Goal: Task Accomplishment & Management: Manage account settings

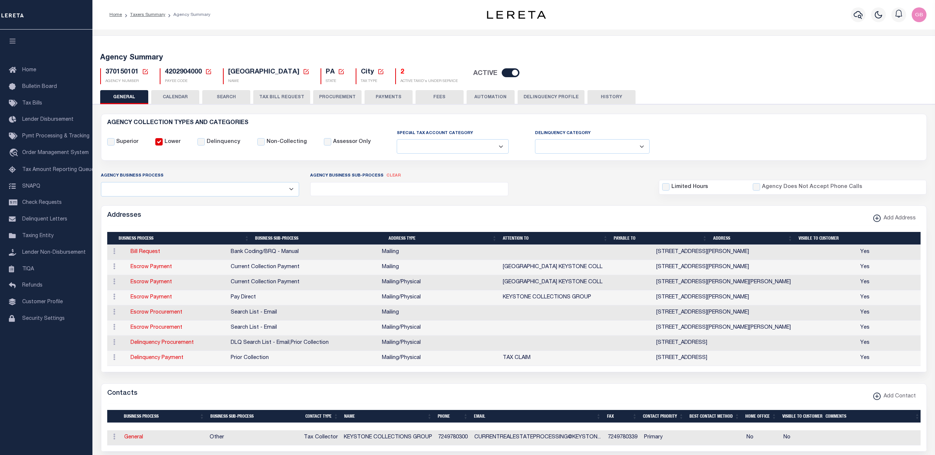
select select
click at [145, 70] on icon at bounding box center [145, 71] width 7 height 7
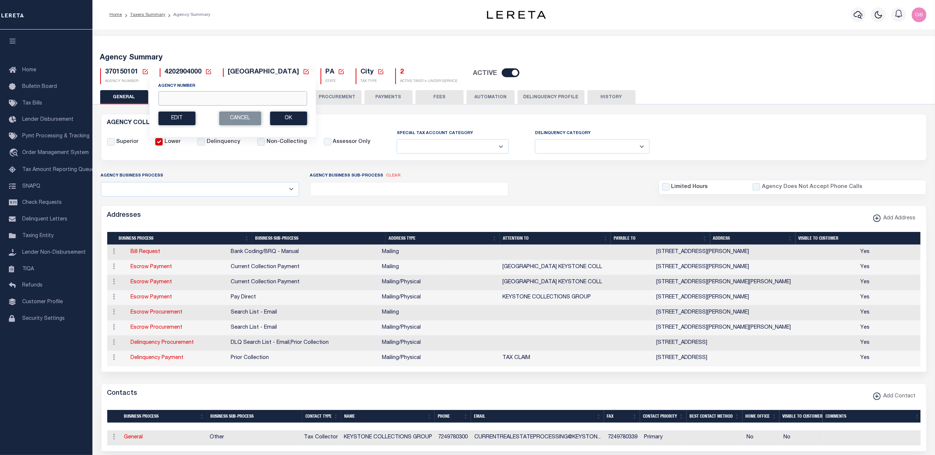
drag, startPoint x: 222, startPoint y: 98, endPoint x: 222, endPoint y: 92, distance: 5.9
click at [222, 97] on input "Agency Number" at bounding box center [232, 98] width 149 height 14
type input "280100201"
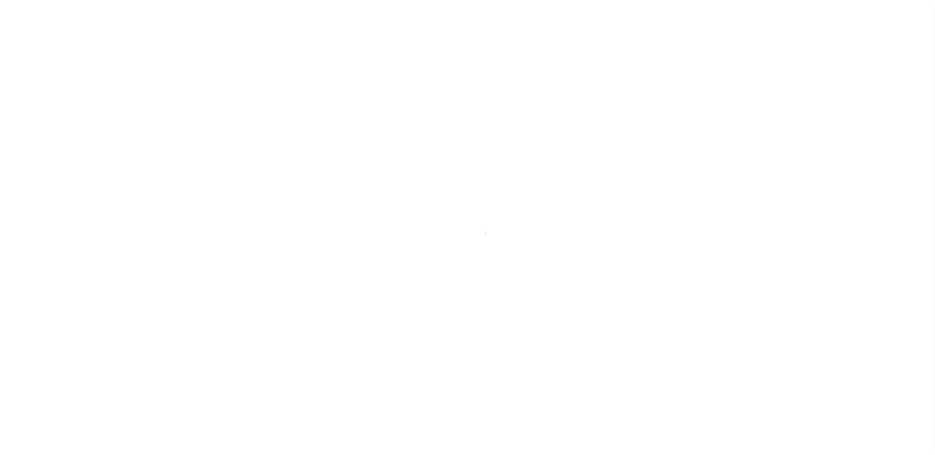
select select
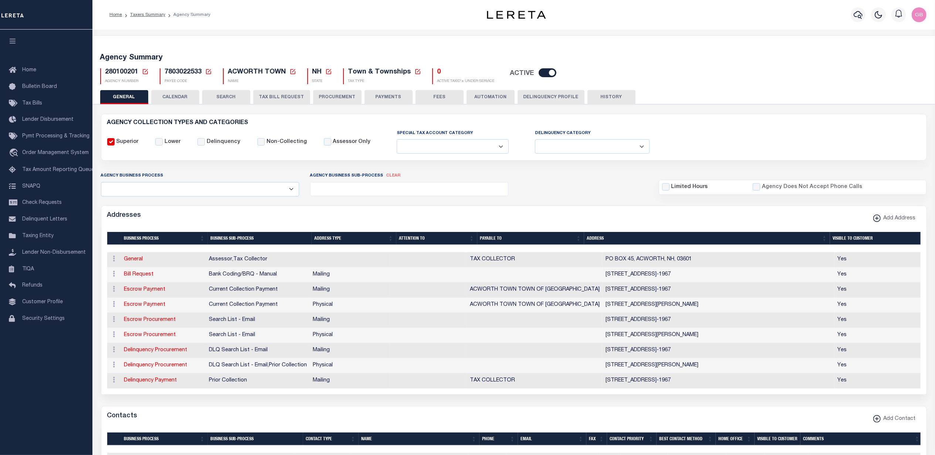
click at [145, 73] on icon at bounding box center [145, 71] width 7 height 7
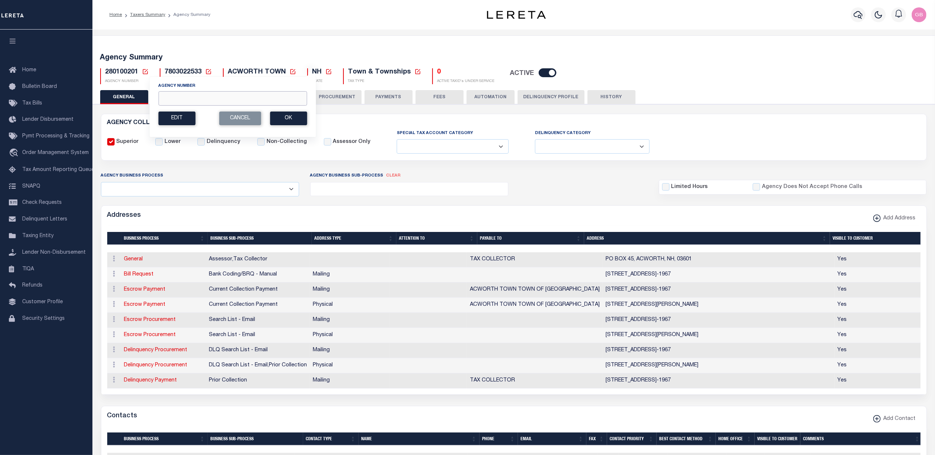
drag, startPoint x: 176, startPoint y: 99, endPoint x: 173, endPoint y: 94, distance: 6.1
click at [176, 99] on input "Agency Number" at bounding box center [232, 98] width 149 height 14
type input "310470601"
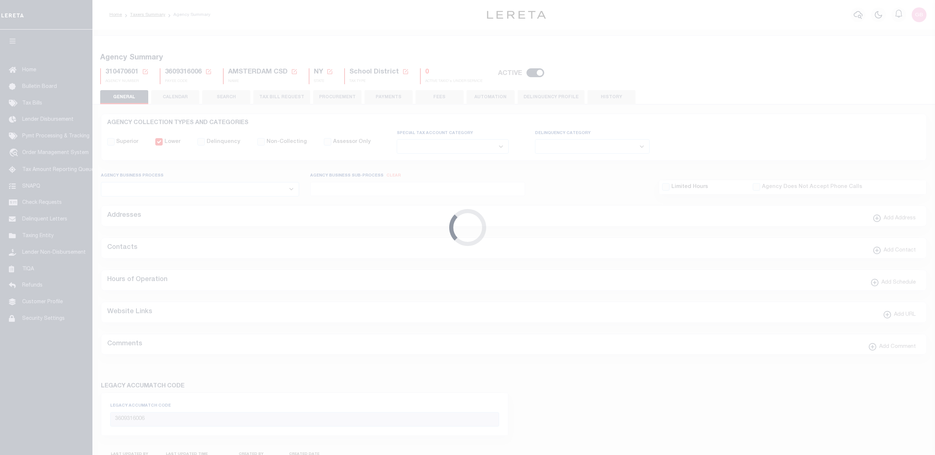
select select
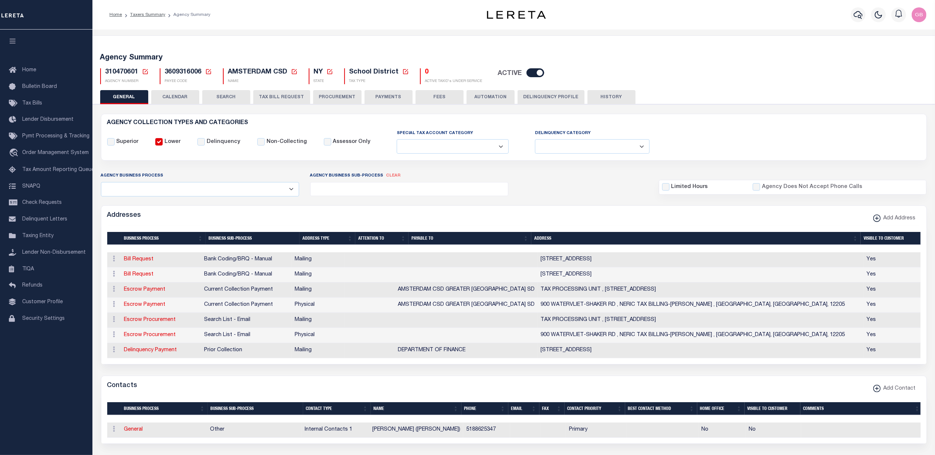
click at [143, 72] on icon at bounding box center [145, 71] width 7 height 7
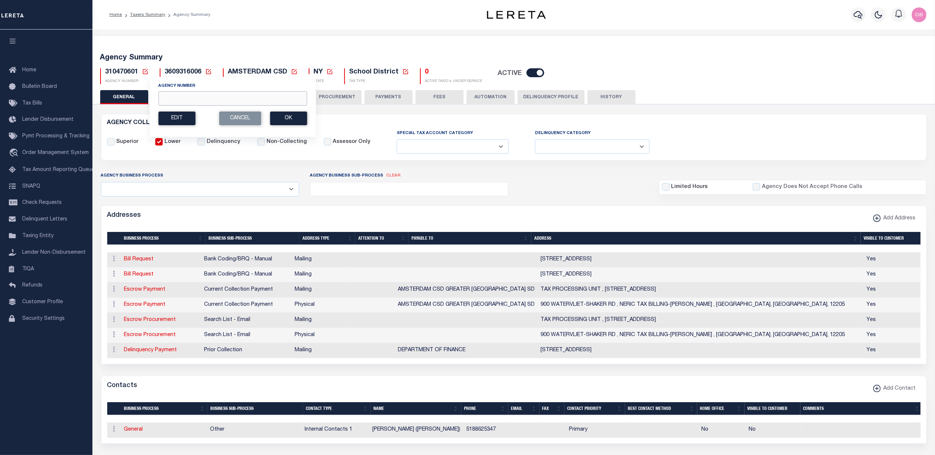
click at [184, 98] on input "Agency Number" at bounding box center [232, 98] width 149 height 14
type input "310063301"
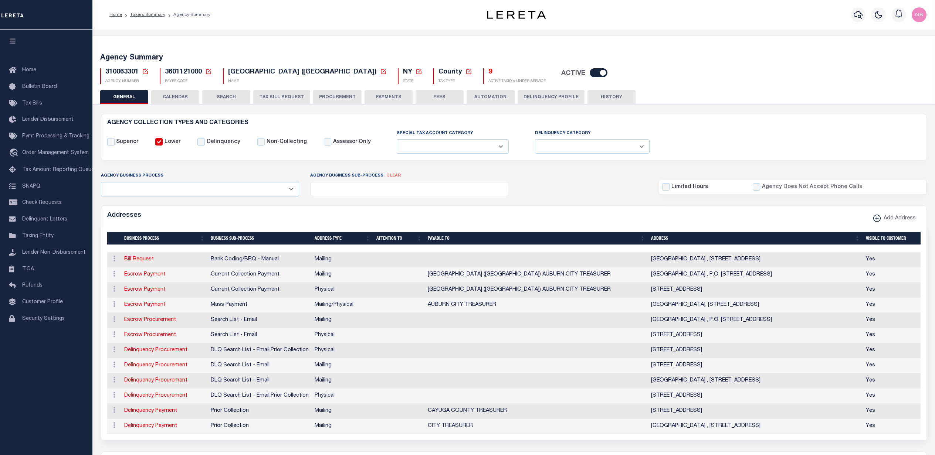
select select
click at [488, 74] on h5 "9" at bounding box center [516, 72] width 57 height 8
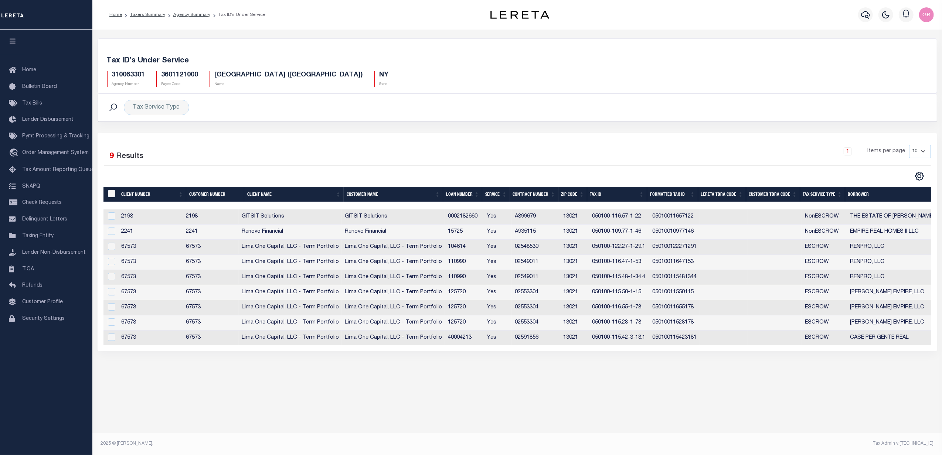
drag, startPoint x: 195, startPoint y: 12, endPoint x: 196, endPoint y: 29, distance: 17.0
click at [195, 13] on link "Agency Summary" at bounding box center [191, 15] width 37 height 4
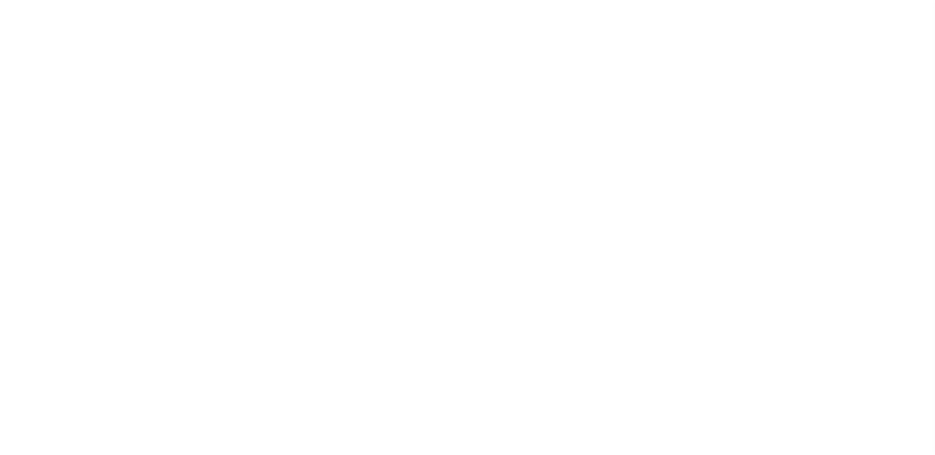
select select
checkbox input "false"
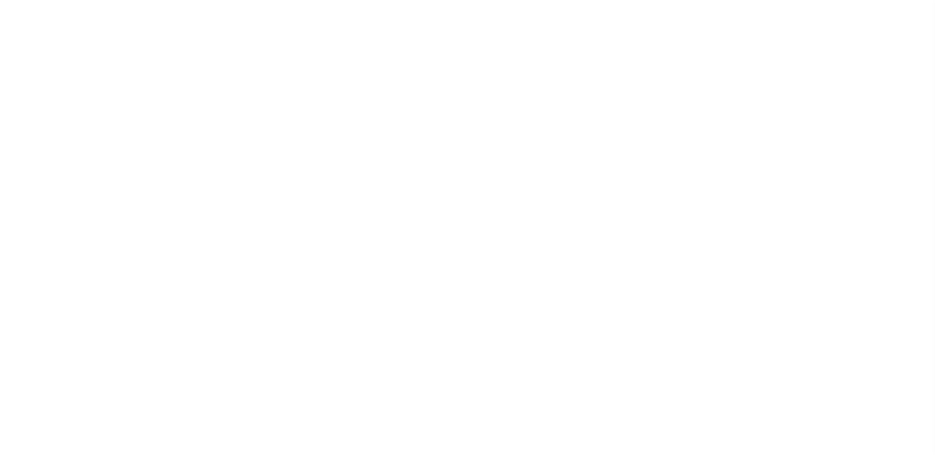
checkbox input "false"
type input "3601121000"
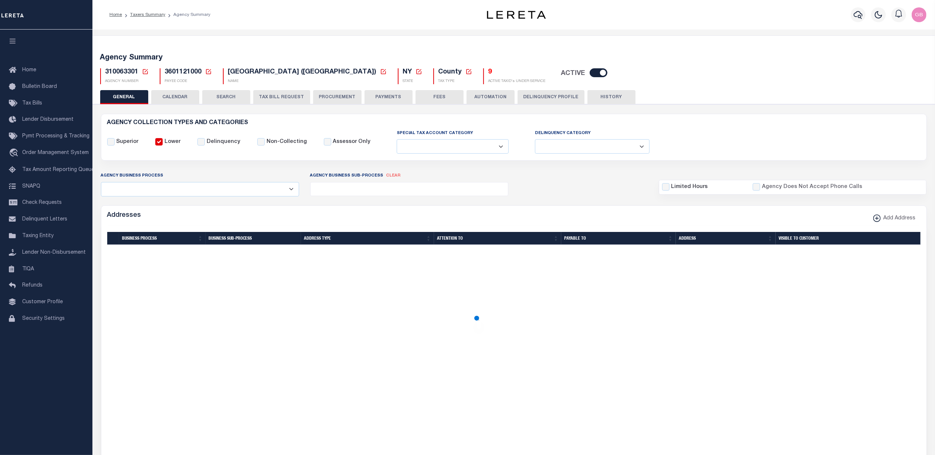
click at [144, 68] on icon at bounding box center [145, 71] width 7 height 7
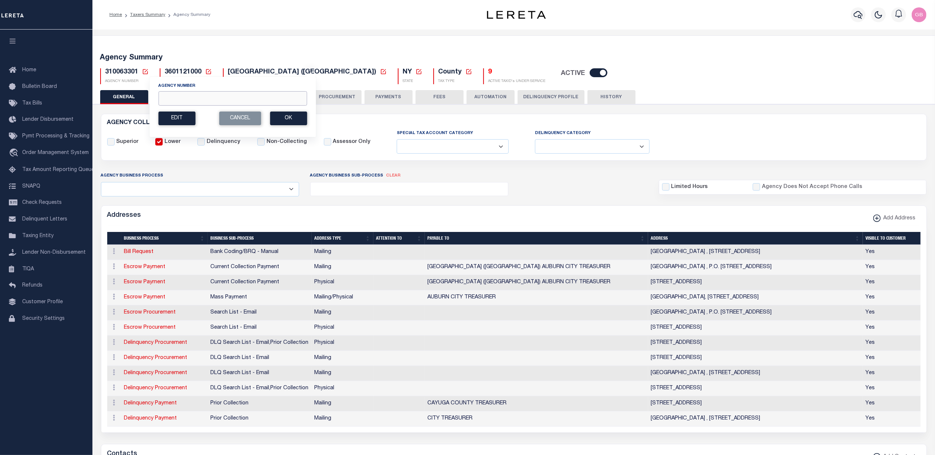
click at [177, 96] on input "Agency Number" at bounding box center [232, 98] width 149 height 14
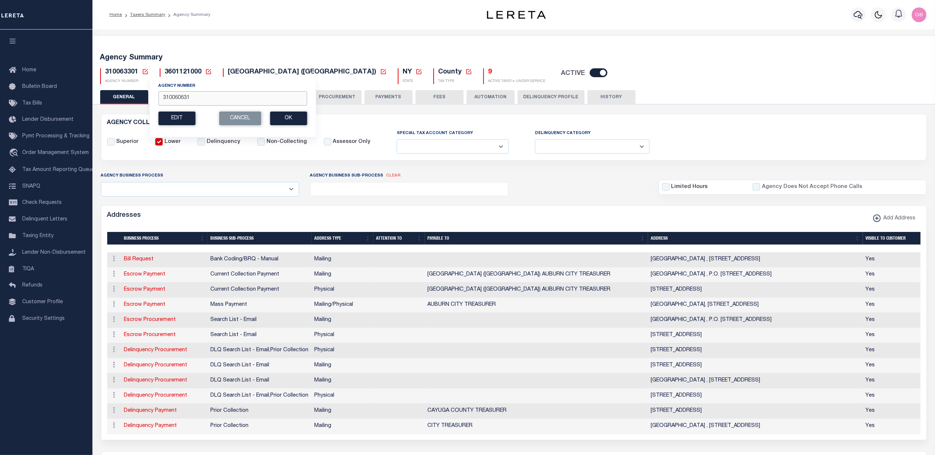
type input "310060631"
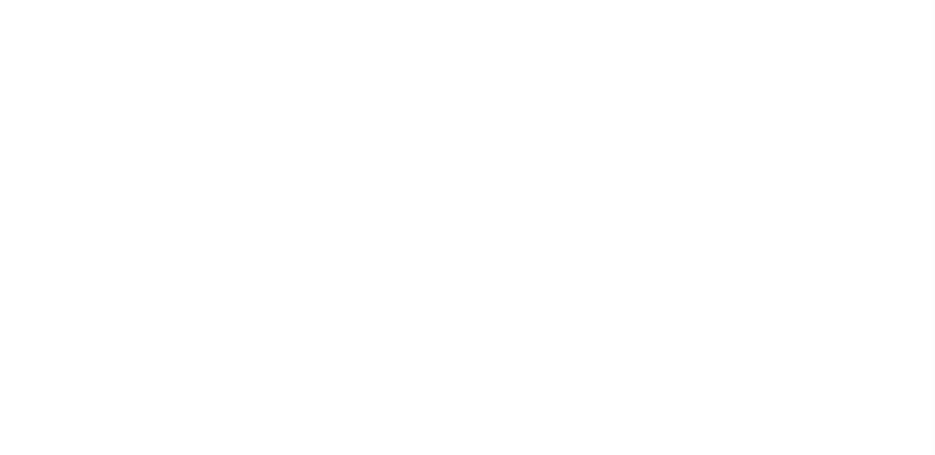
select select
checkbox input "false"
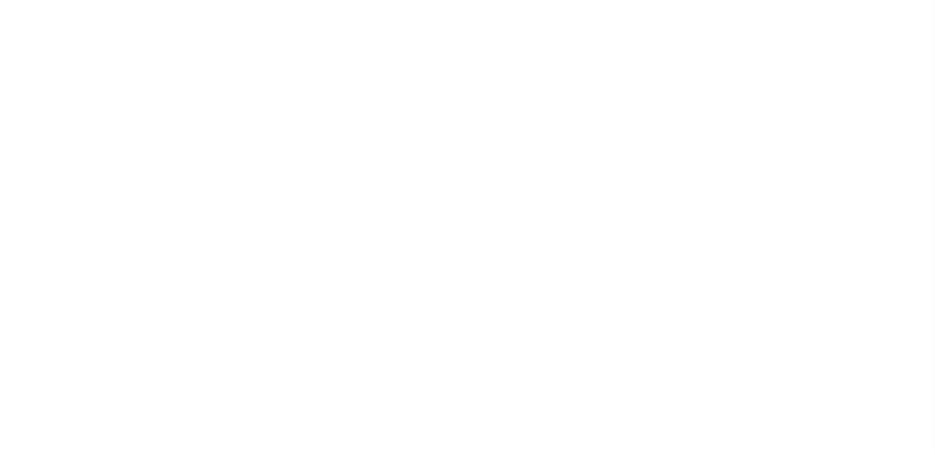
checkbox input "false"
type input "3601116002"
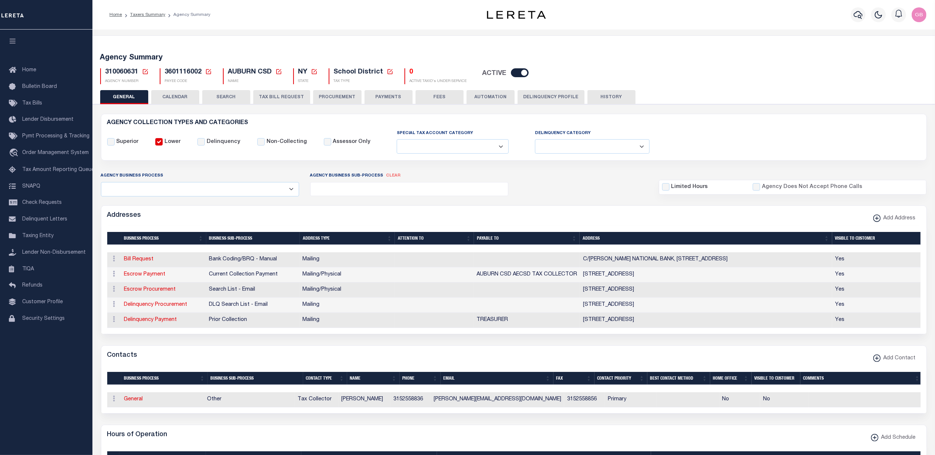
click at [144, 69] on icon at bounding box center [145, 71] width 5 height 5
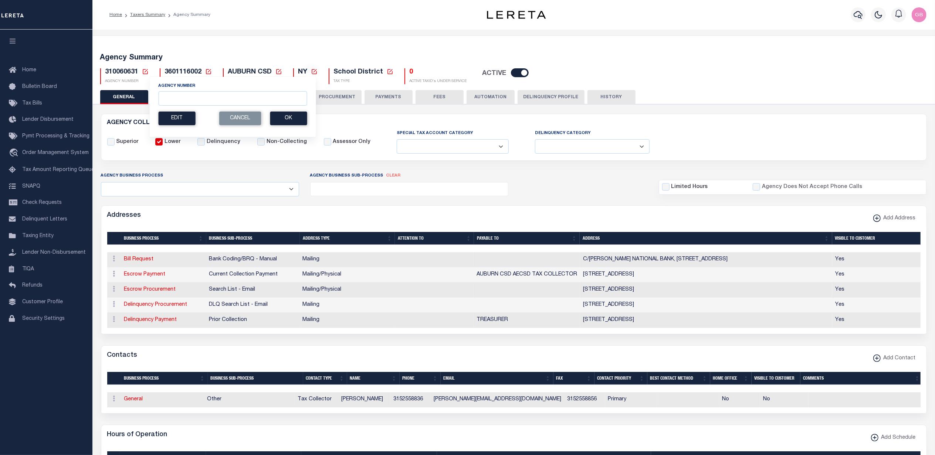
click at [142, 71] on icon at bounding box center [145, 71] width 7 height 7
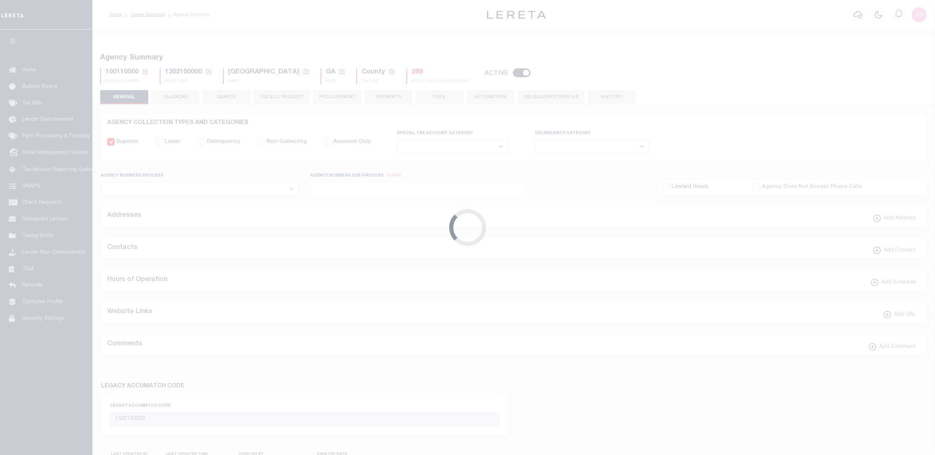
select select
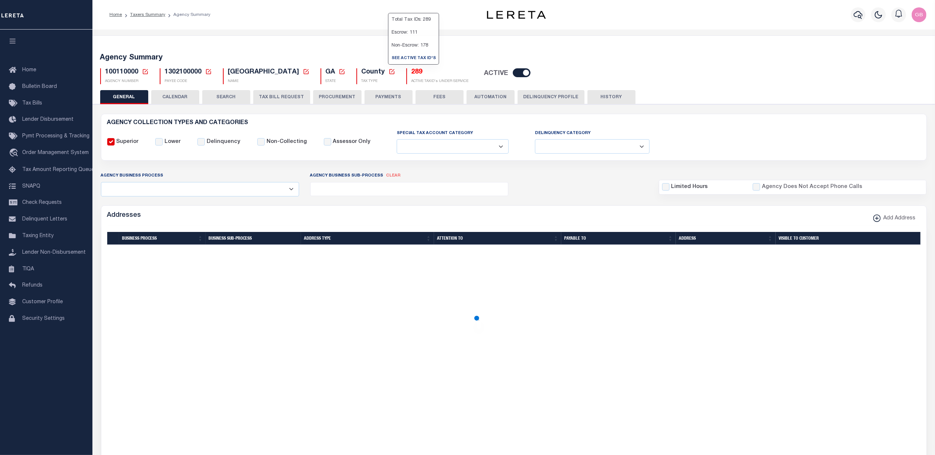
click at [411, 73] on h5 "289" at bounding box center [439, 72] width 57 height 8
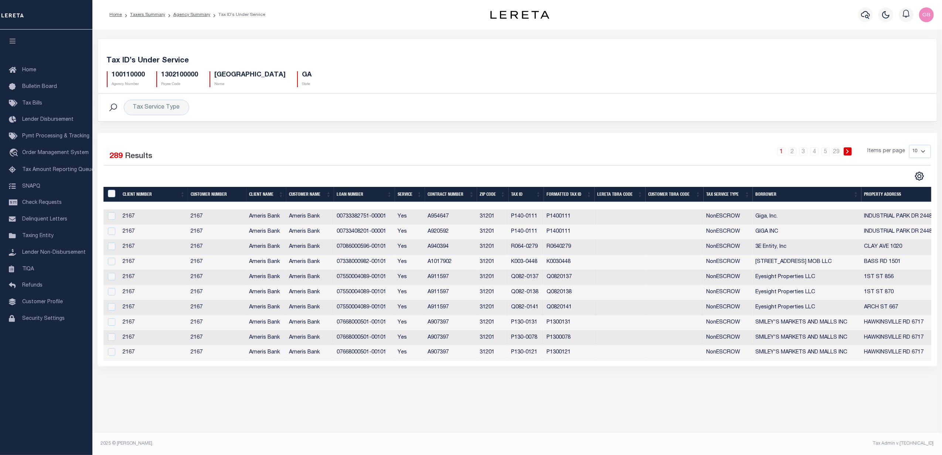
click at [919, 156] on select "10 25 50 100" at bounding box center [920, 151] width 22 height 13
select select "100"
click at [909, 146] on select "10 25 50 100" at bounding box center [920, 151] width 22 height 13
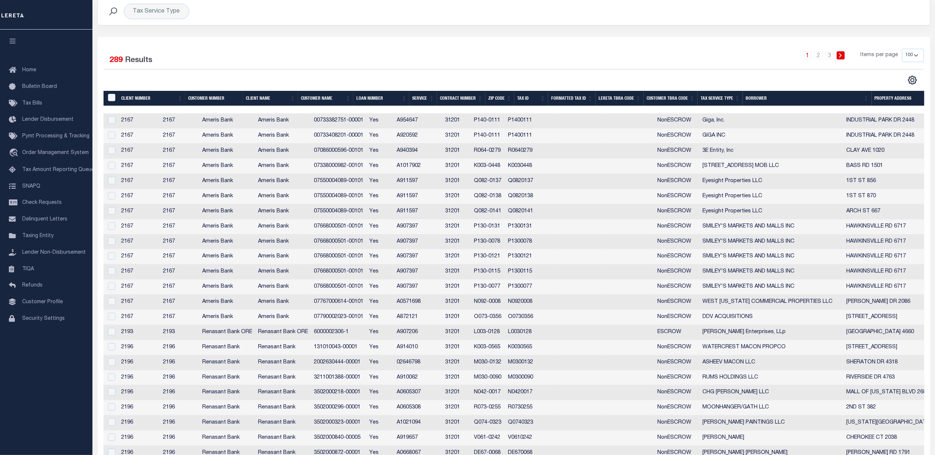
scroll to position [98, 0]
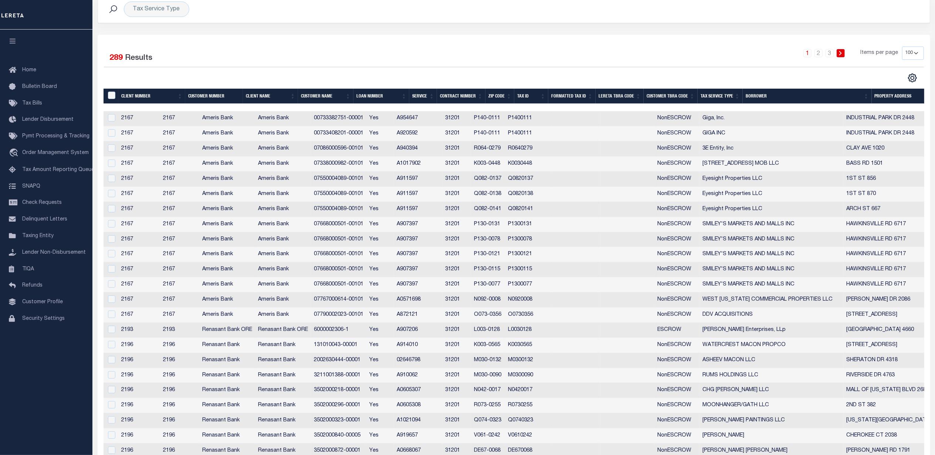
click at [705, 92] on th "Tax Service Type" at bounding box center [719, 96] width 45 height 15
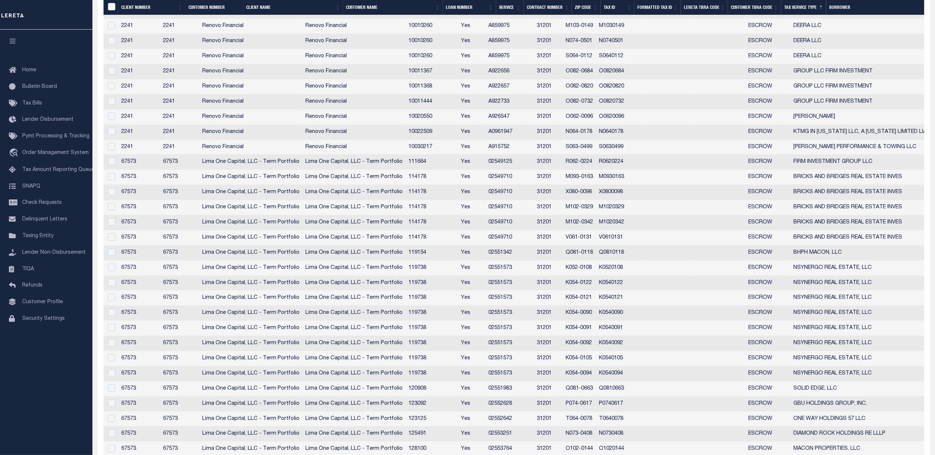
scroll to position [73, 0]
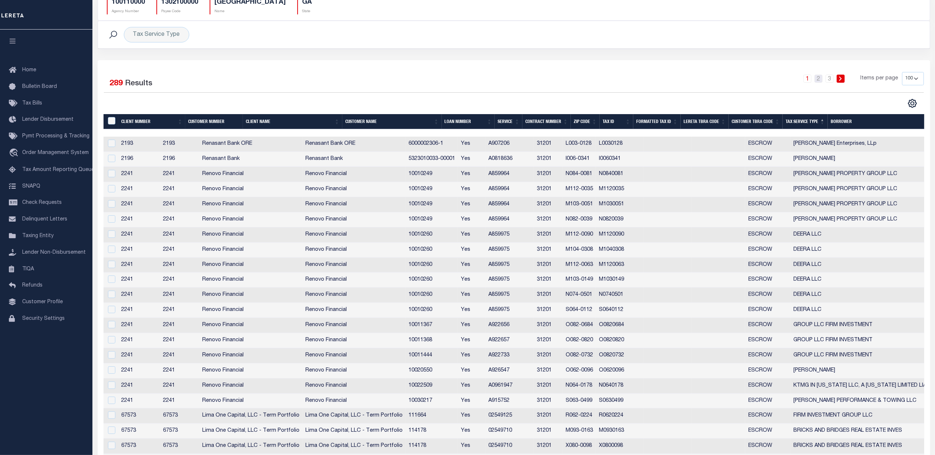
click at [820, 81] on link "2" at bounding box center [818, 79] width 8 height 8
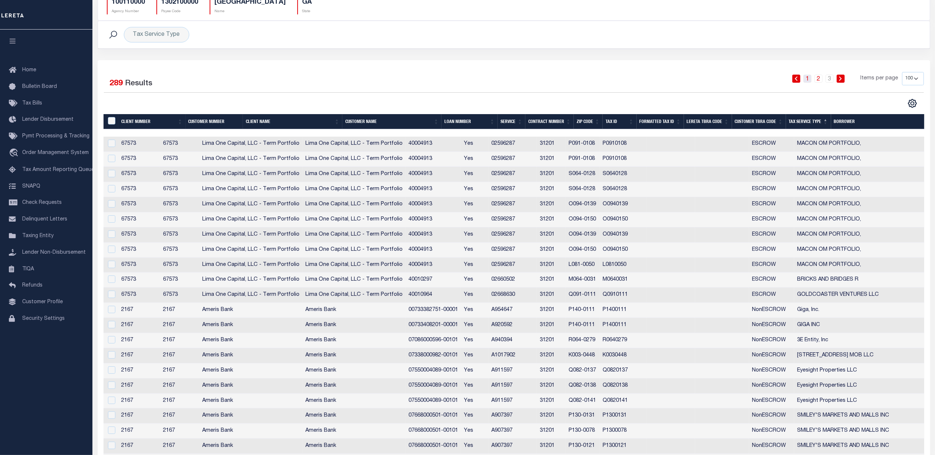
click at [810, 80] on link "1" at bounding box center [807, 79] width 8 height 8
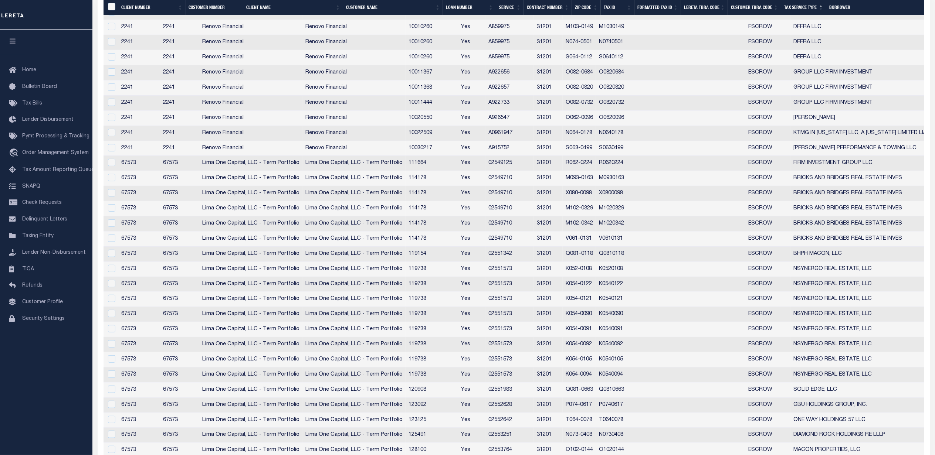
scroll to position [171, 0]
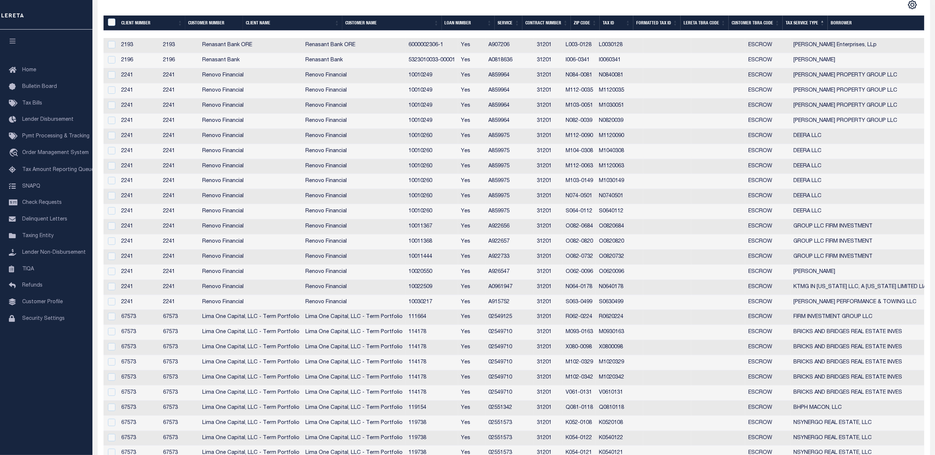
drag, startPoint x: 613, startPoint y: 146, endPoint x: 577, endPoint y: 151, distance: 36.5
click at [596, 146] on td "M104-0308" at bounding box center [578, 151] width 33 height 15
checkbox input "true"
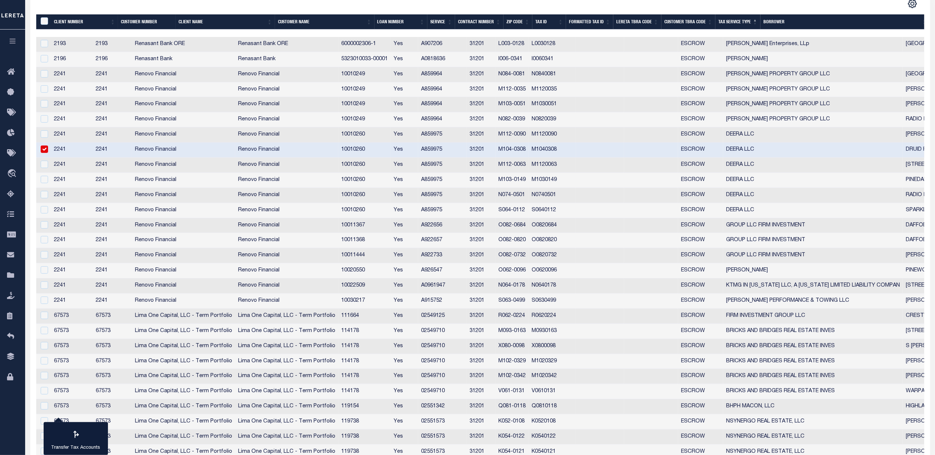
scroll to position [170, 0]
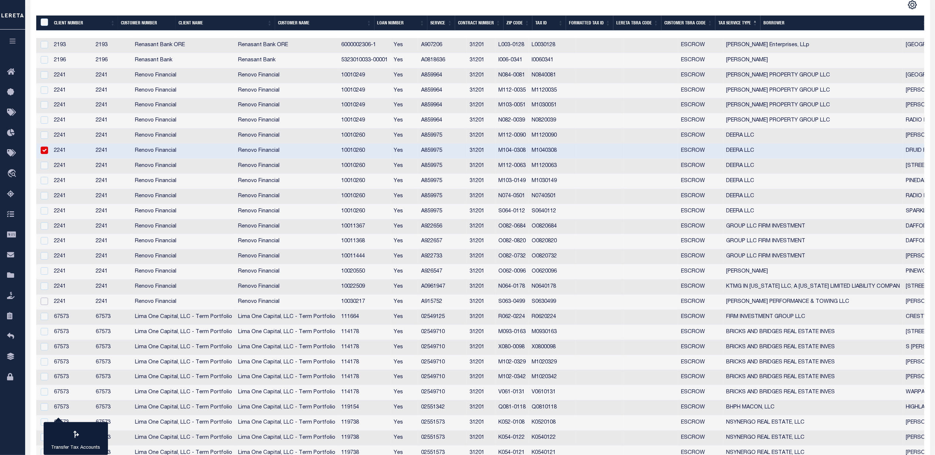
click at [44, 305] on input "checkbox" at bounding box center [44, 301] width 7 height 7
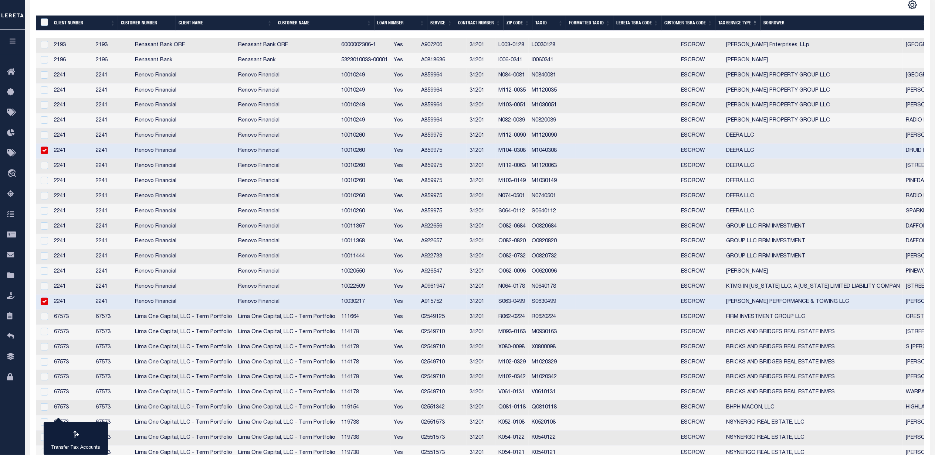
click at [45, 303] on input "checkbox" at bounding box center [44, 301] width 7 height 7
checkbox input "false"
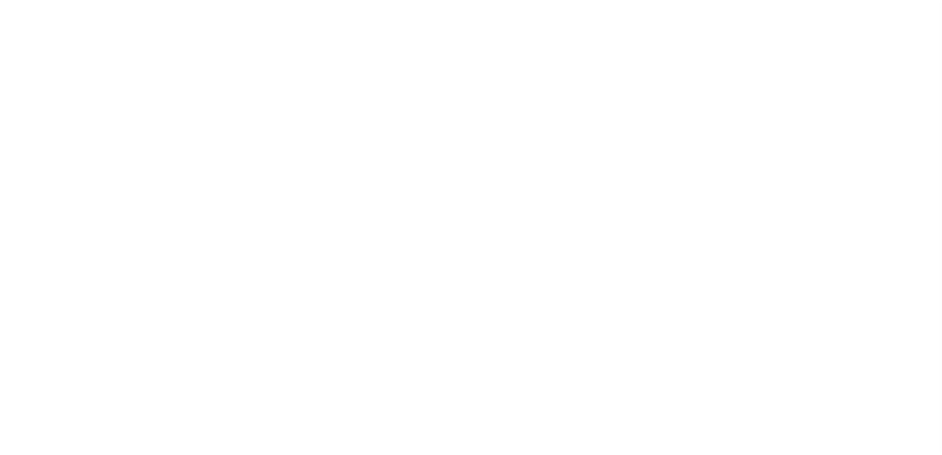
select select "100"
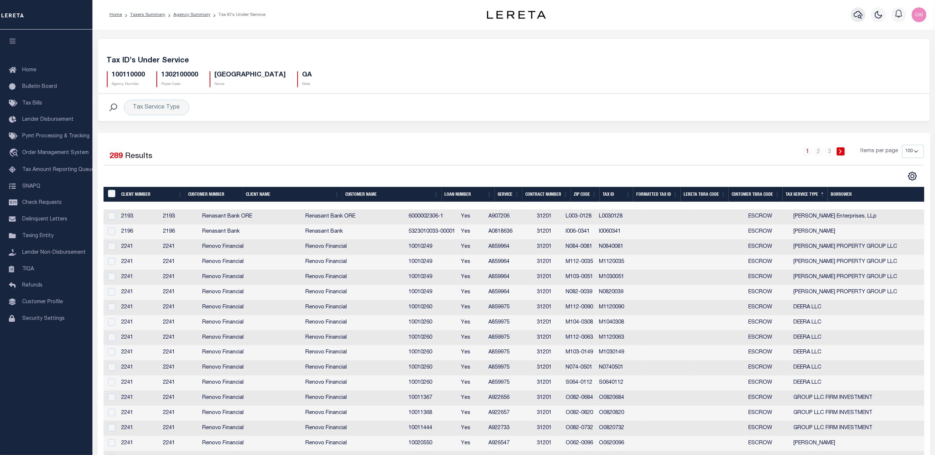
click at [858, 13] on icon "button" at bounding box center [857, 14] width 9 height 9
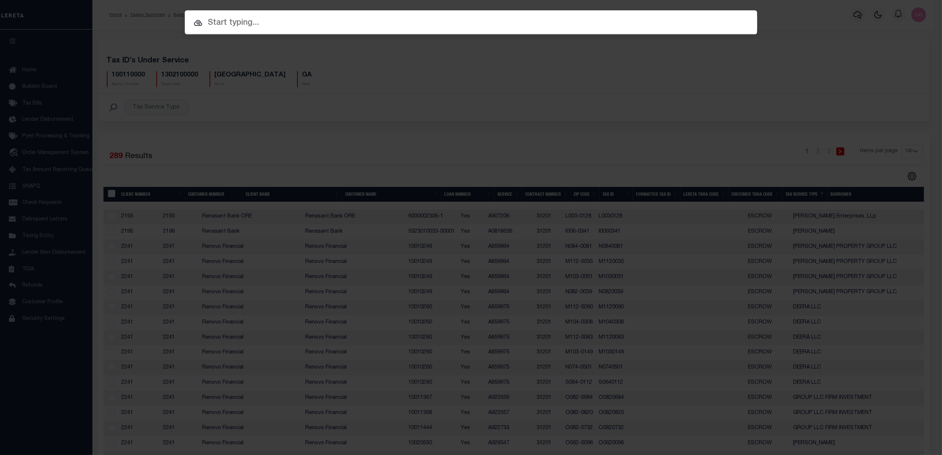
drag, startPoint x: 796, startPoint y: 96, endPoint x: 602, endPoint y: 92, distance: 194.1
click at [793, 92] on div "Include Loans TBM Customers Borrowers Payments (Lender Non-Disb) Payments (Lend…" at bounding box center [471, 227] width 942 height 455
click at [62, 134] on div "Include Loans TBM Customers Borrowers Payments (Lender Non-Disb) Payments (Lend…" at bounding box center [471, 227] width 942 height 455
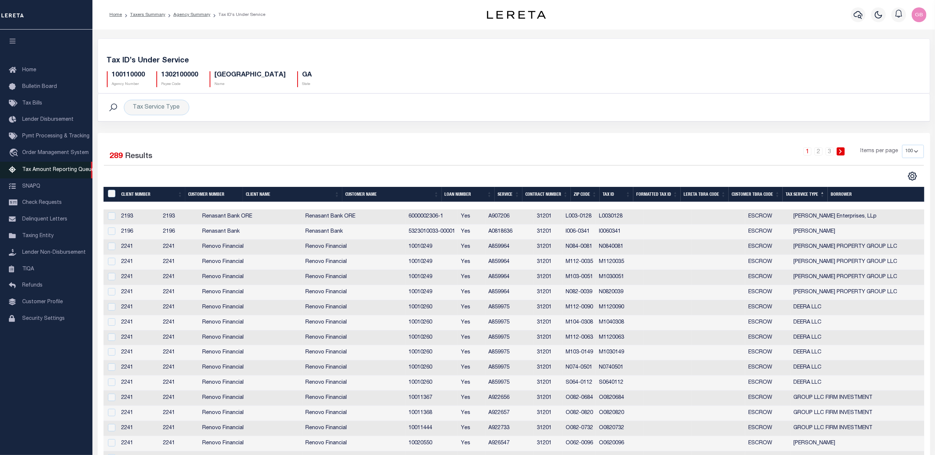
click at [39, 169] on span "Tax Amount Reporting Queue" at bounding box center [58, 169] width 72 height 5
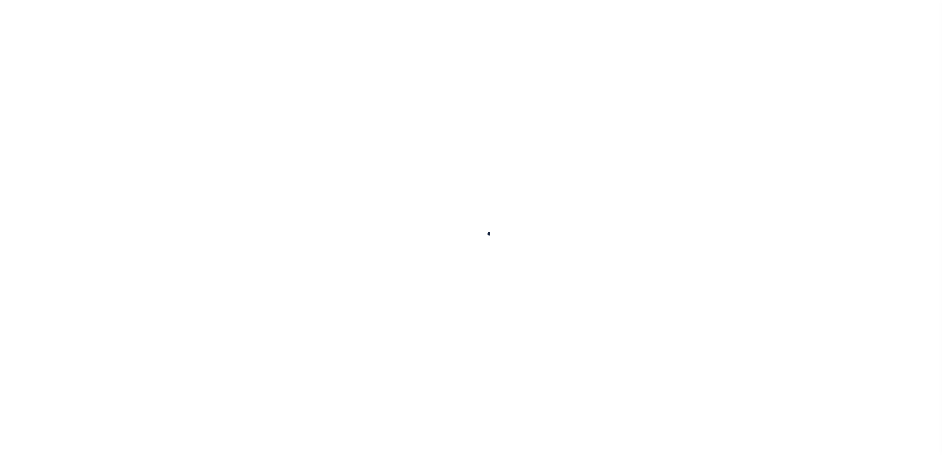
select select
select select "100"
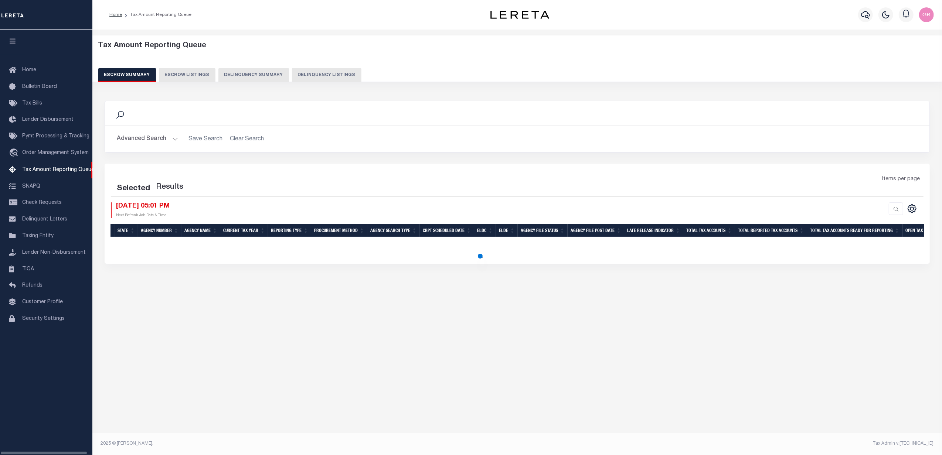
select select "100"
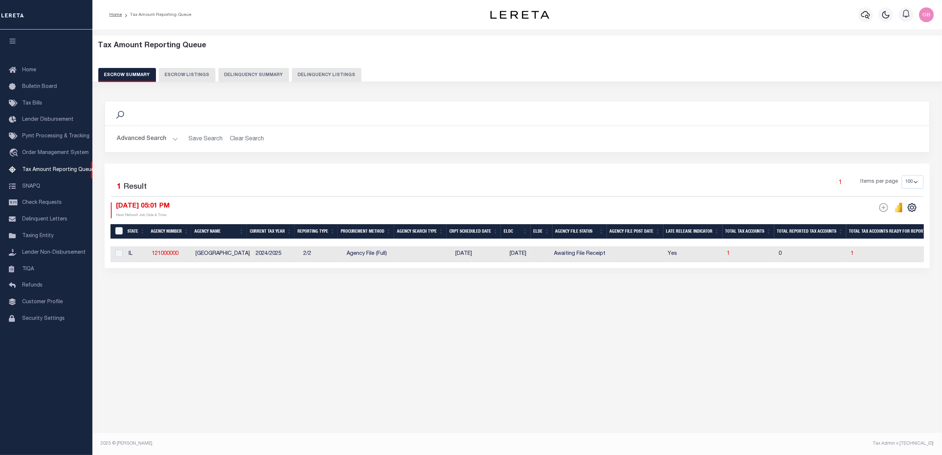
click at [178, 137] on h2 "Advanced Search Save Search Clear Search EscrowSummaryGridWrapper_dynamictable_…" at bounding box center [517, 139] width 813 height 14
click at [164, 148] on div "Advanced Search Save Search Clear Search EscrowSummaryGridWrapper_dynamictable_…" at bounding box center [517, 139] width 825 height 26
click at [174, 137] on button "Advanced Search" at bounding box center [147, 139] width 61 height 14
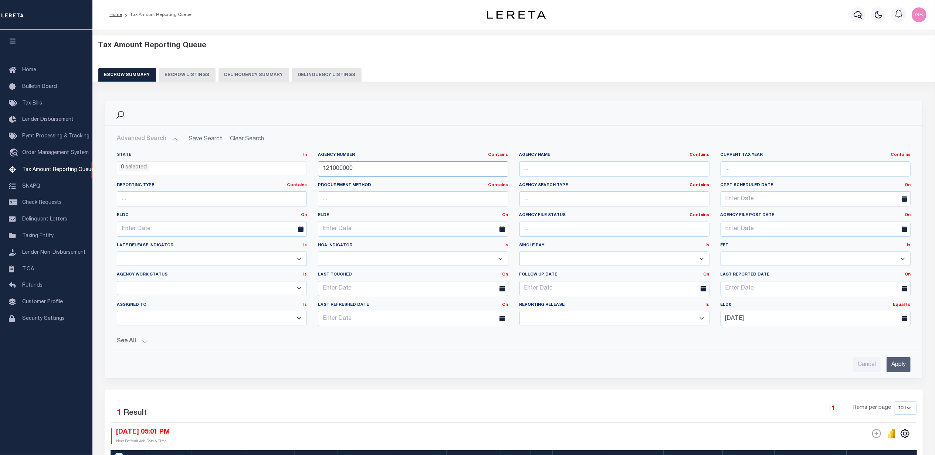
drag, startPoint x: 315, startPoint y: 170, endPoint x: 334, endPoint y: 165, distance: 20.0
click at [284, 170] on div "State In In AK AL AR AZ CA CO CT DC DE FL GA GU HI IA ID IL IN KS KY LA MA MD M…" at bounding box center [513, 242] width 805 height 180
type input "100110000"
click at [903, 367] on input "Apply" at bounding box center [898, 364] width 24 height 15
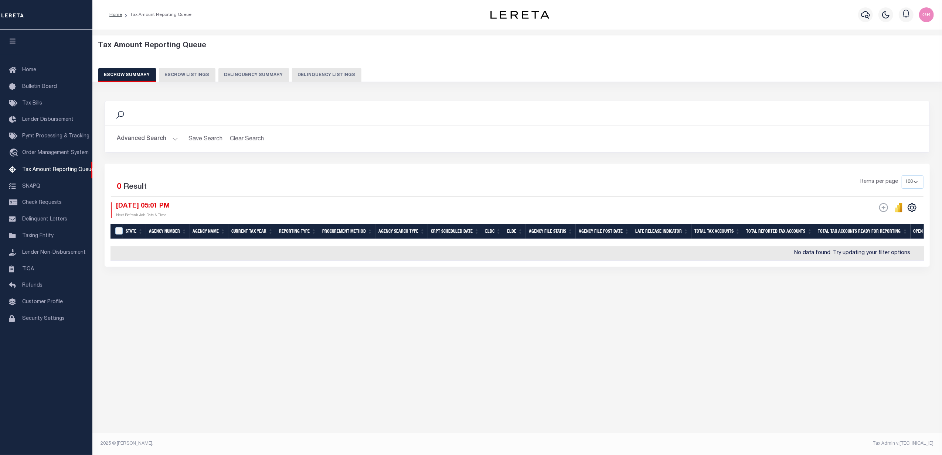
click at [174, 136] on button "Advanced Search" at bounding box center [147, 139] width 61 height 14
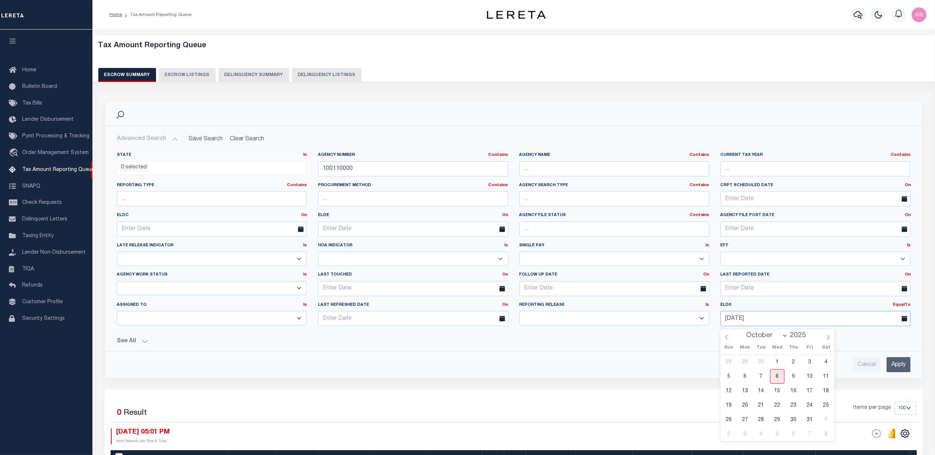
drag, startPoint x: 775, startPoint y: 318, endPoint x: 706, endPoint y: 326, distance: 70.2
click at [706, 326] on div "State In In AK AL AR AZ CA CO CT DC DE FL GA GU HI IA ID IL IN KS KY LA MA MD M…" at bounding box center [513, 242] width 805 height 180
click at [896, 366] on input "Apply" at bounding box center [898, 364] width 24 height 15
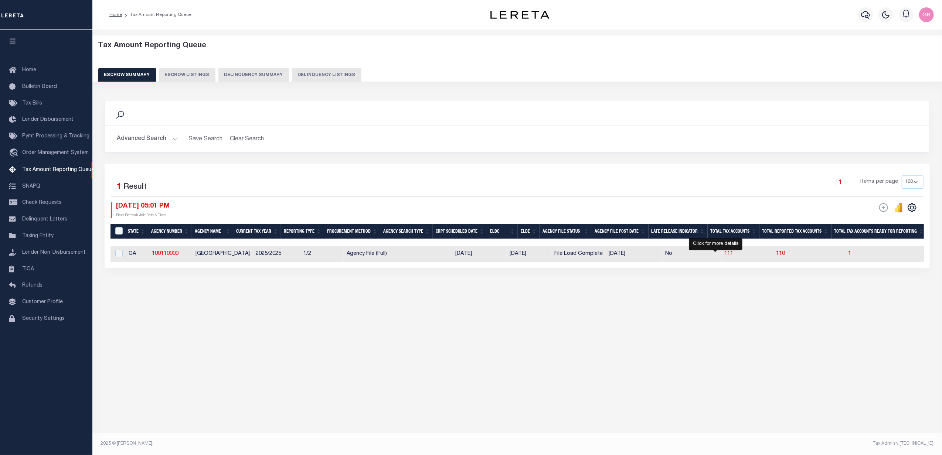
drag, startPoint x: 716, startPoint y: 255, endPoint x: 726, endPoint y: 284, distance: 30.9
click at [725, 255] on span "111" at bounding box center [729, 253] width 9 height 5
select select "100"
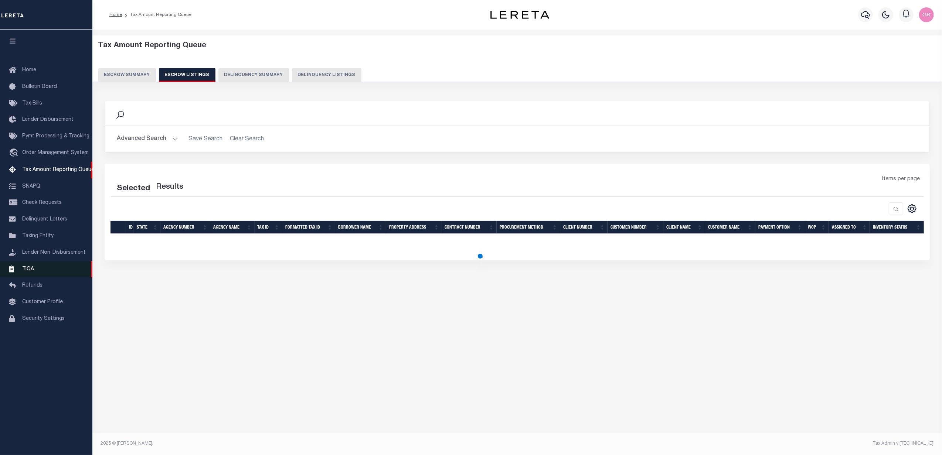
select select "100"
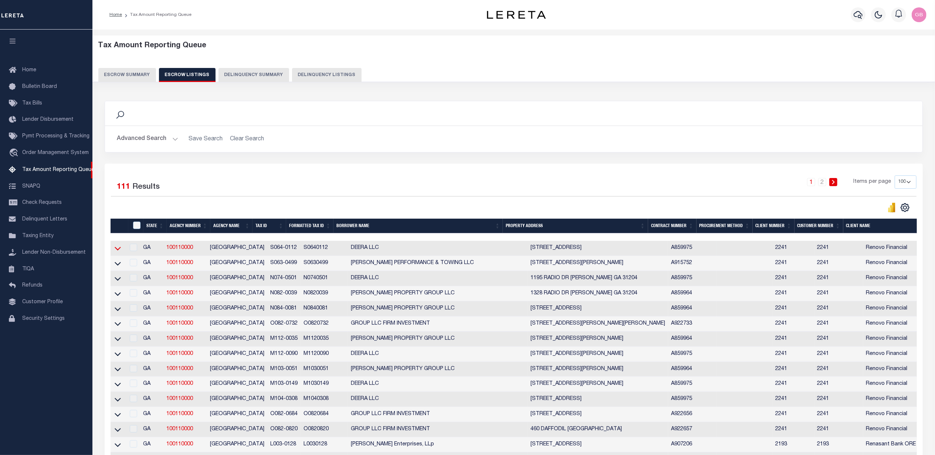
click at [116, 250] on icon at bounding box center [118, 249] width 6 height 8
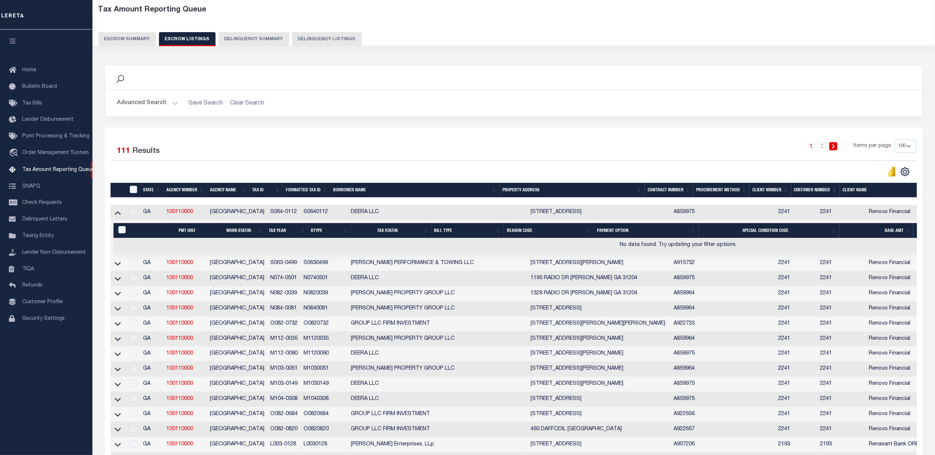
scroll to position [49, 0]
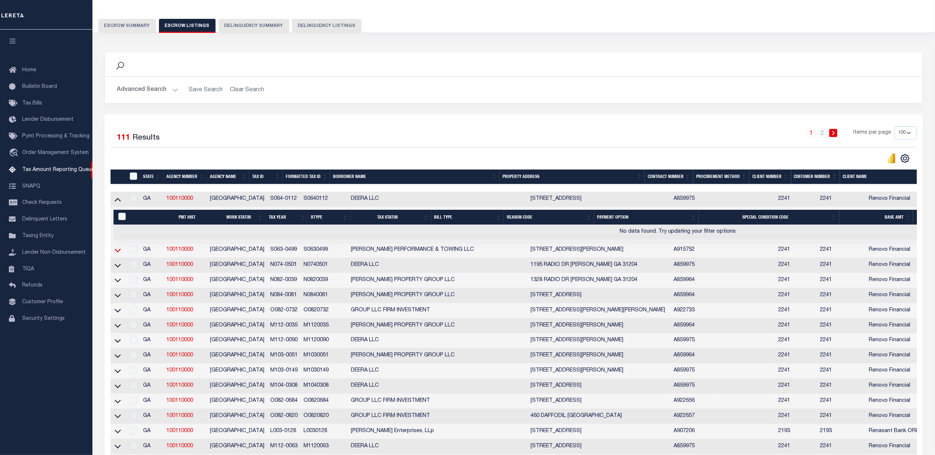
click at [118, 253] on icon at bounding box center [118, 251] width 6 height 8
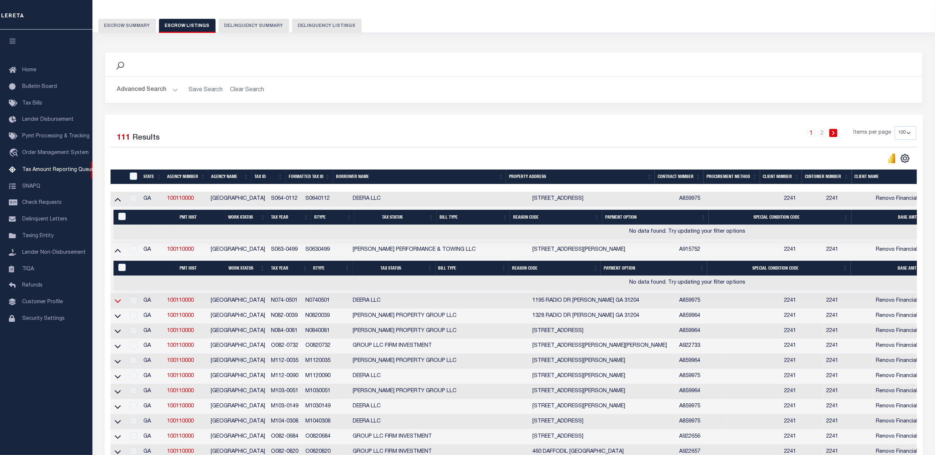
click at [115, 305] on icon at bounding box center [118, 301] width 6 height 8
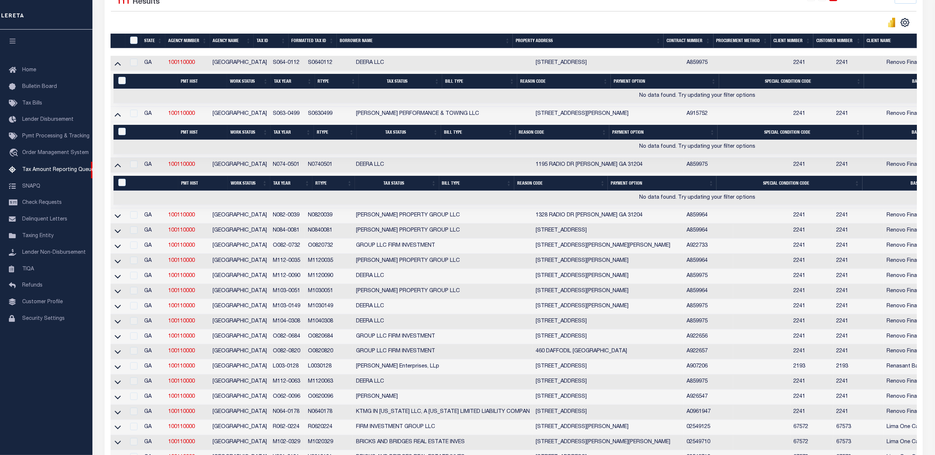
scroll to position [197, 0]
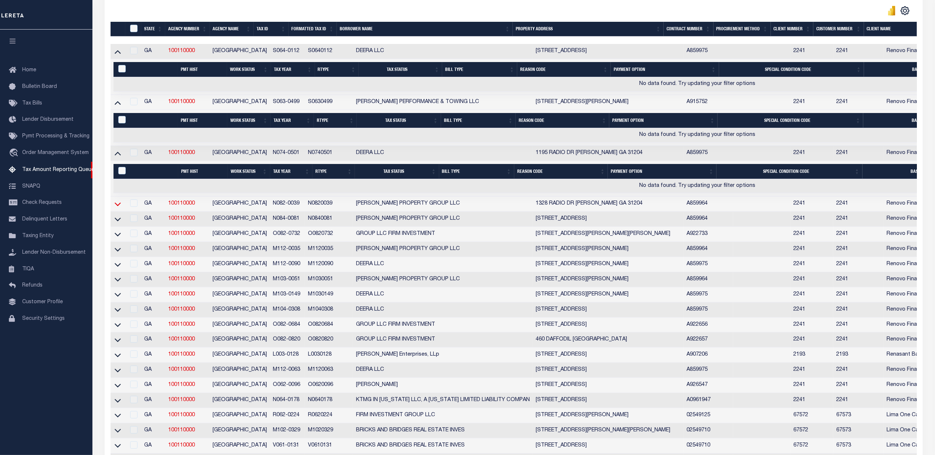
click at [118, 208] on icon at bounding box center [118, 204] width 6 height 8
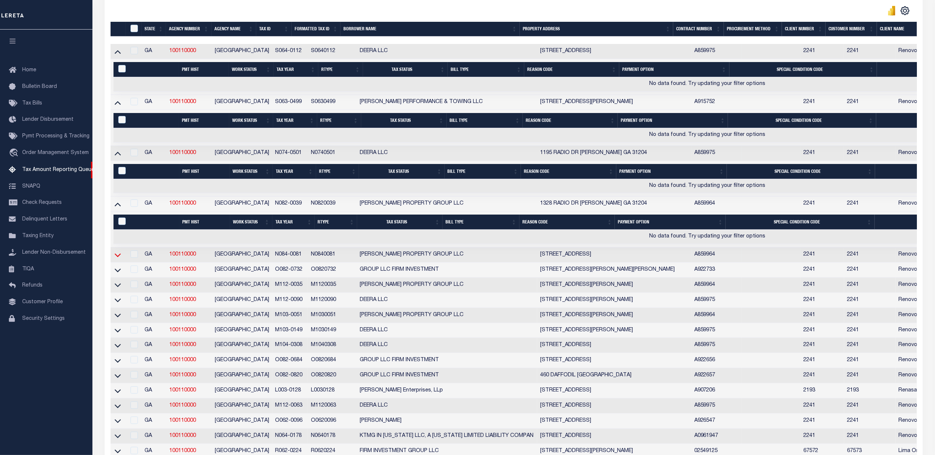
click at [117, 257] on icon at bounding box center [118, 256] width 6 height 4
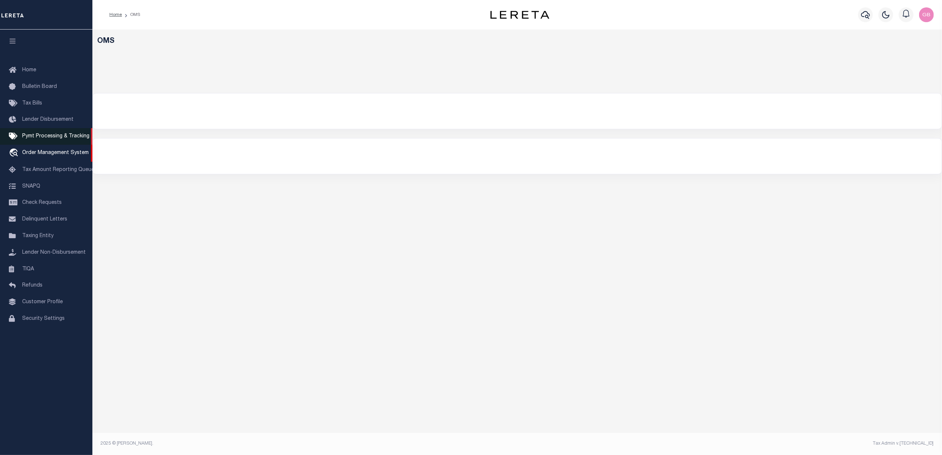
select select "67572"
select select "PA"
select select "200"
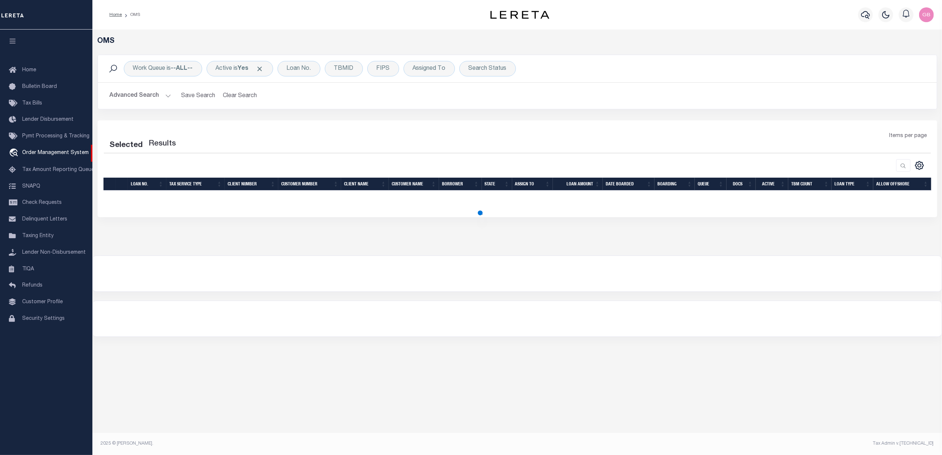
drag, startPoint x: 160, startPoint y: 95, endPoint x: 162, endPoint y: 105, distance: 10.0
click at [161, 95] on button "Advanced Search" at bounding box center [140, 96] width 61 height 14
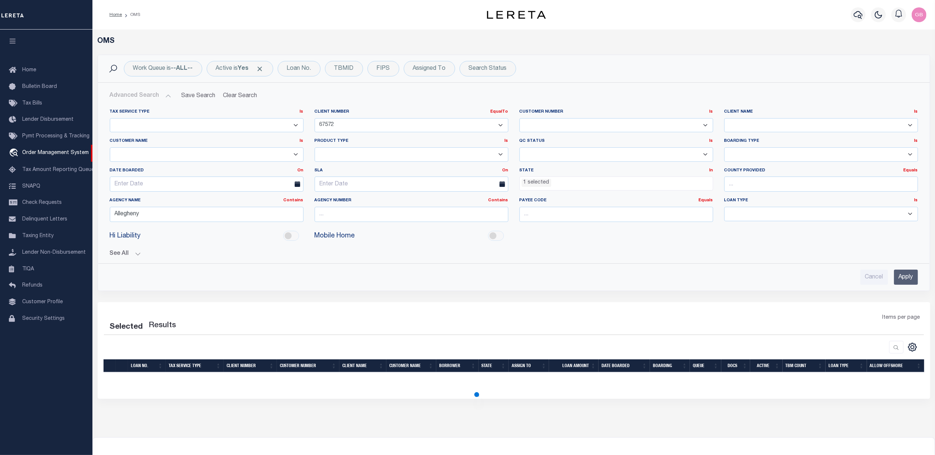
drag, startPoint x: 364, startPoint y: 121, endPoint x: 367, endPoint y: 130, distance: 9.8
click at [288, 116] on div "Tax Service Type Is Is Contains Escrow NonEscrow Client Number EqualTo Is Conta…" at bounding box center [513, 168] width 819 height 119
select select "200"
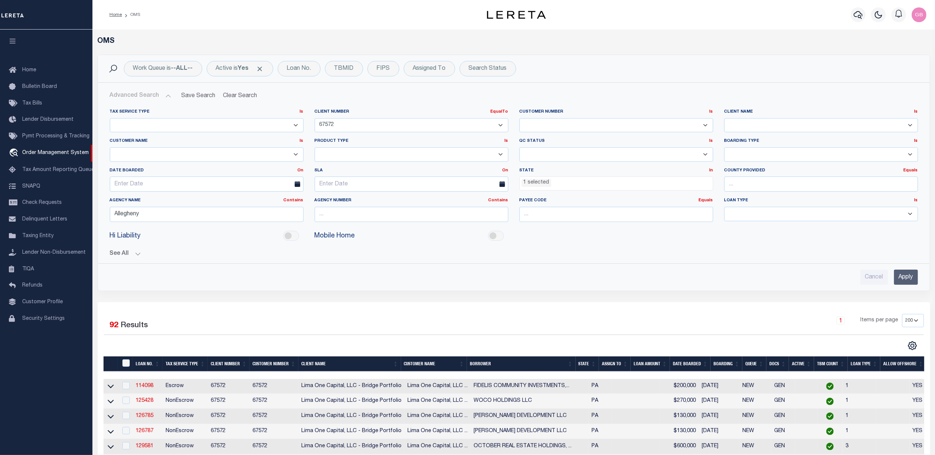
click at [348, 126] on select "1011 1012 1013 1014 1019 1042 1049 1052 1053 1055 1058 1061 1063 1064 1065 1069…" at bounding box center [412, 125] width 194 height 14
drag, startPoint x: 341, startPoint y: 127, endPoint x: 317, endPoint y: 129, distance: 23.7
click at [317, 129] on select "1011 1012 1013 1014 1019 1042 1049 1052 1053 1055 1058 1061 1063 1064 1065 1069…" at bounding box center [412, 125] width 194 height 14
drag, startPoint x: 878, startPoint y: 277, endPoint x: 875, endPoint y: 284, distance: 7.3
click at [878, 277] on input "Cancel" at bounding box center [874, 277] width 28 height 15
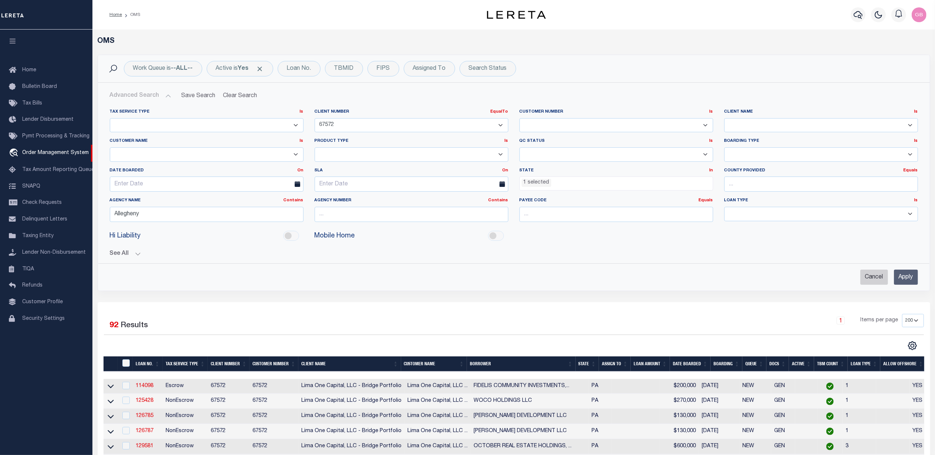
checkbox input "true"
select select
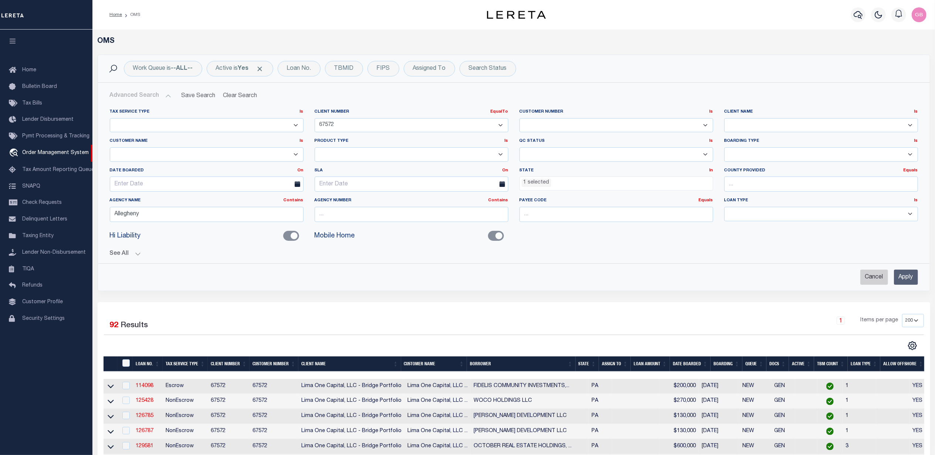
select select
checkbox input "false"
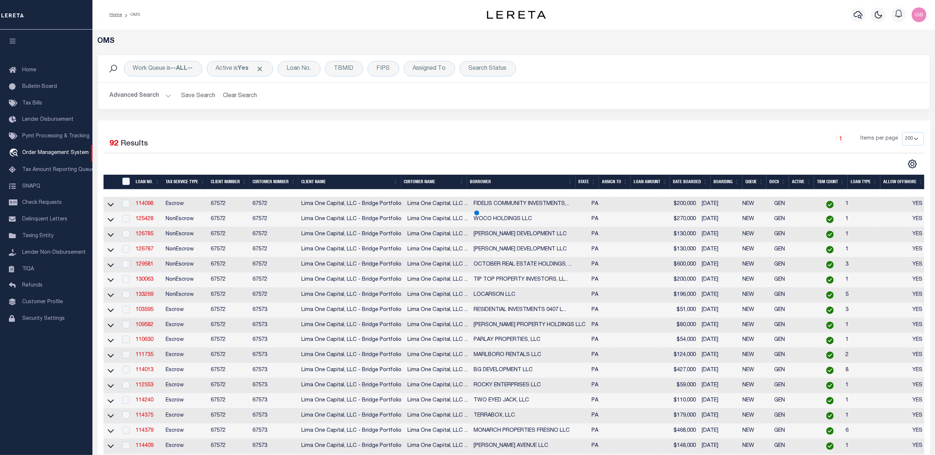
scroll to position [252, 0]
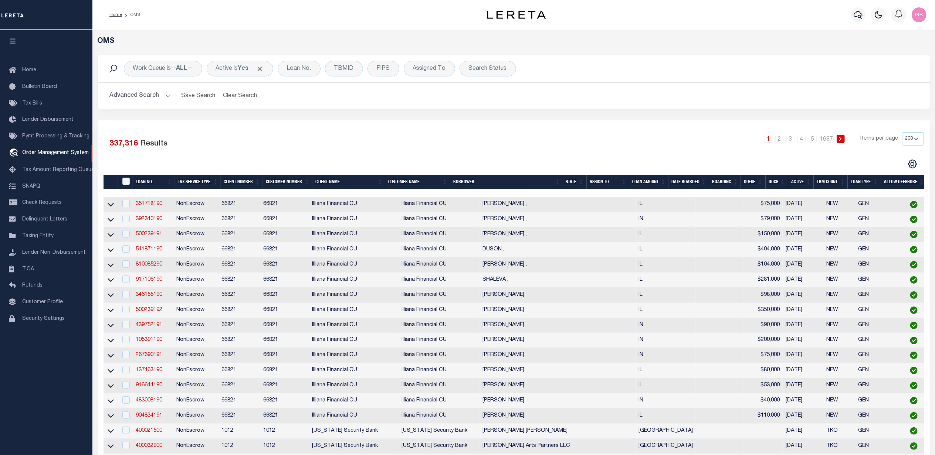
click at [166, 95] on button "Advanced Search" at bounding box center [140, 96] width 61 height 14
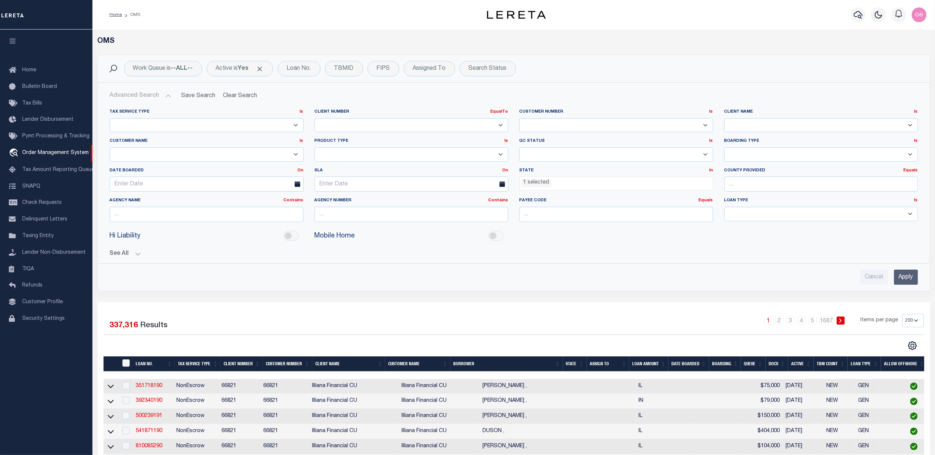
click at [600, 181] on ul "1 selected" at bounding box center [616, 182] width 193 height 10
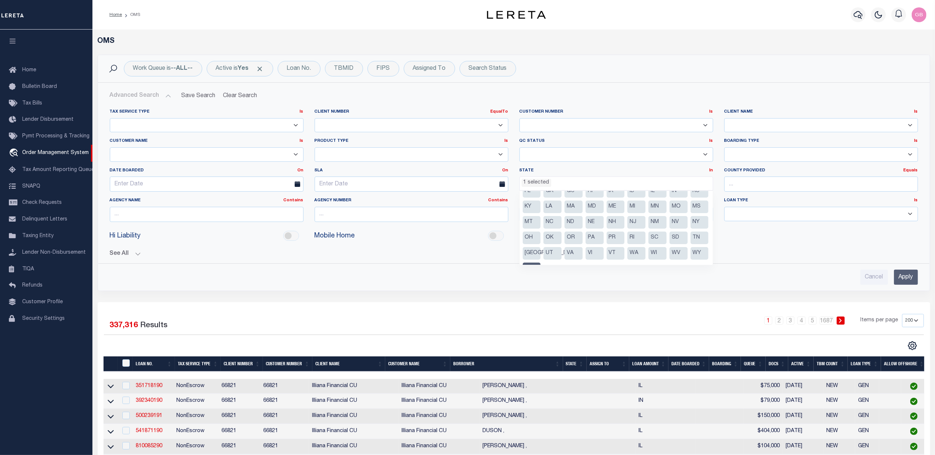
scroll to position [37, 0]
click at [541, 252] on li "Blank" at bounding box center [532, 256] width 18 height 13
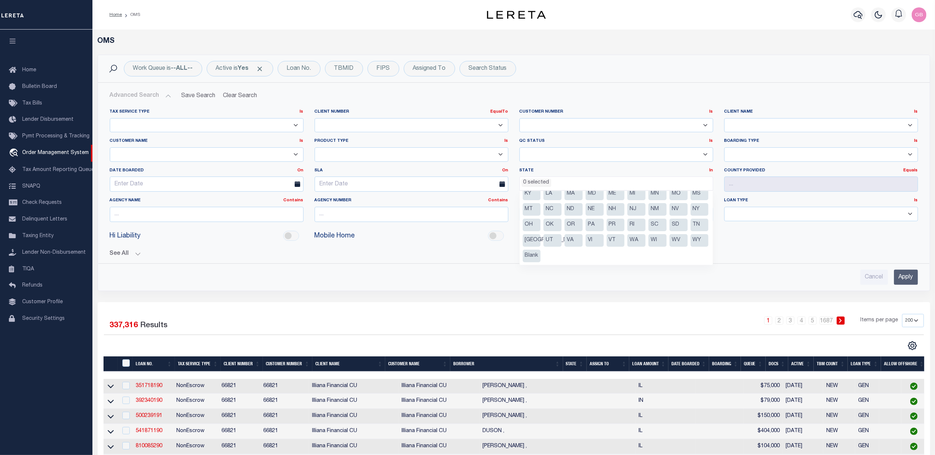
click at [750, 247] on div "See All [GEOGRAPHIC_DATA] Contains Contains Is Equals Equals Is" at bounding box center [514, 251] width 808 height 13
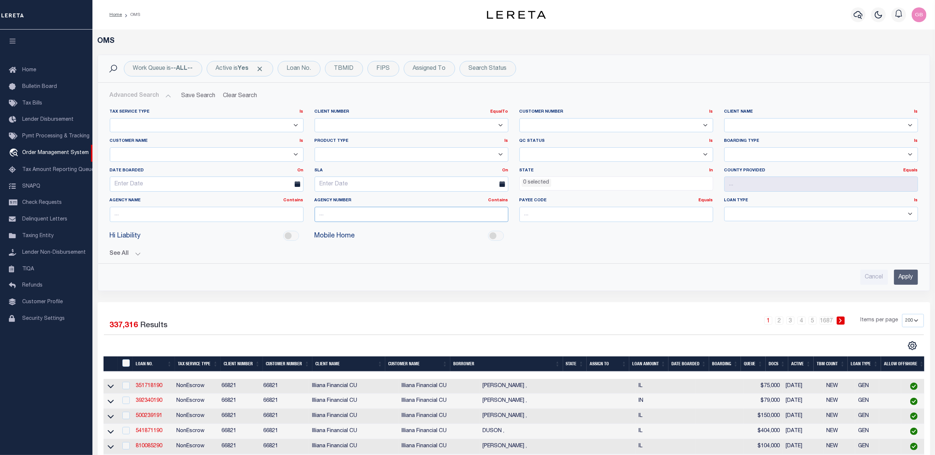
click at [411, 216] on input "text" at bounding box center [412, 214] width 194 height 15
type input "100110000"
click at [908, 278] on input "Apply" at bounding box center [906, 277] width 24 height 15
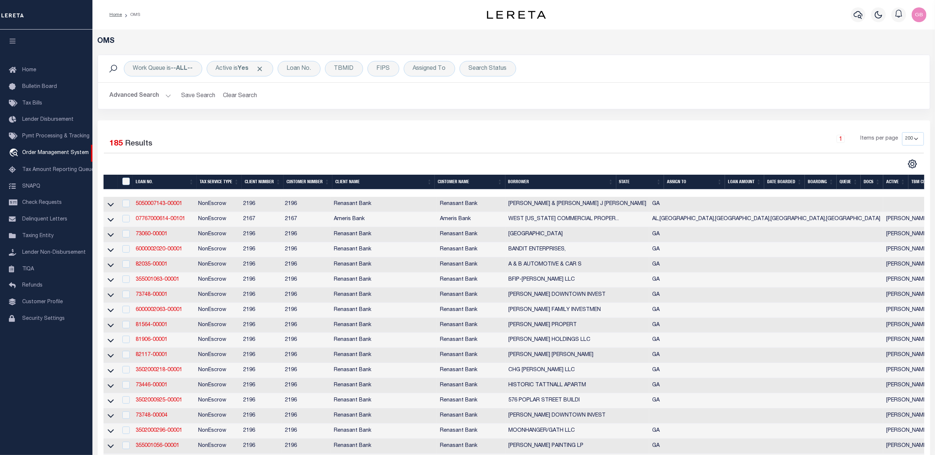
click at [164, 98] on button "Advanced Search" at bounding box center [140, 96] width 61 height 14
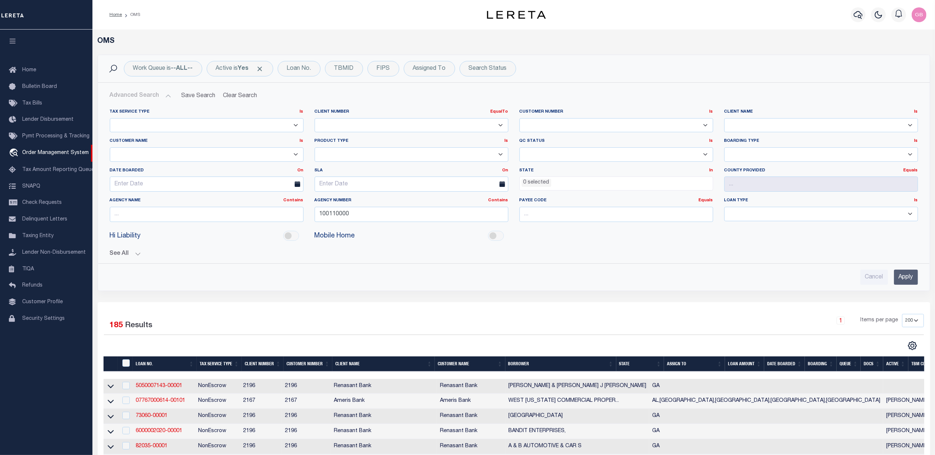
click at [504, 154] on select "Escrow PayBack Escrow Pay Direct Annual Delinquency DTRACK" at bounding box center [412, 154] width 194 height 14
click at [128, 258] on button "See All" at bounding box center [514, 254] width 808 height 7
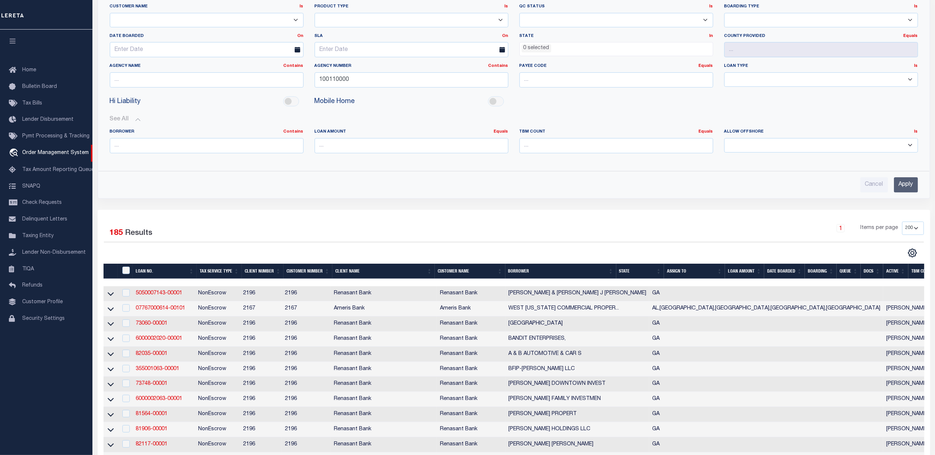
scroll to position [197, 0]
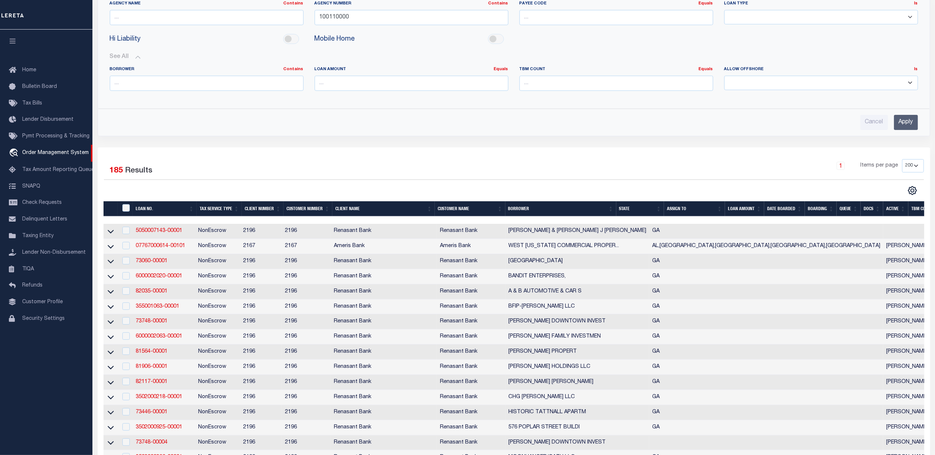
drag, startPoint x: 214, startPoint y: 211, endPoint x: 215, endPoint y: 218, distance: 7.2
click at [214, 211] on th "Tax Service Type" at bounding box center [219, 208] width 45 height 15
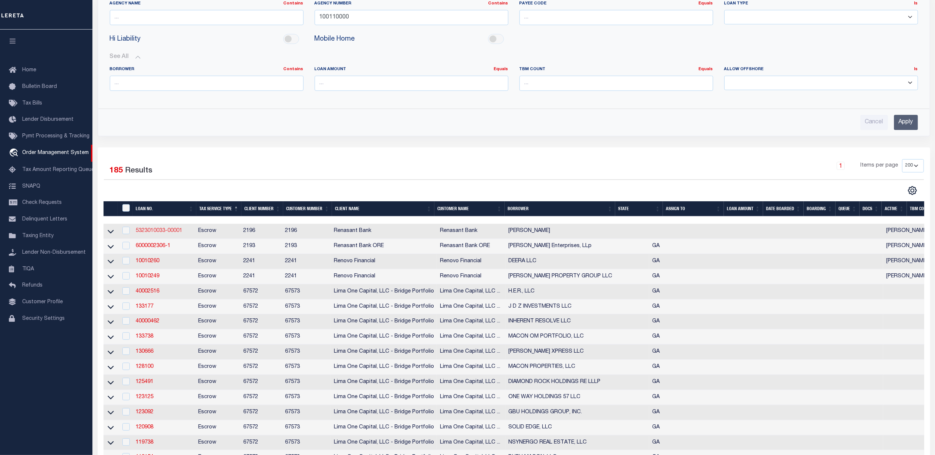
click at [160, 233] on link "5323010033-00001" at bounding box center [159, 230] width 47 height 5
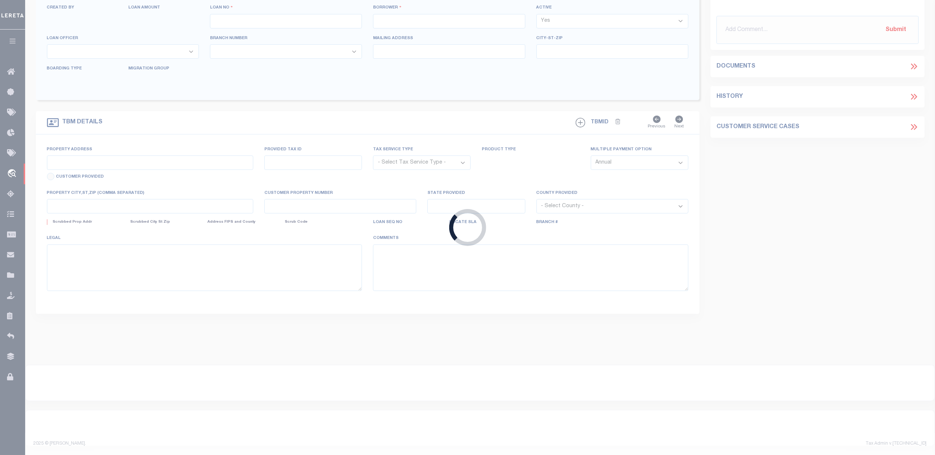
type input "5323010033-00001"
type input "SQUIRES, PAULINE"
select select
select select "Escrow"
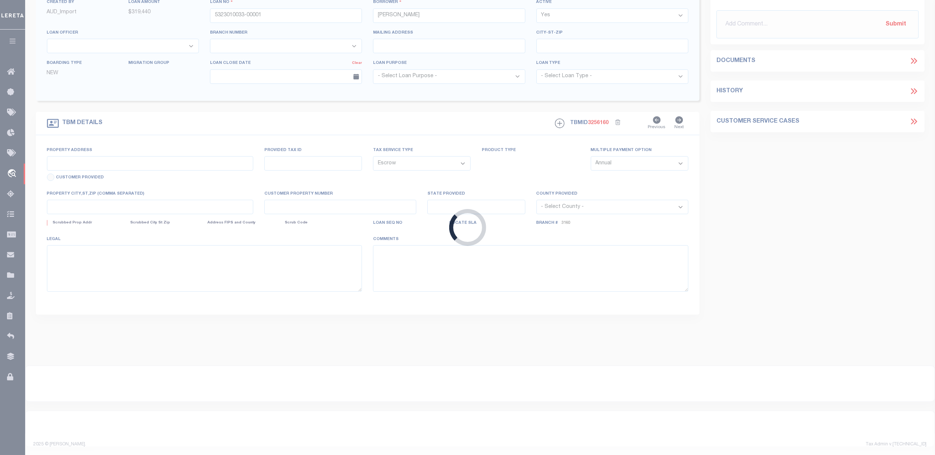
scroll to position [95, 0]
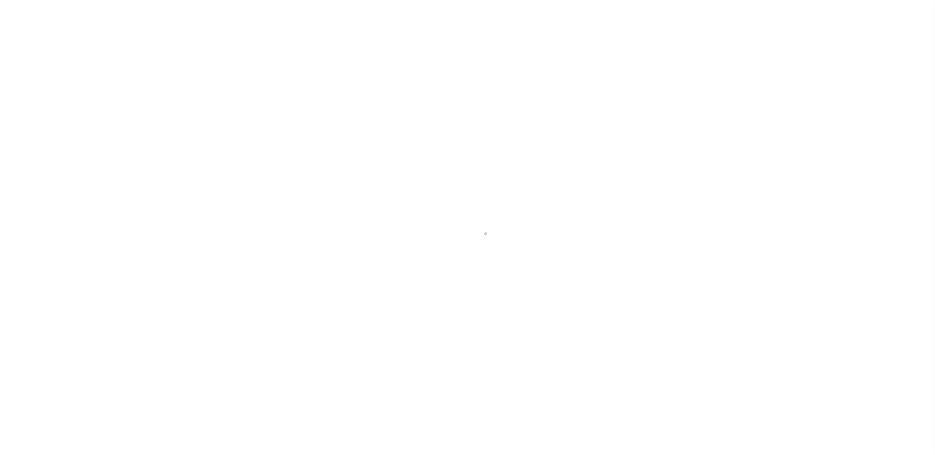
select select "Escrow"
select select
select select "5176"
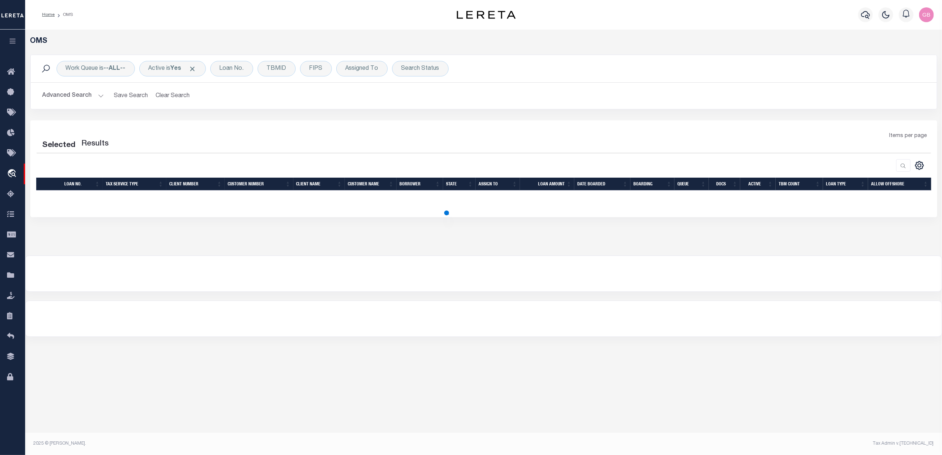
select select "200"
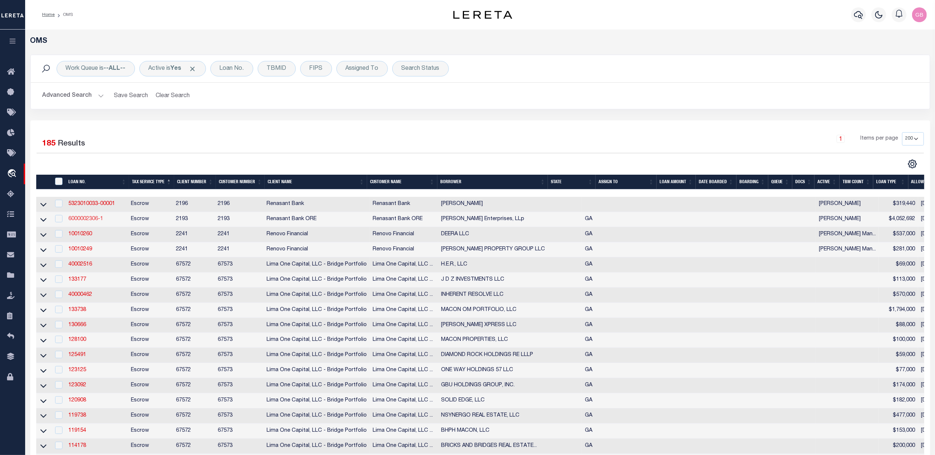
click at [86, 222] on link "6000002306-1" at bounding box center [85, 219] width 35 height 5
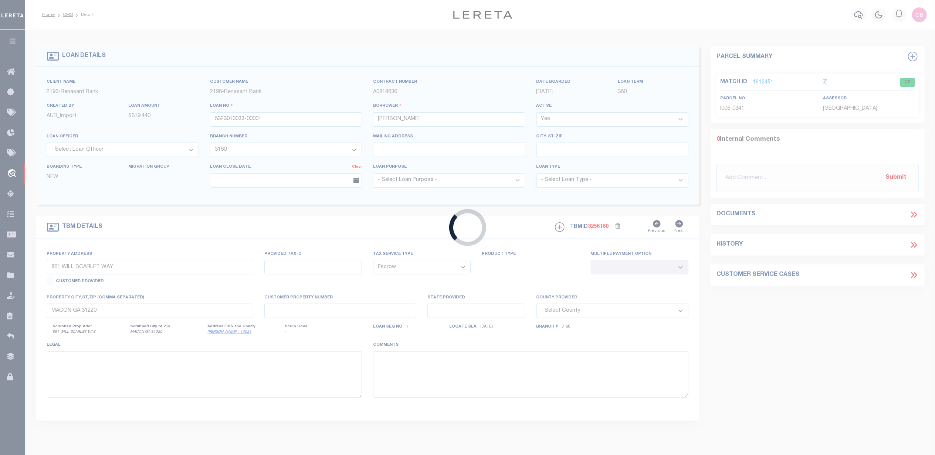
type input "6000002306-1"
type input "[PERSON_NAME] Enterprises, LLp"
select select
select select "800"
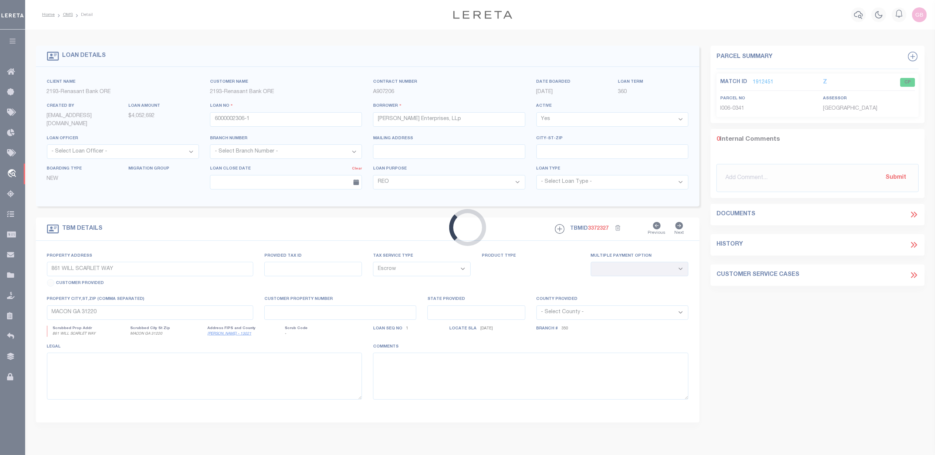
type input "[STREET_ADDRESS]"
type input "L003-0128"
select select
type input "Macon GA 31210"
type input "GA"
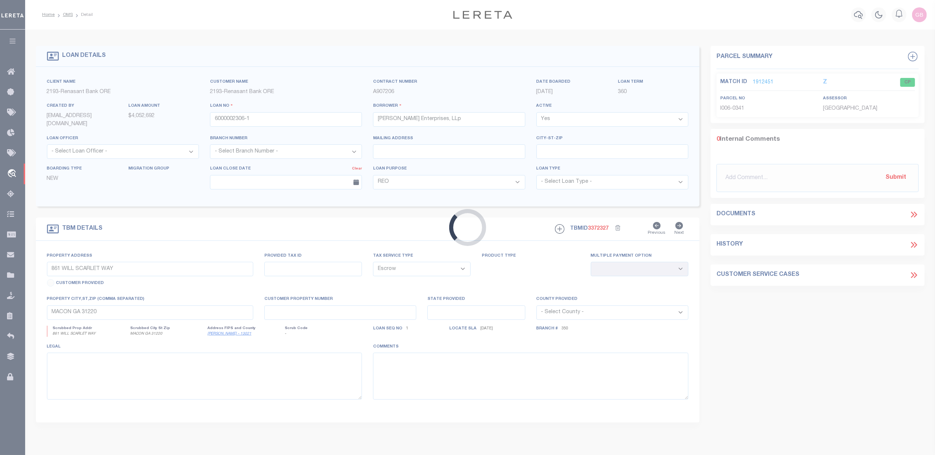
select select "[PERSON_NAME]"
select select "4958"
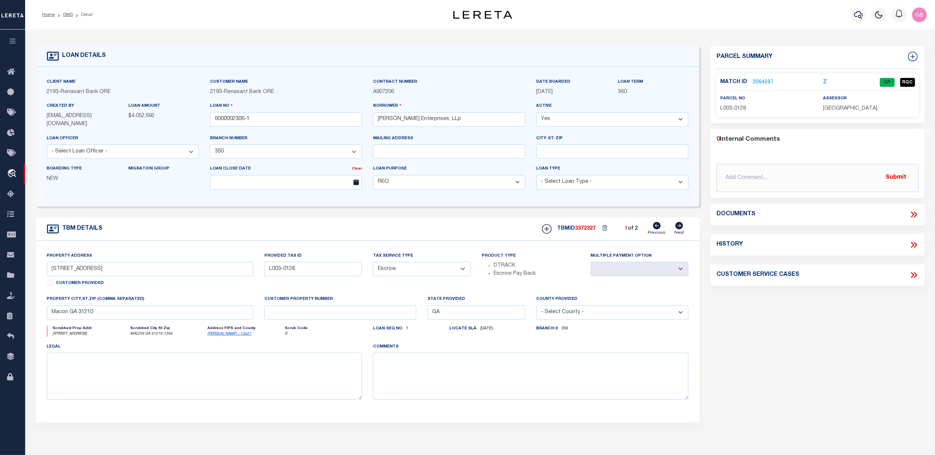
click at [759, 82] on link "2064597" at bounding box center [762, 83] width 21 height 8
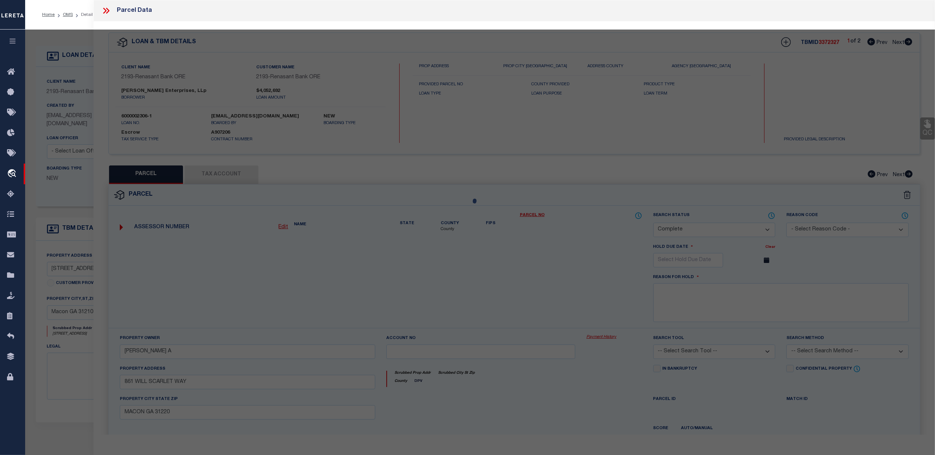
select select "AS"
checkbox input "false"
select select "CP"
type input "RENASANT BANK"
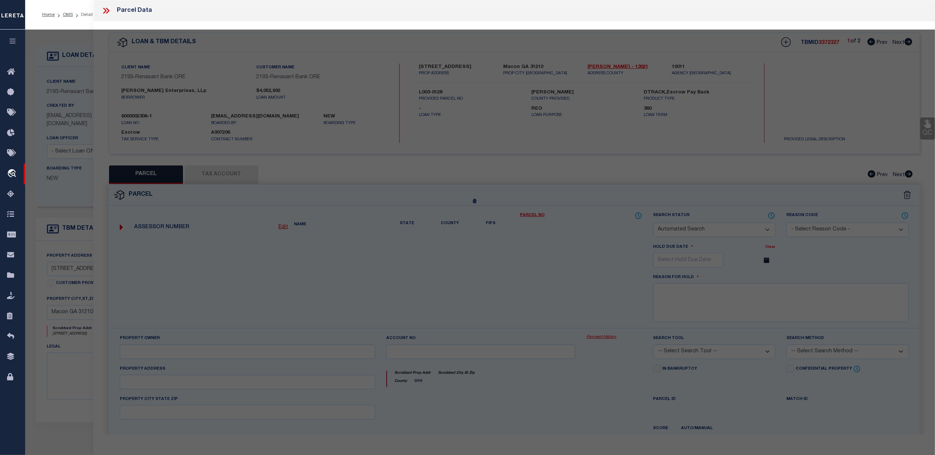
select select "AGW"
select select
type input "4660 RIVERSIDE PARK BLVD"
type input "MACON GA 31210"
type textarea "Acres 15.86 Neighborhood Neighborhood Spot, 1100, Acres (1124) Homestead Exempt…"
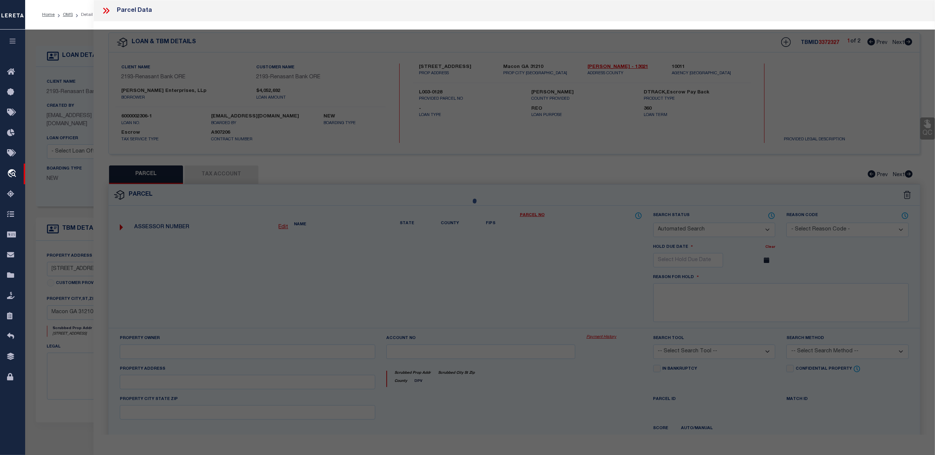
type textarea "Verified Amount in Web"
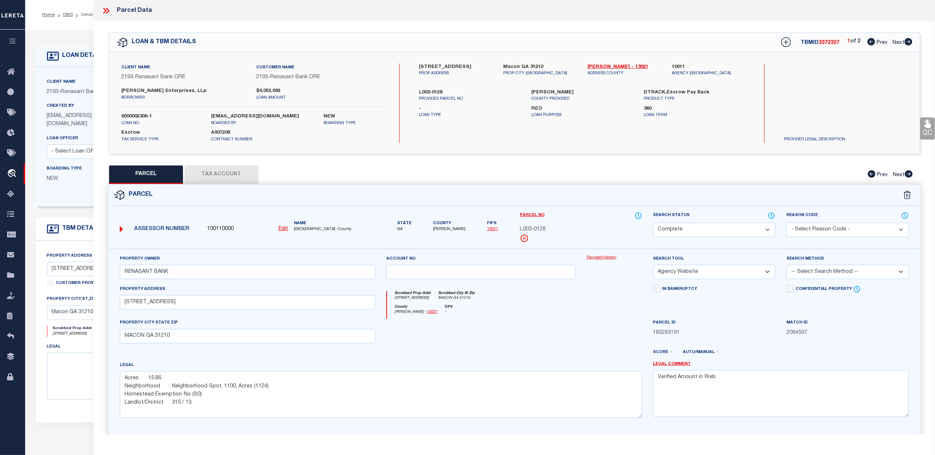
click at [605, 257] on link "Payment History" at bounding box center [613, 258] width 55 height 6
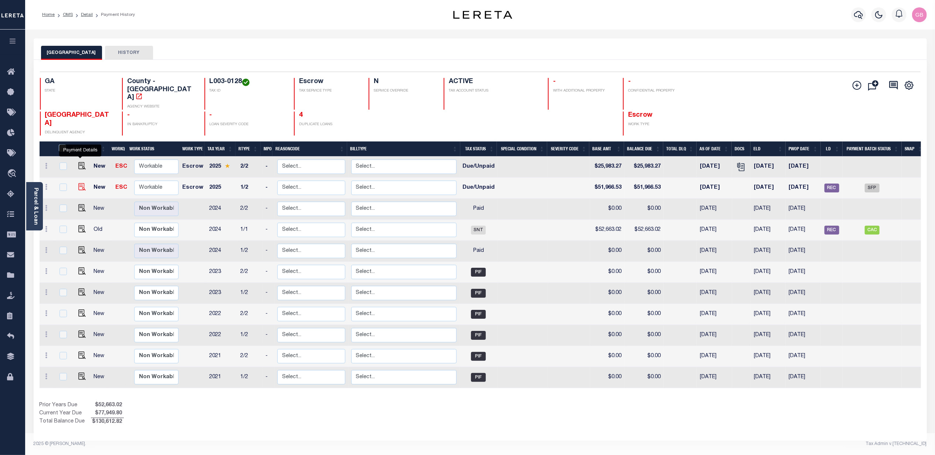
click at [81, 183] on img "" at bounding box center [81, 186] width 7 height 7
checkbox input "true"
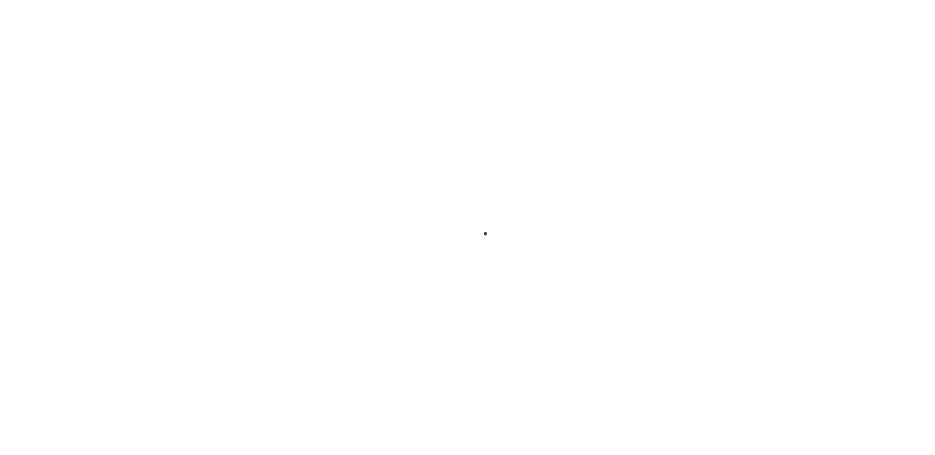
checkbox input "false"
type textarea "Batch #46289; client requested annual payment amounts updated for homeowners cl…"
type input "6956874354"
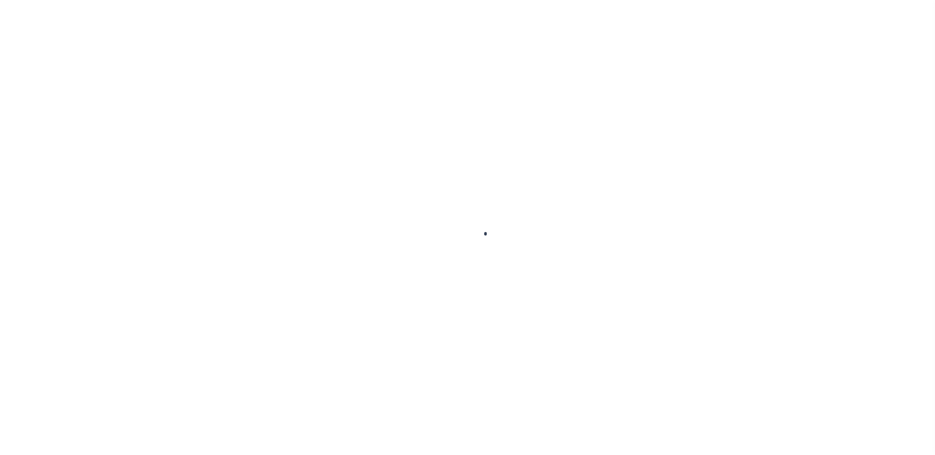
type input "11/17/2025"
type input "10/03/2025"
select select "DUE"
type input "$51,966.53"
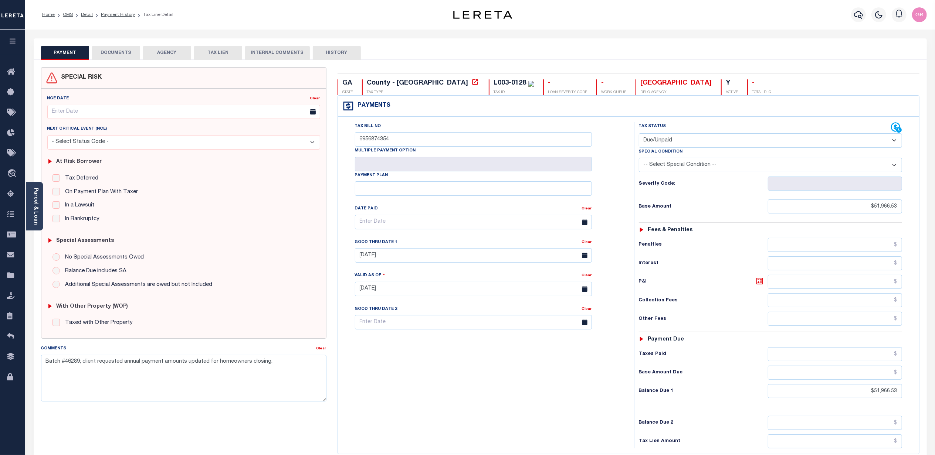
drag, startPoint x: 111, startPoint y: 17, endPoint x: 123, endPoint y: 27, distance: 16.5
click at [111, 17] on link "Payment History" at bounding box center [118, 15] width 34 height 4
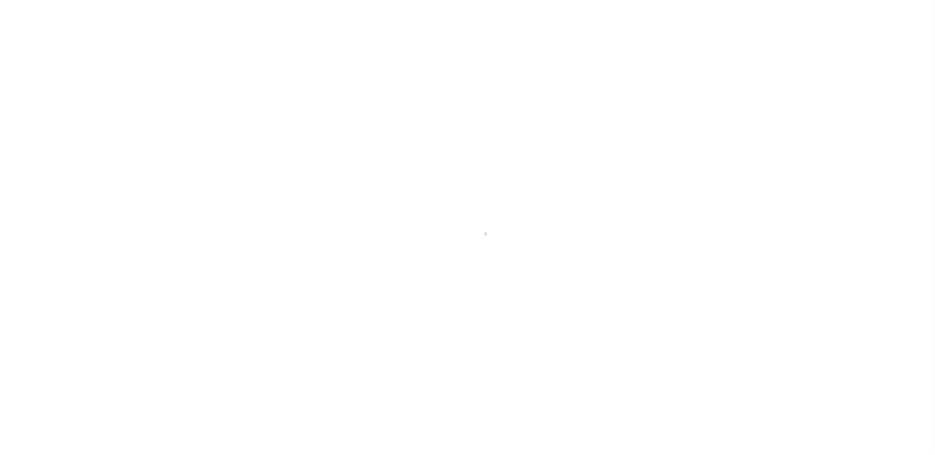
select select "DUE"
select select "800"
select select "Escrow"
select select "[PERSON_NAME]"
select select
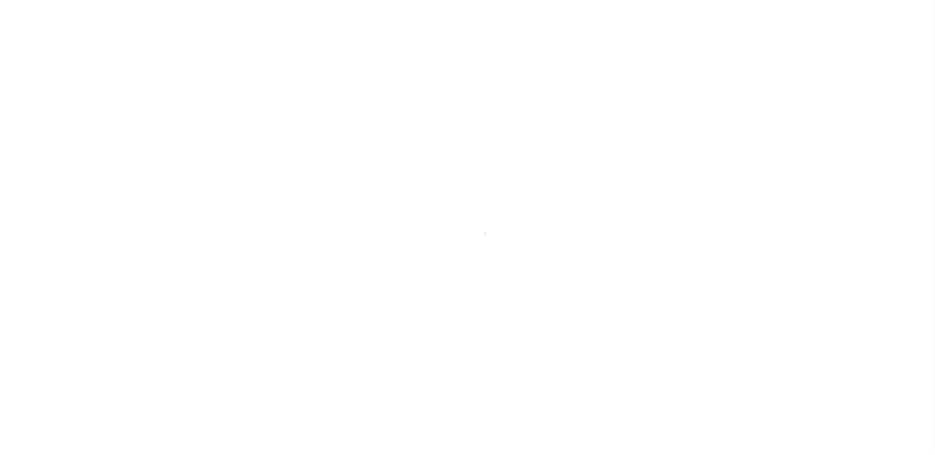
select select "4958"
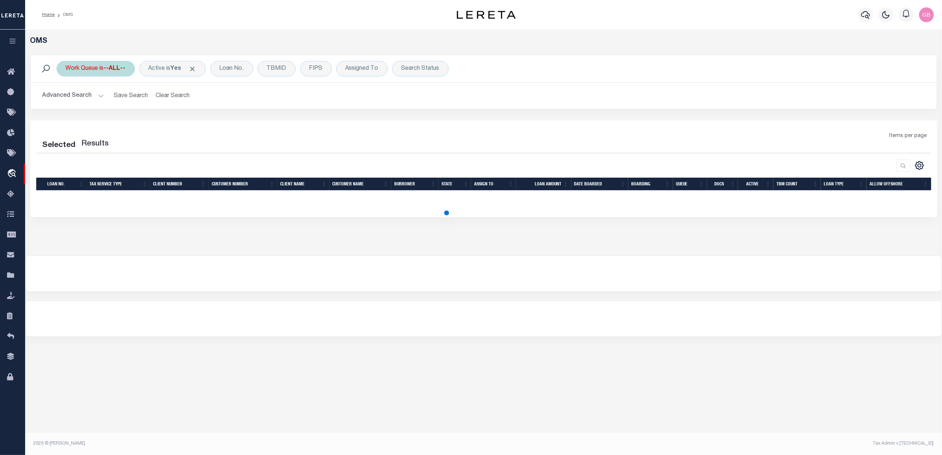
select select "200"
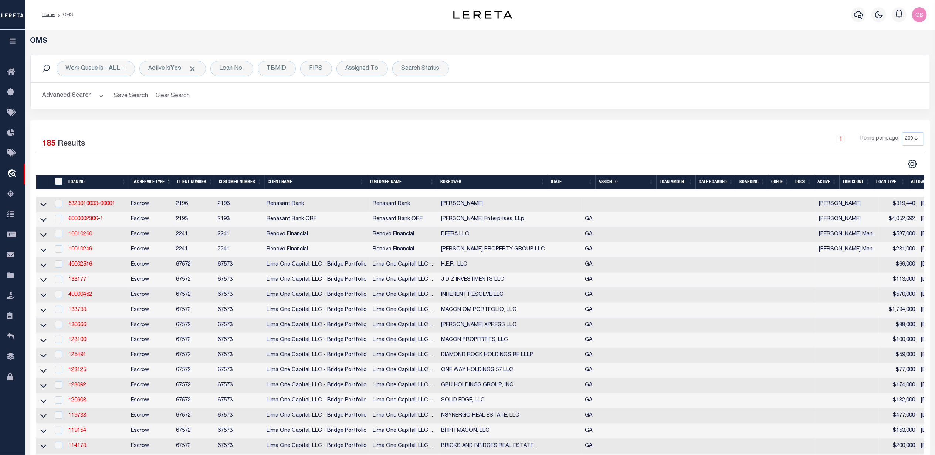
click at [79, 237] on link "10010260" at bounding box center [80, 234] width 24 height 5
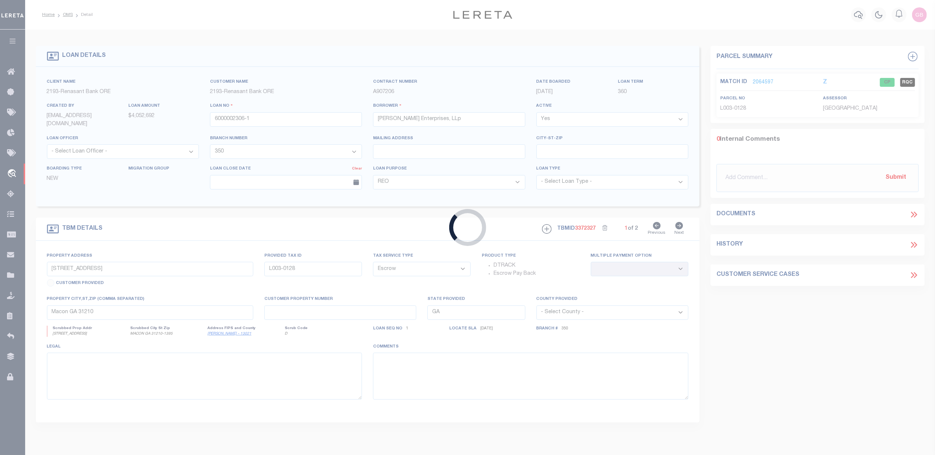
type input "10010260"
type input "DEERA LLC"
select select
type input "[STREET_ADDRESS]"
type input "Mableton,GA,30126"
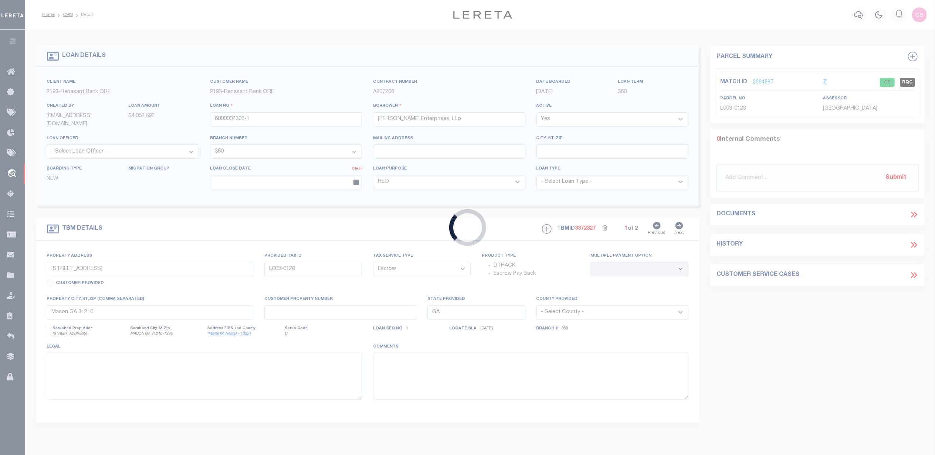
select select
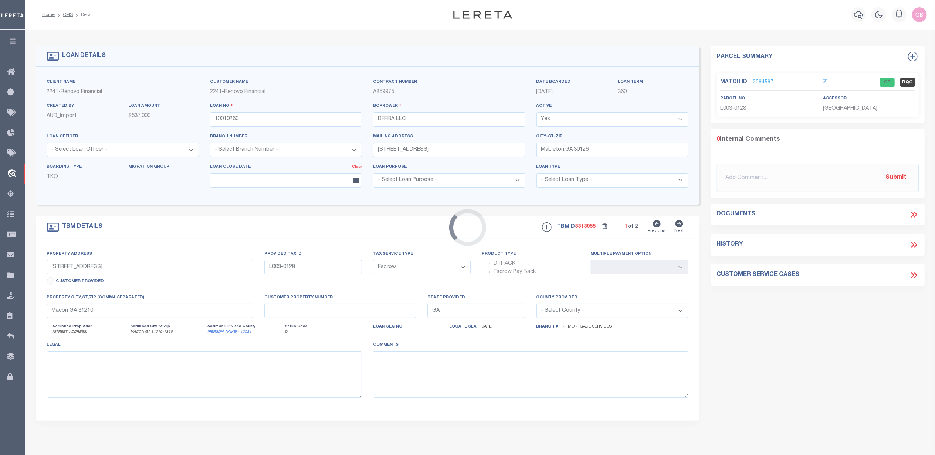
type input "4519 DRUID PL"
type input "M103-0149"
select select
type input "MACON GA 312064612"
type input "a0k8Y00000jIKuN"
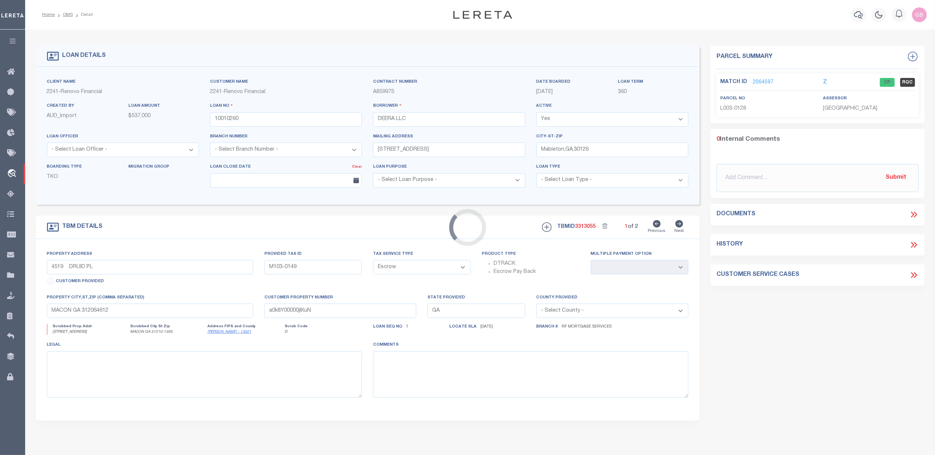
select select
select select "25067"
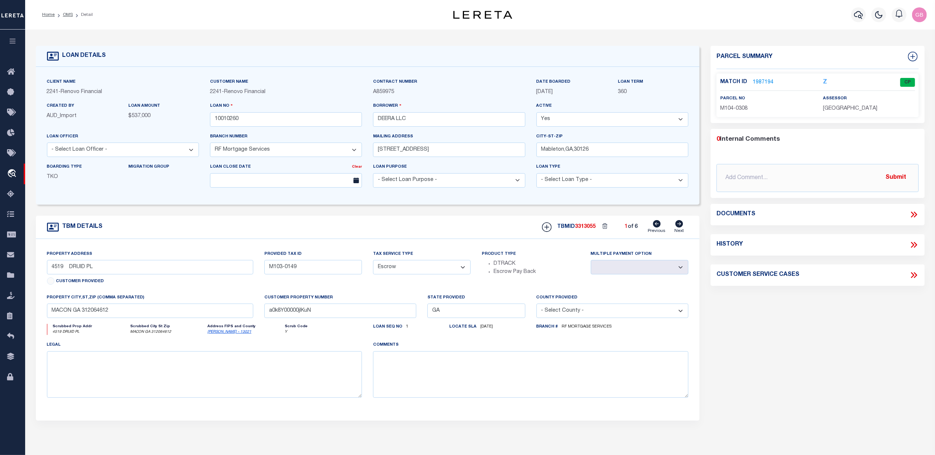
click at [762, 79] on link "1987194" at bounding box center [762, 83] width 21 height 8
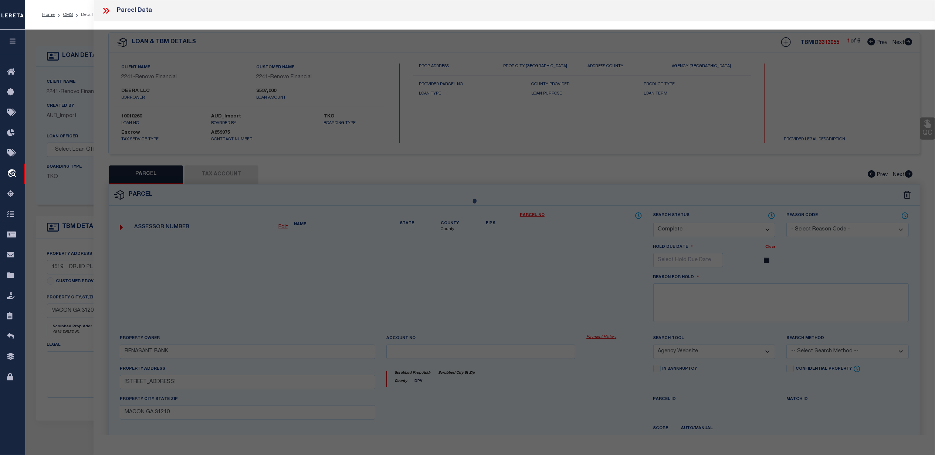
select select "AS"
select select
checkbox input "false"
select select "CP"
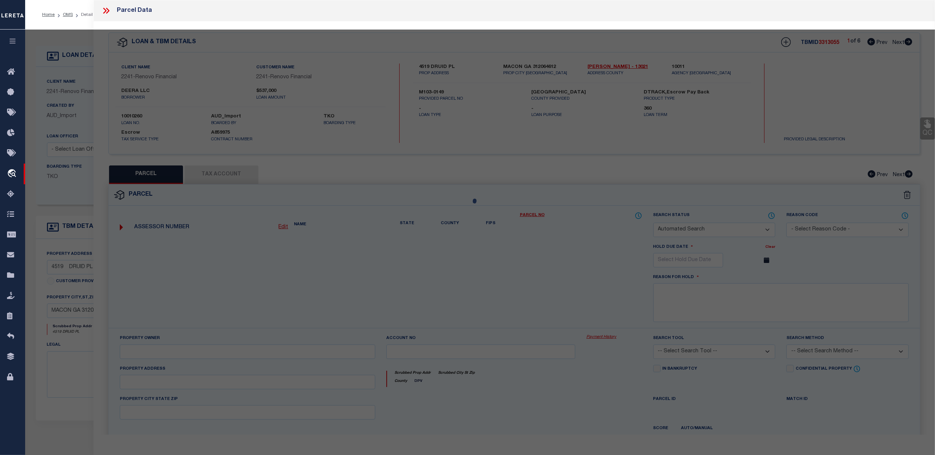
type input "BARRON PROPERTY GROUP 2 LLC"
select select "AGW"
select select "ADD"
type input "4519 DRUID PL"
checkbox input "false"
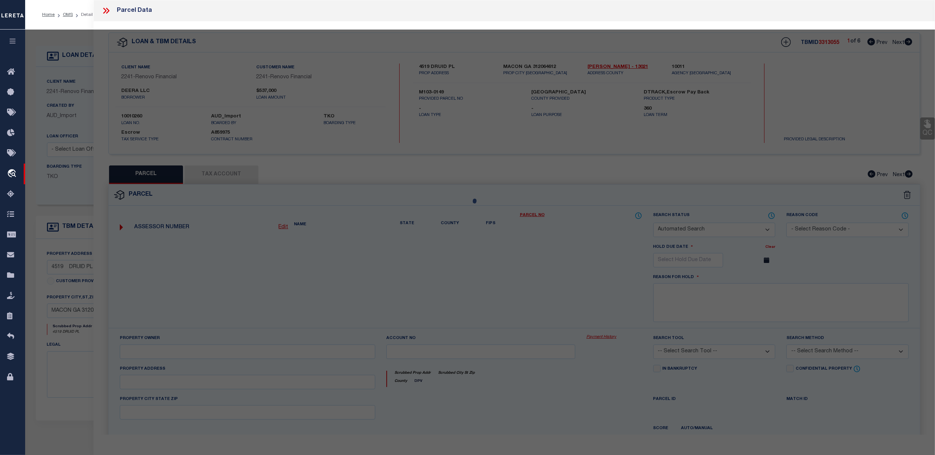
type input "MACON GA 31206"
type textarea "GROVELAND PARK Acres 0.21"
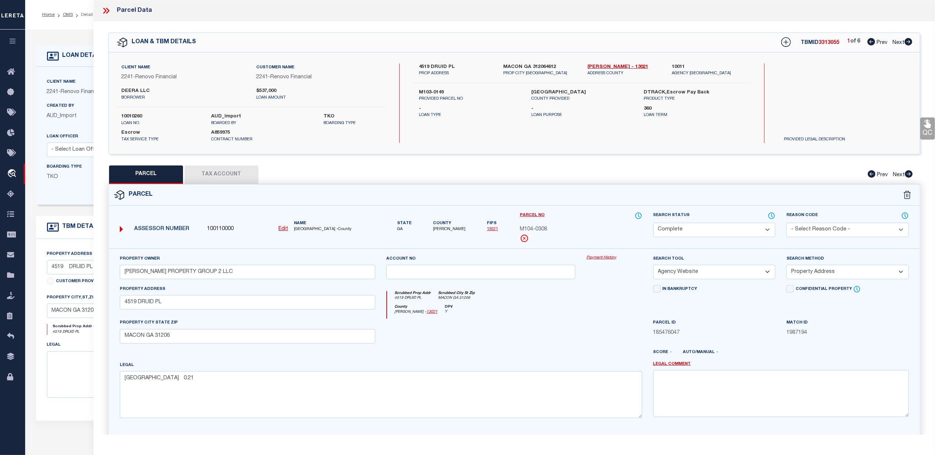
click at [593, 258] on link "Payment History" at bounding box center [613, 258] width 55 height 6
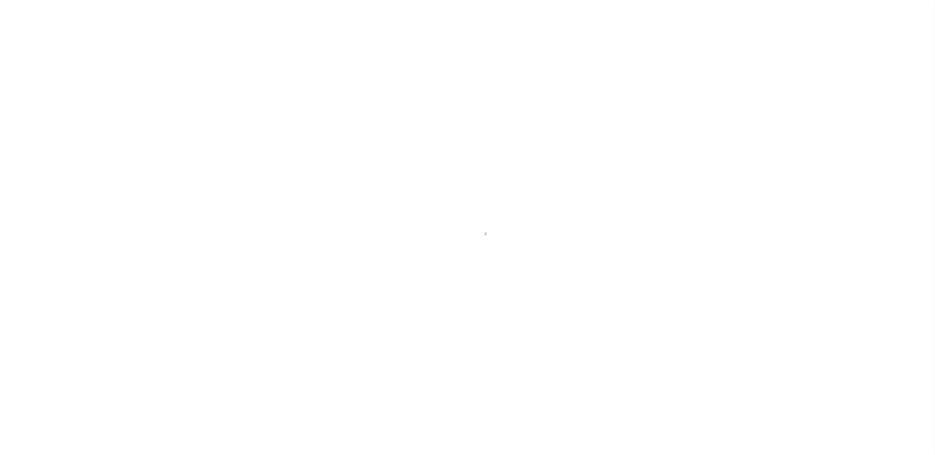
select select "Escrow"
select select
select select "25067"
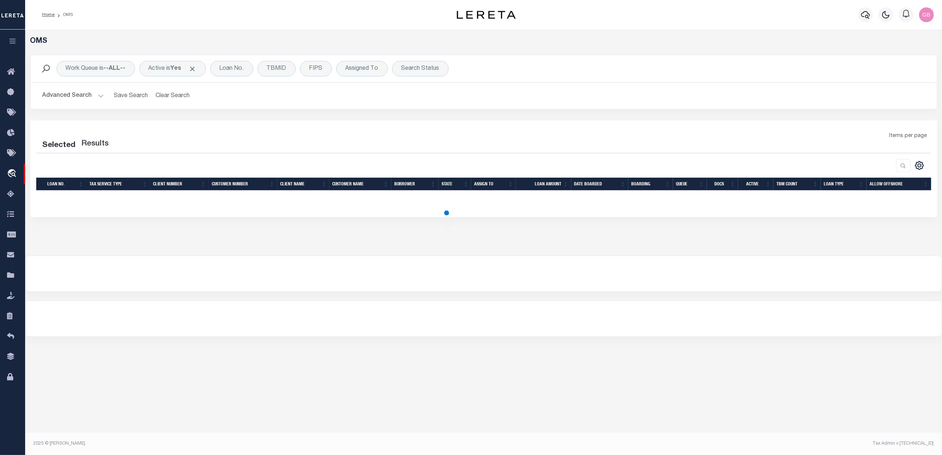
select select "200"
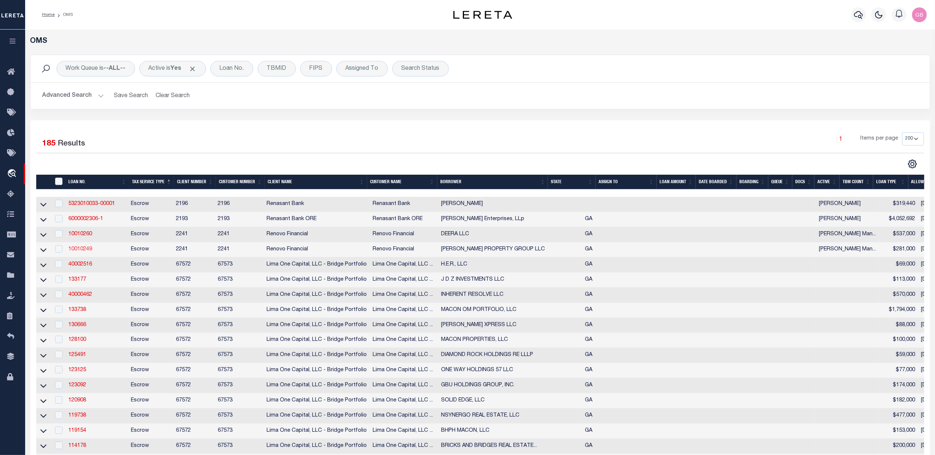
click at [77, 252] on link "10010249" at bounding box center [80, 249] width 24 height 5
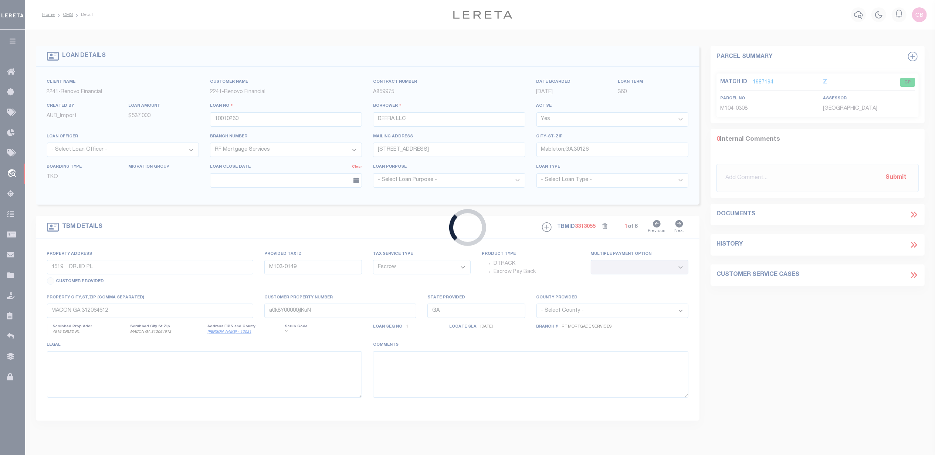
type input "10010249"
type input "[PERSON_NAME] PROPERTY GROUP LLC"
type input "2543 [PERSON_NAME]"
type input "M103-0051"
select select
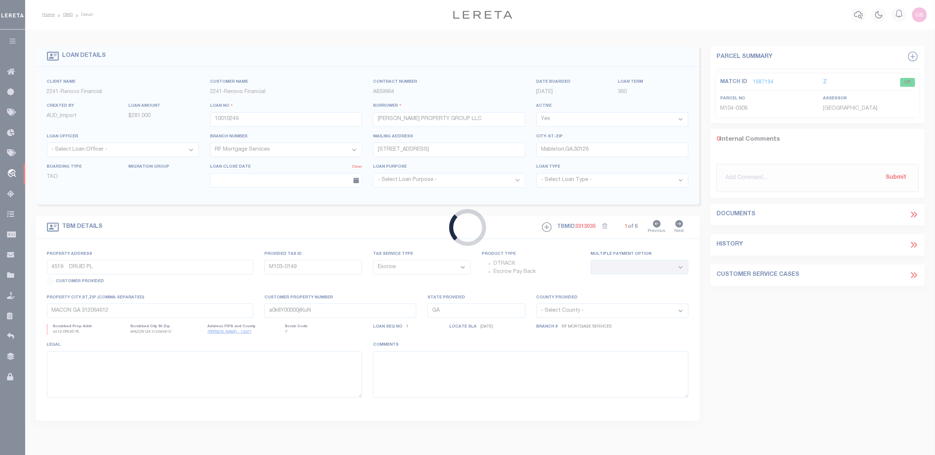
type input "MACON GA 312068211"
type input "a0k8Y00000jIKtF"
select select
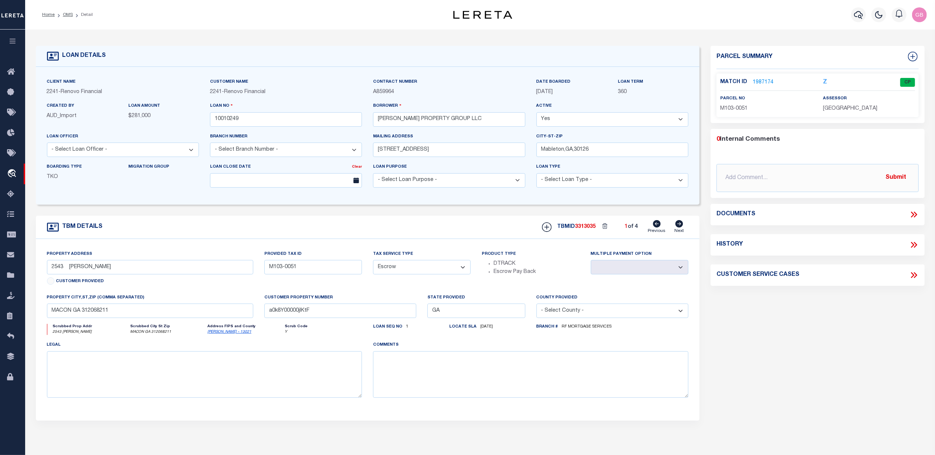
click at [758, 82] on link "1987174" at bounding box center [762, 83] width 21 height 8
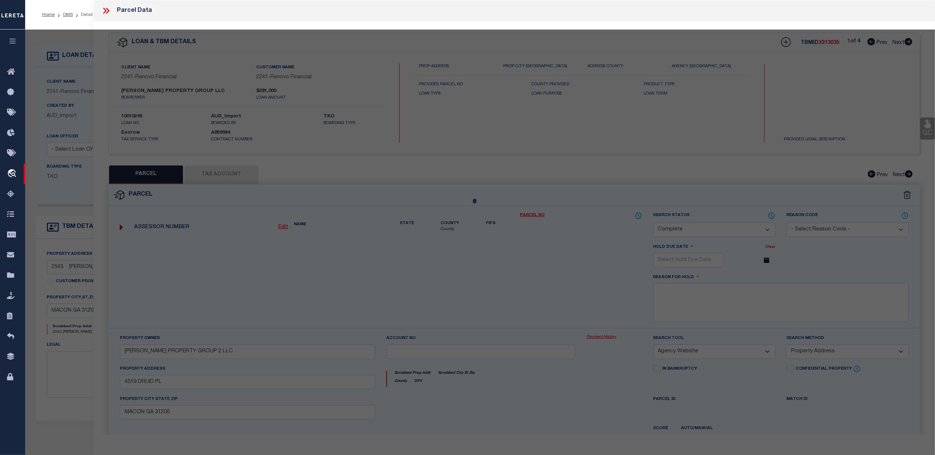
select select "AS"
select select
checkbox input "false"
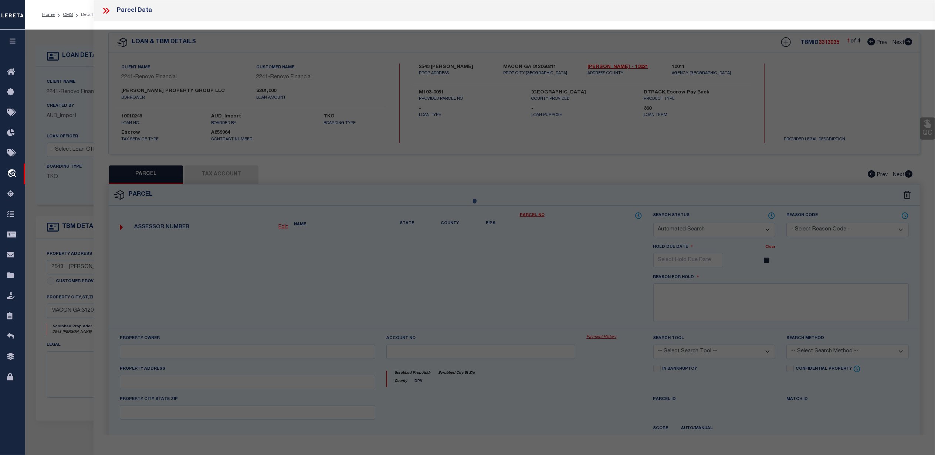
select select "CP"
type input "[PERSON_NAME] PROPERTY GROUP LLC"
select select "AGW"
select select "ADD"
type input "2543 ECHOLS PL"
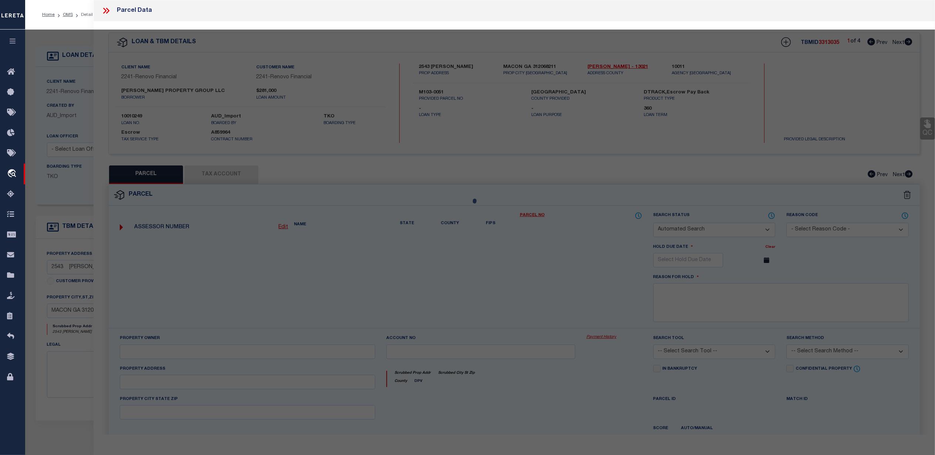
checkbox input "false"
type input "MACON GA 31206"
type textarea "GROVELAND PARK Acres 0.27"
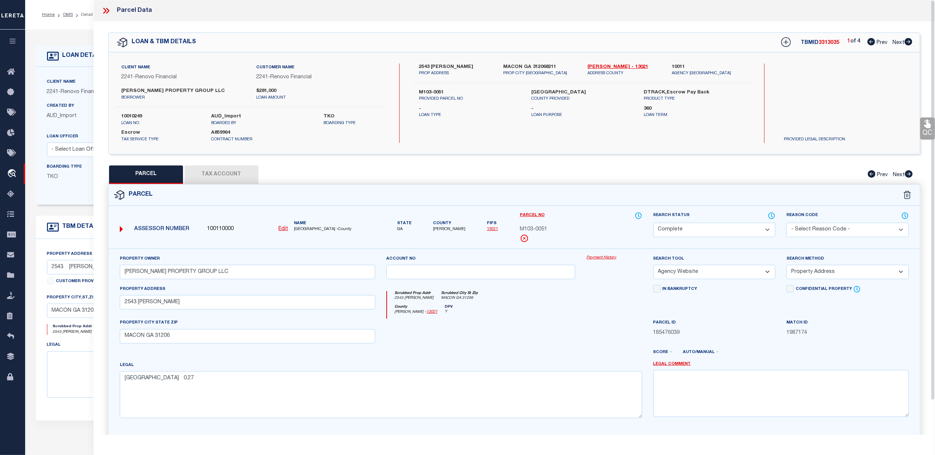
drag, startPoint x: 588, startPoint y: 256, endPoint x: 595, endPoint y: 275, distance: 19.9
click at [589, 256] on link "Payment History" at bounding box center [613, 258] width 55 height 6
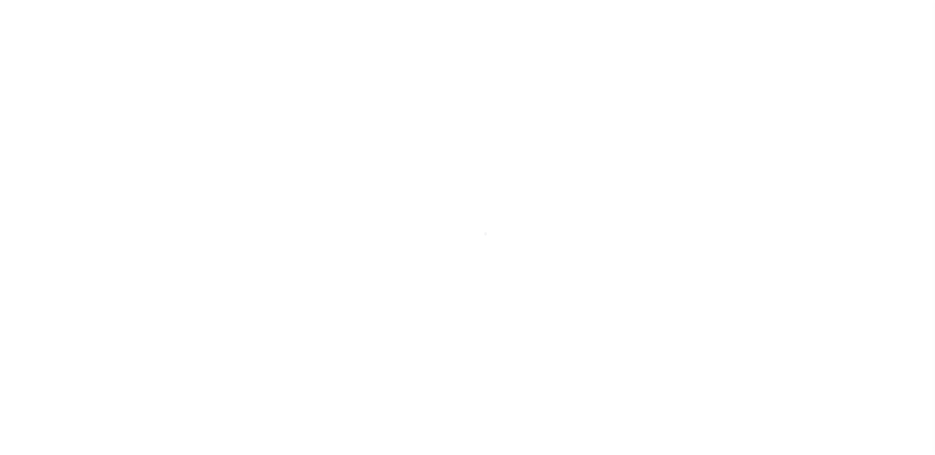
select select "Escrow"
select select
select select "25067"
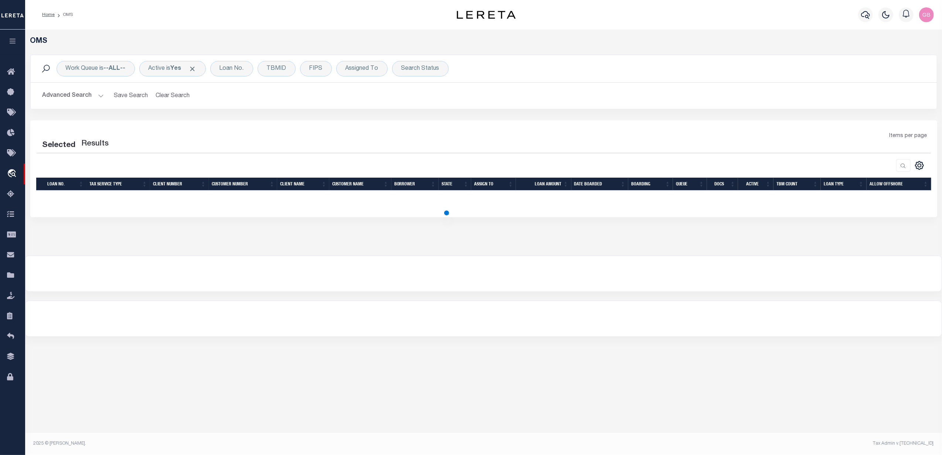
select select "200"
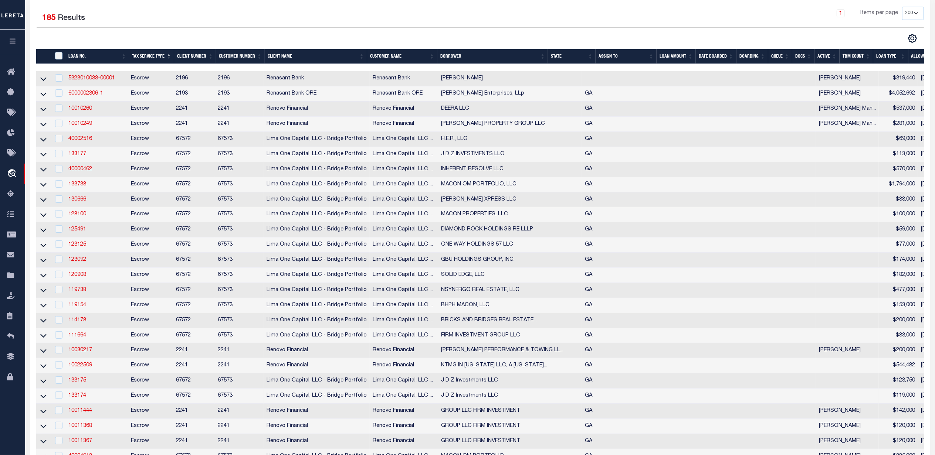
scroll to position [148, 0]
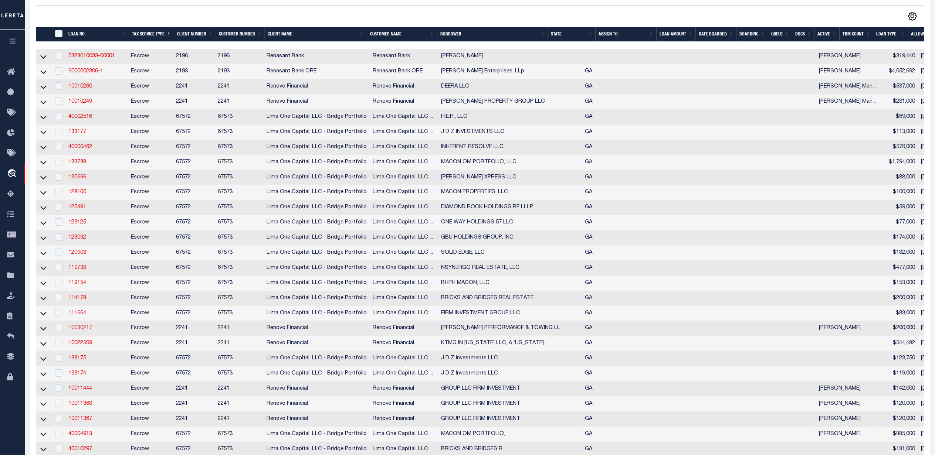
click at [84, 331] on link "10030217" at bounding box center [80, 328] width 24 height 5
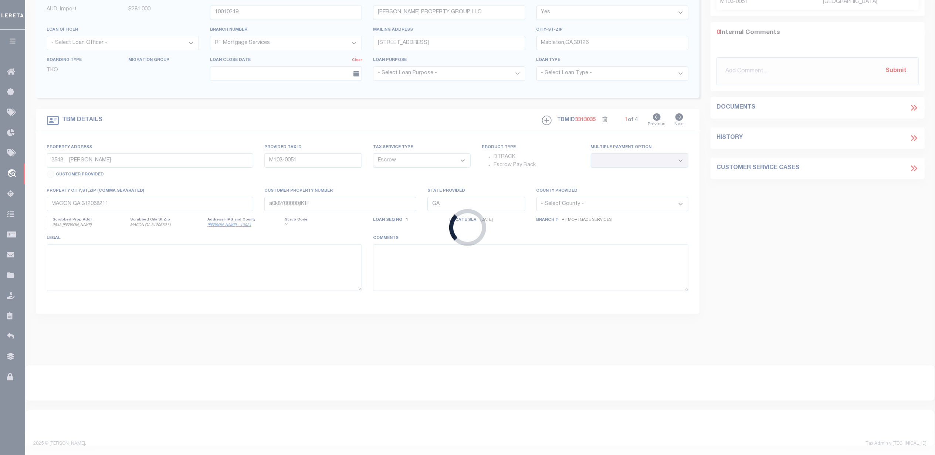
type input "10030217"
type input "[PERSON_NAME] PERFORMANCE & TOWING LLC"
select select "10"
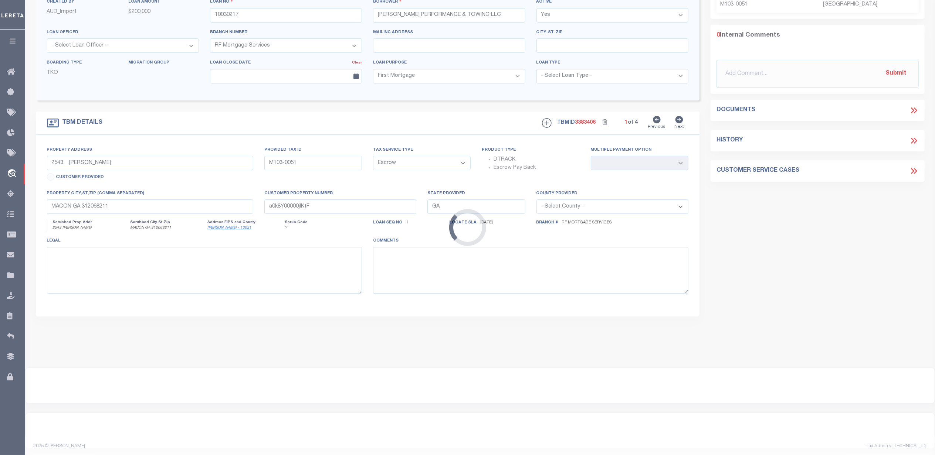
type input "1139 [PERSON_NAME] ST"
type input "S063-0499"
select select
type input "MACON GA 31217"
type input "a0kUS000005UKrF"
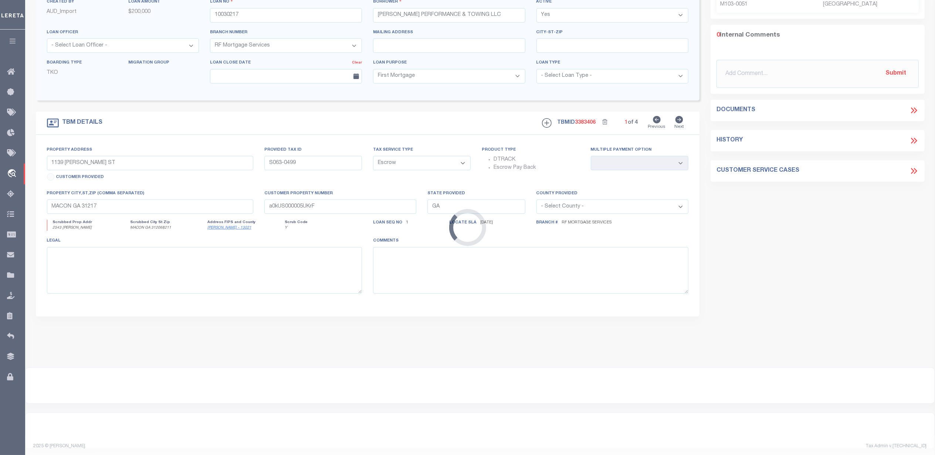
select select
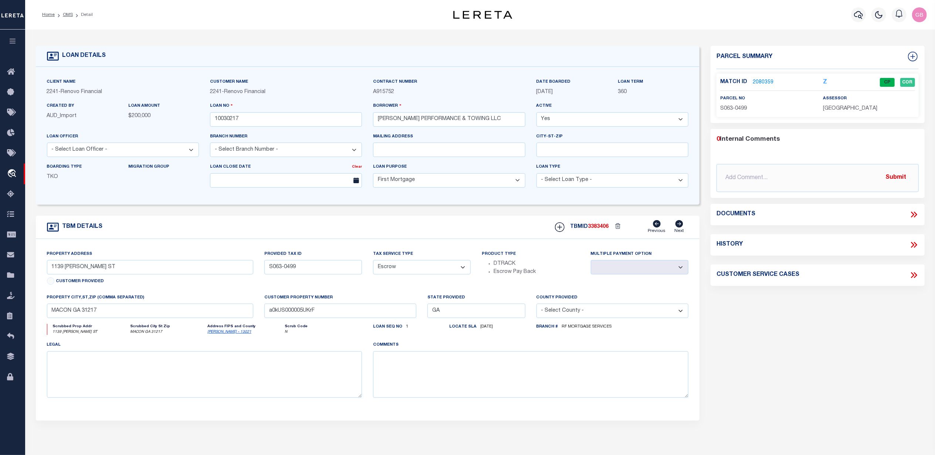
click at [755, 83] on link "2080359" at bounding box center [762, 83] width 21 height 8
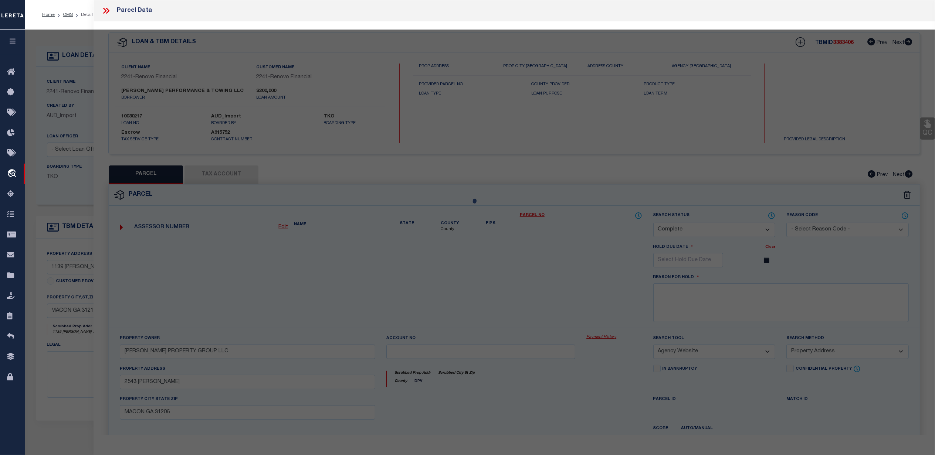
select select "AS"
select select
checkbox input "false"
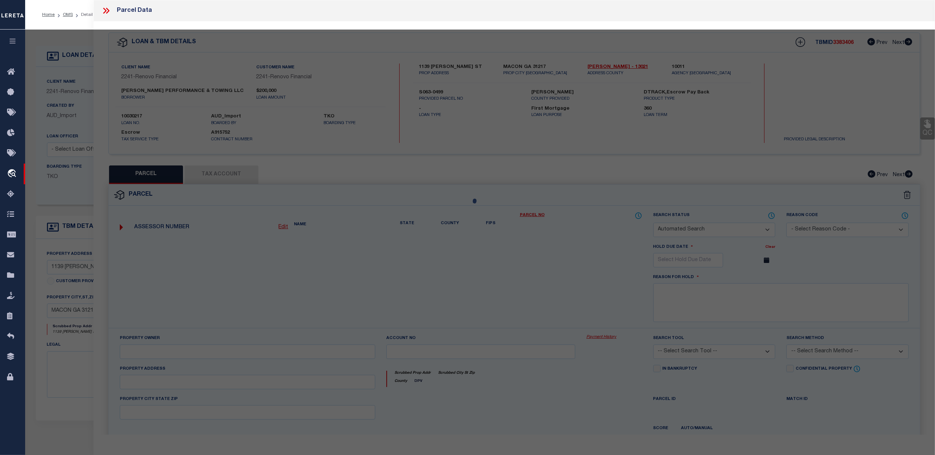
select select "CP"
type input "[PERSON_NAME] PERFORMANCE & TOWING"
select select "AGW"
select select "ADD"
type input "1139 [PERSON_NAME] ST"
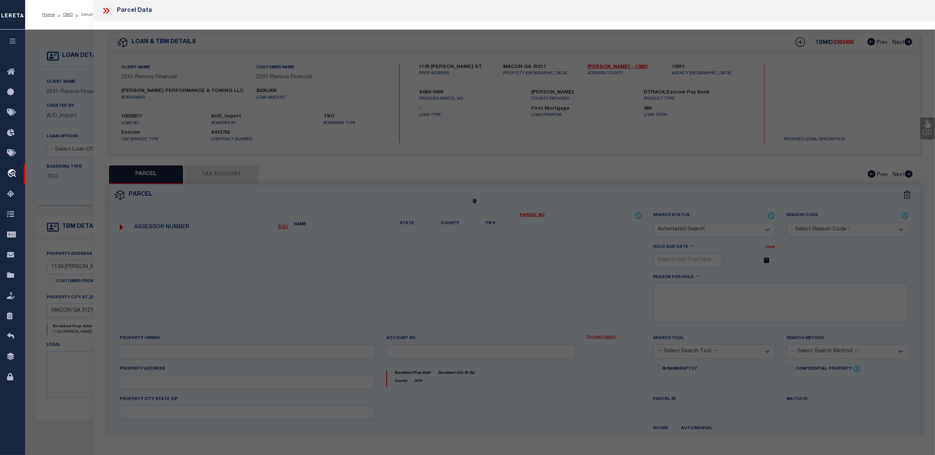
checkbox input "false"
type input "MACON GA 31217"
type textarea "[PERSON_NAME] LAND"
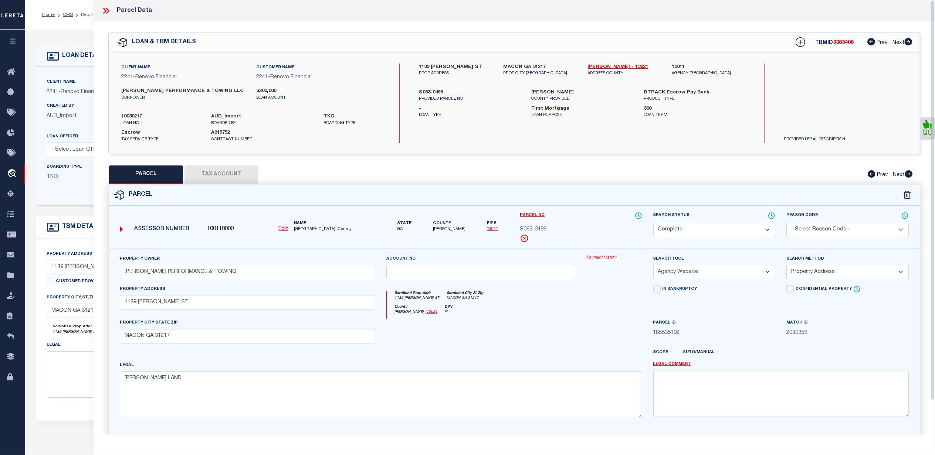
click at [604, 261] on link "Payment History" at bounding box center [613, 258] width 55 height 6
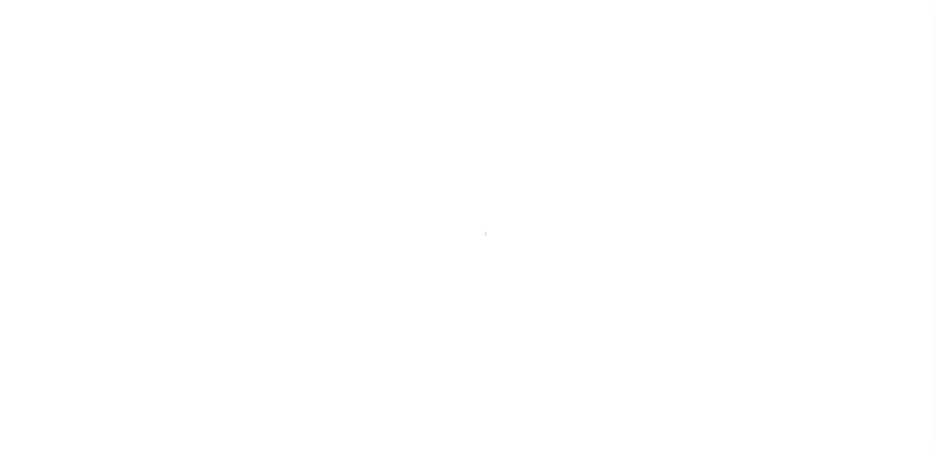
select select "10"
select select "Escrow"
select select
select select "25067"
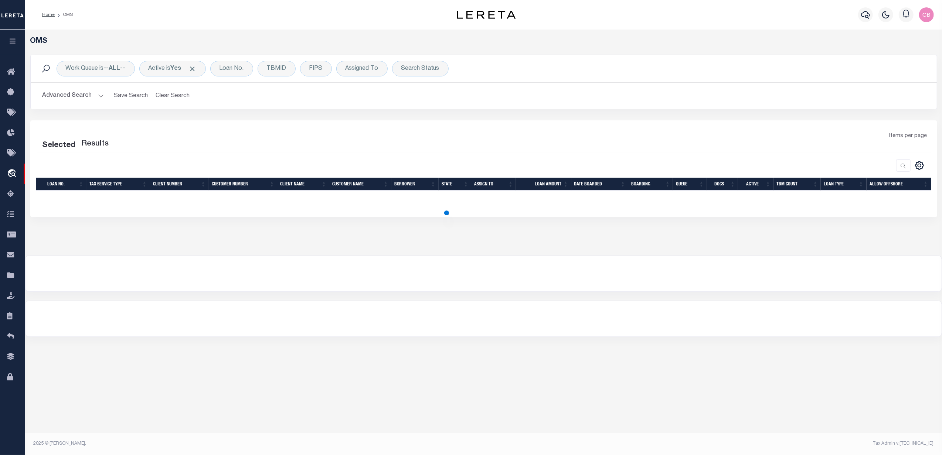
select select "200"
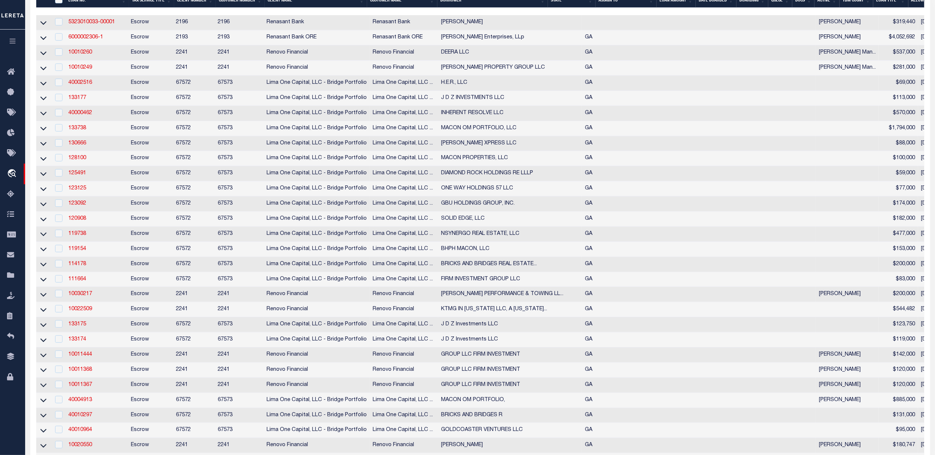
scroll to position [197, 0]
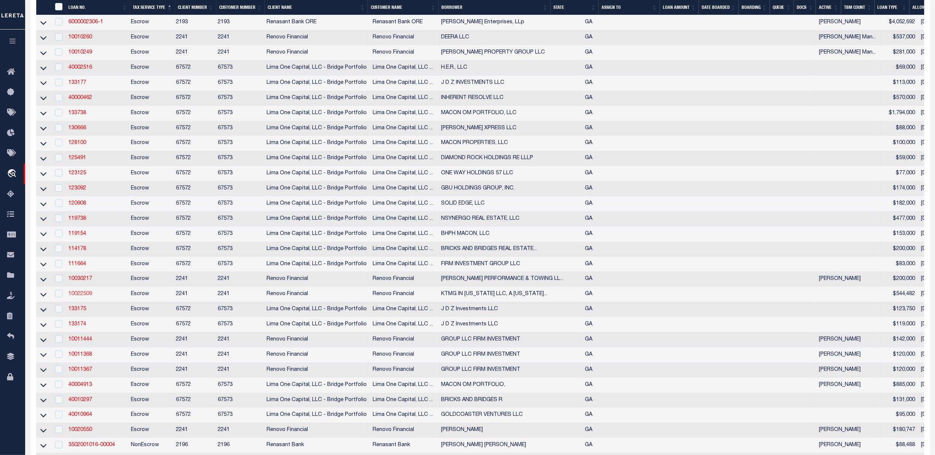
click at [86, 297] on link "10022509" at bounding box center [80, 294] width 24 height 5
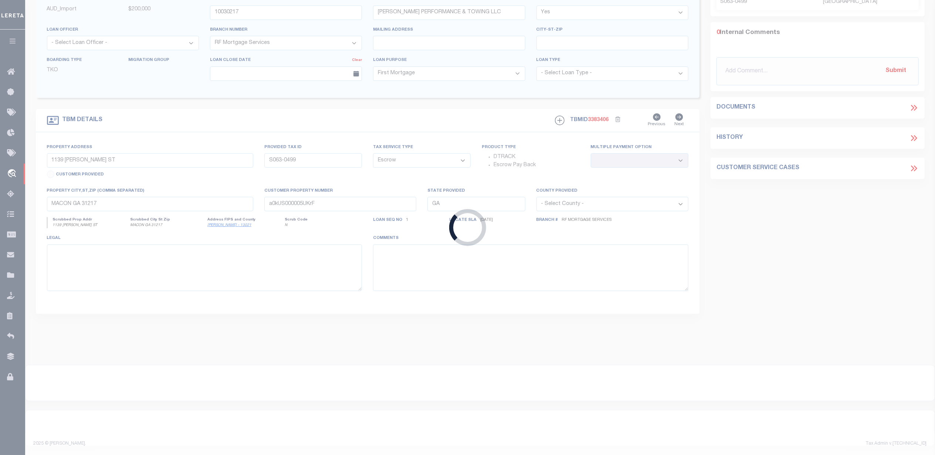
type input "10022509"
type input "KTMG IN [US_STATE] LLC, A [US_STATE] LIMITED LIABILITY COMPAN"
select select "400"
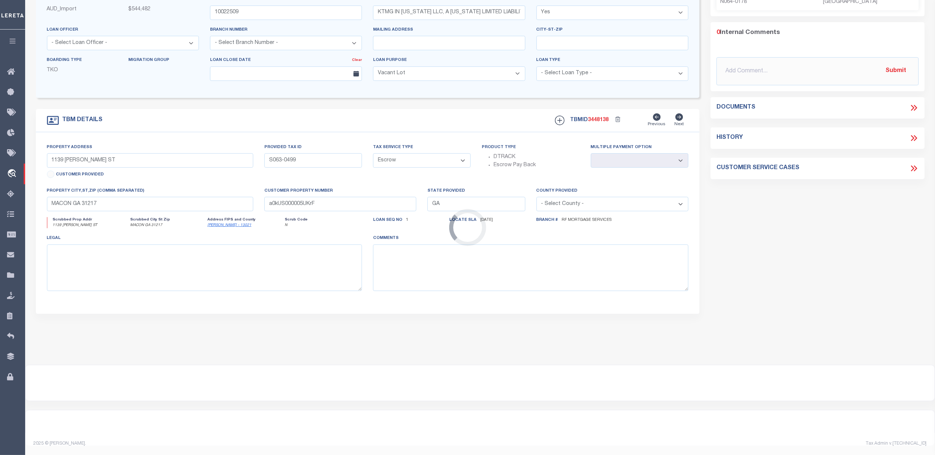
type input "[STREET_ADDRESS]"
select select
type input "MACON, GA 31204"
type input "a0kUS00000BotpN"
select select
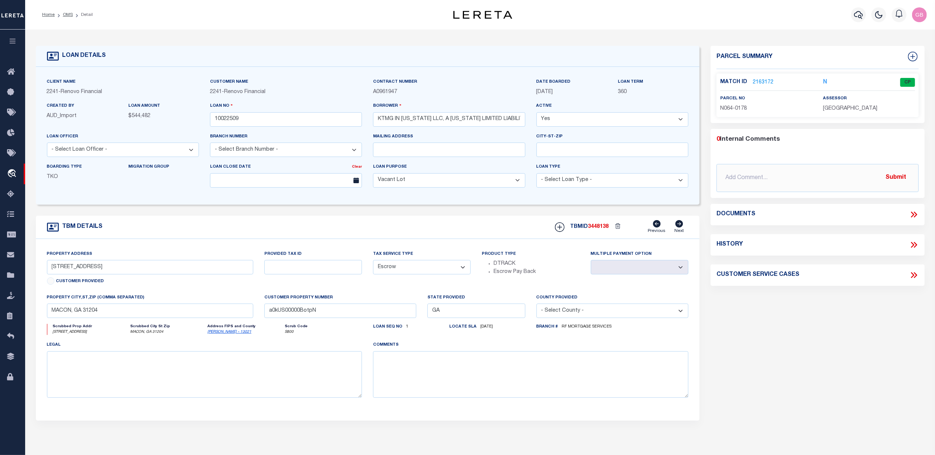
click at [765, 79] on link "2163172" at bounding box center [762, 83] width 21 height 8
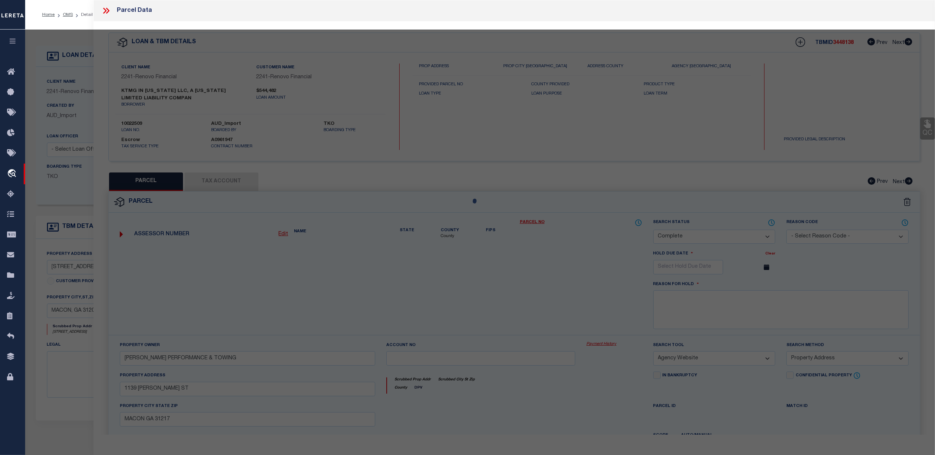
select select "AS"
select select
checkbox input "false"
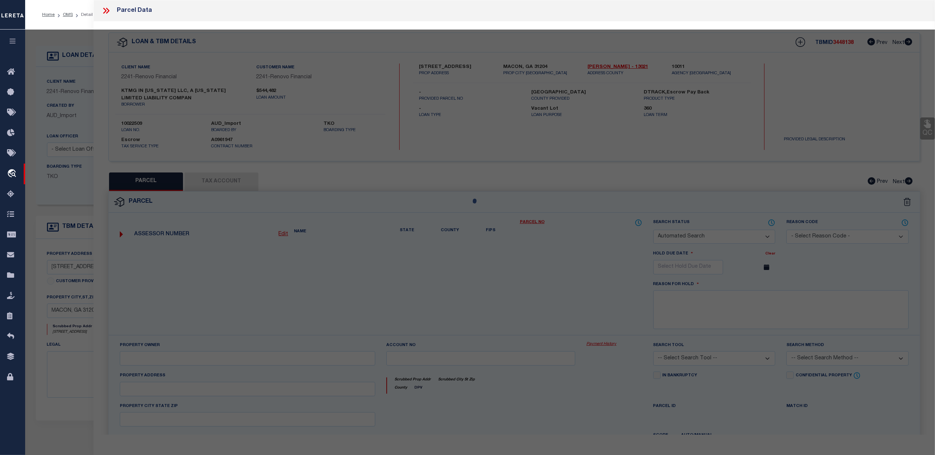
select select "CP"
type input "HF HOLDINGS LLC"
select select "ATL"
select select "ADD"
type input "[STREET_ADDRESS]"
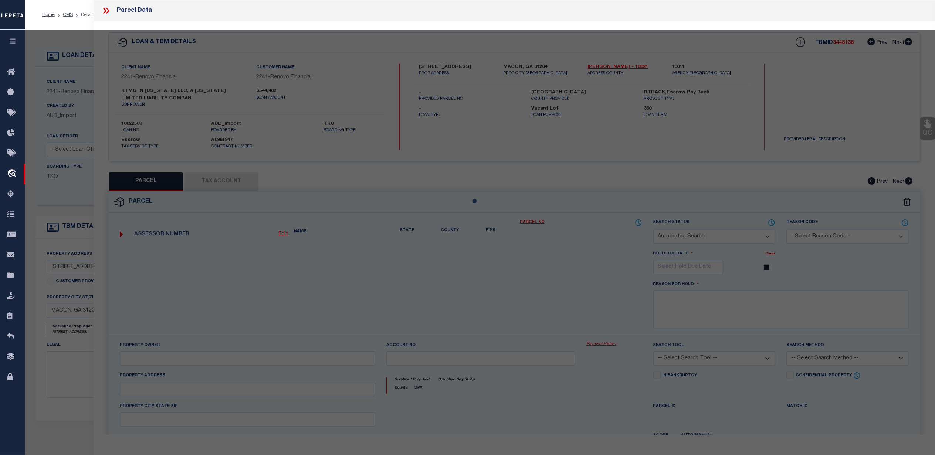
checkbox input "false"
type input "GA"
type textarea "INGLESIDE PLACE Acres 0.59"
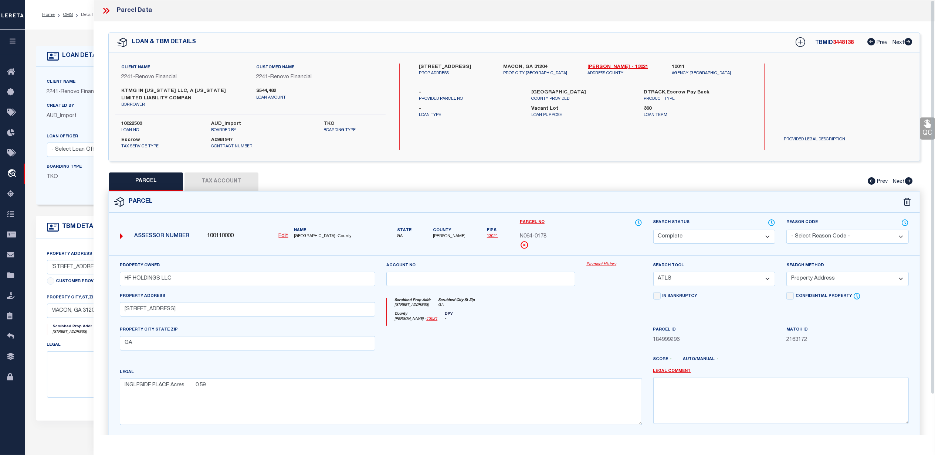
click at [599, 261] on div "Property Owner HF HOLDINGS LLC Account no Payment History Search Tool -- Select…" at bounding box center [514, 351] width 811 height 193
click at [599, 267] on link "Payment History" at bounding box center [613, 265] width 55 height 6
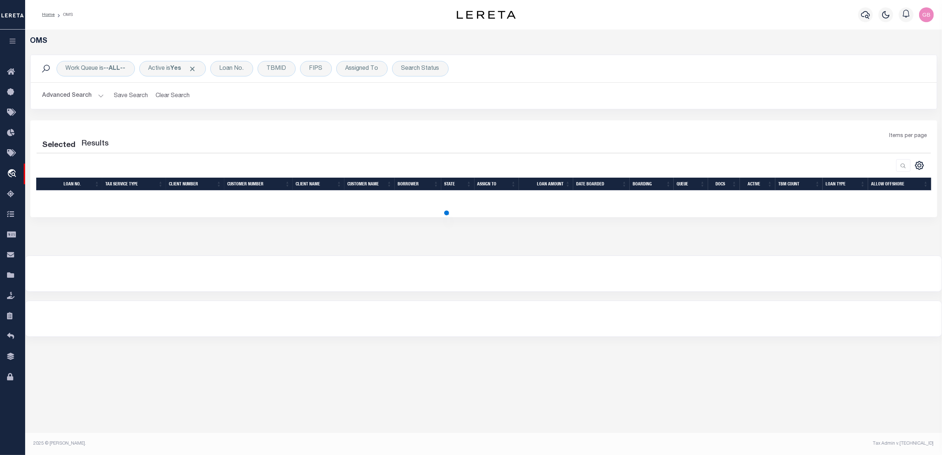
select select "200"
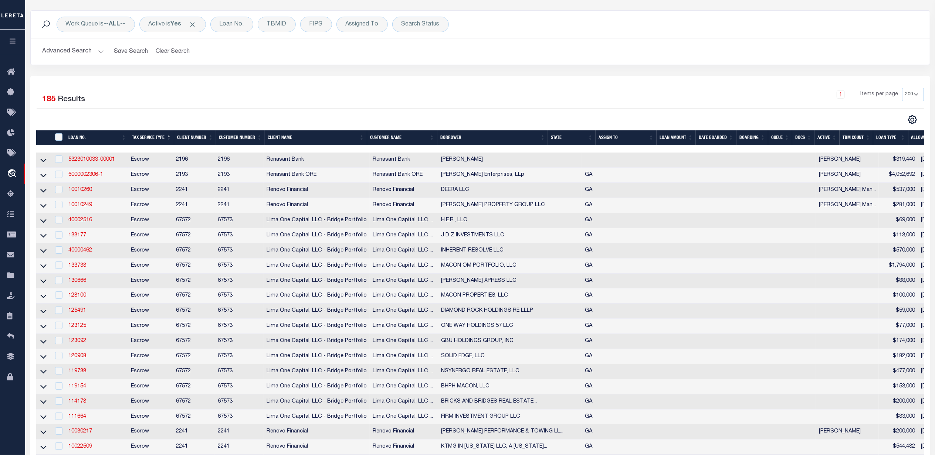
scroll to position [197, 0]
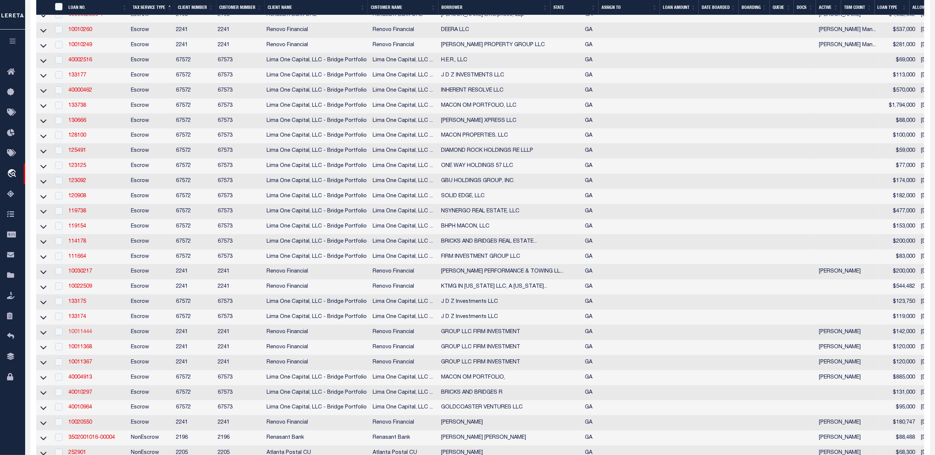
click at [78, 335] on link "10011444" at bounding box center [80, 332] width 24 height 5
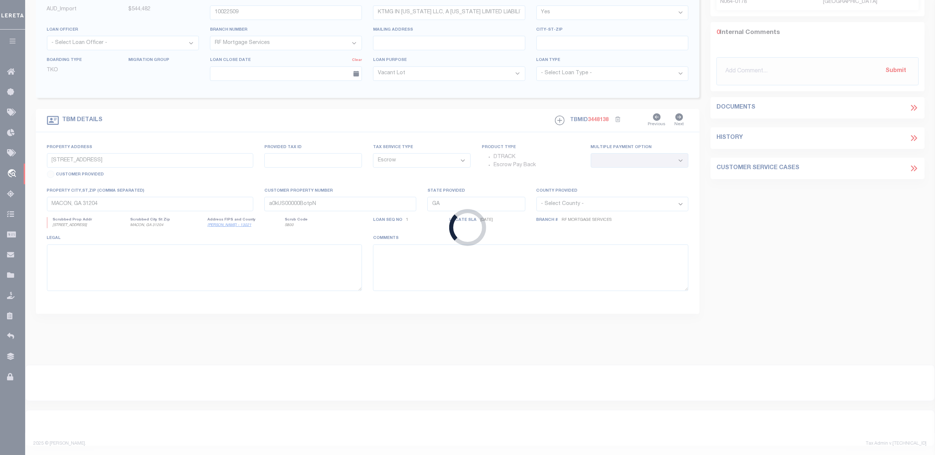
type input "10011444"
type input "GROUP LLC FIRM INVESTMENT"
type input "PO BOX 18832"
type input "ATLANTA GA 31126-0832 NULL"
select select "10"
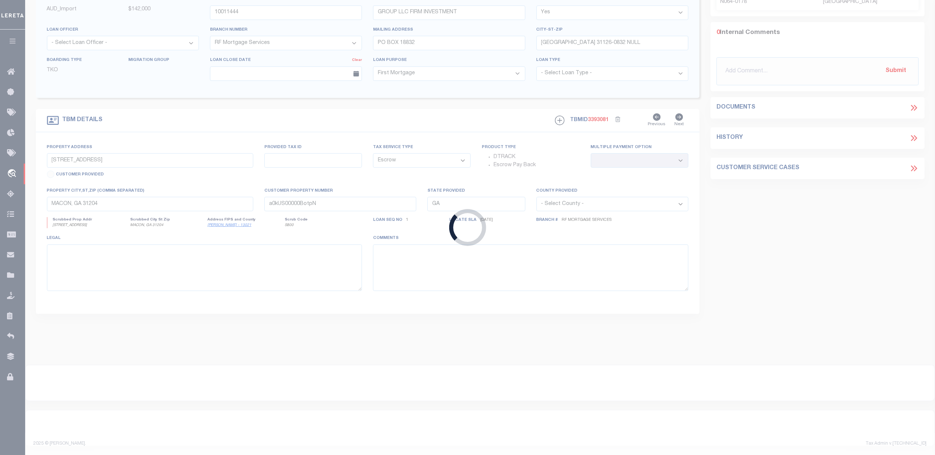
scroll to position [111, 0]
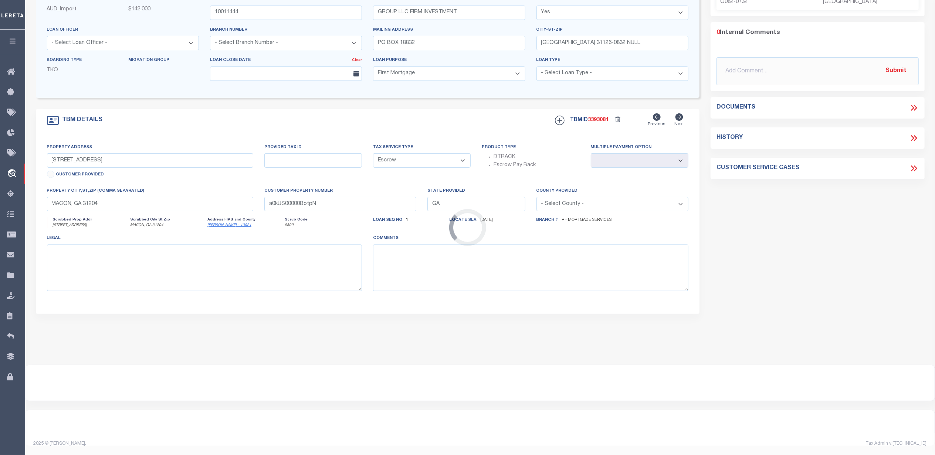
type input "2344 MERCER UNIVERSITY"
type input "O082-0732S"
select select
type input "MACON GA 312046104"
type input "a0kUS000006jl0v"
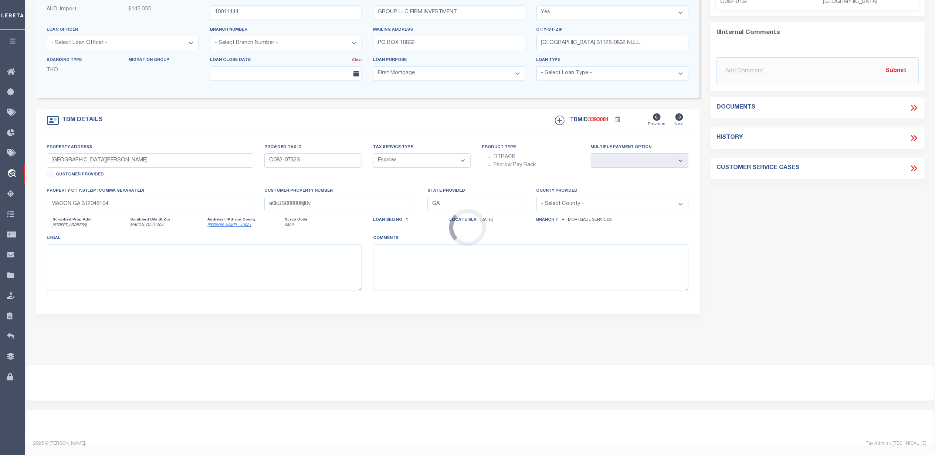
scroll to position [0, 0]
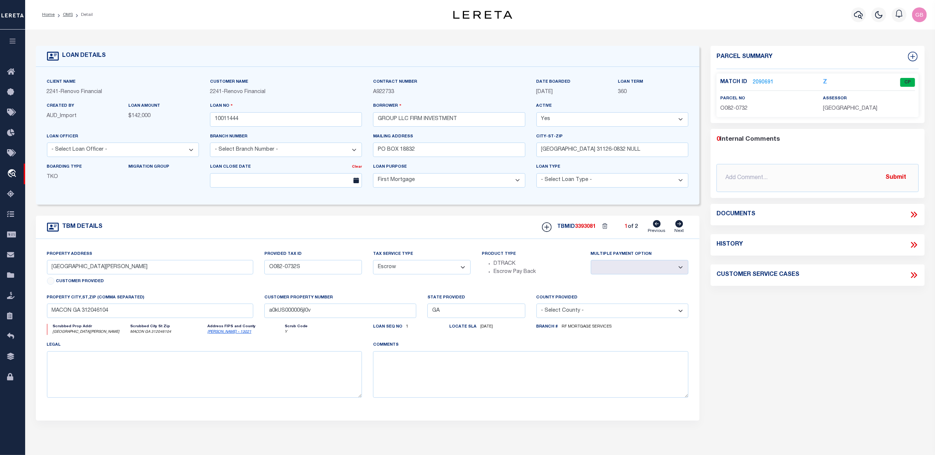
click at [753, 85] on link "2090691" at bounding box center [762, 83] width 21 height 8
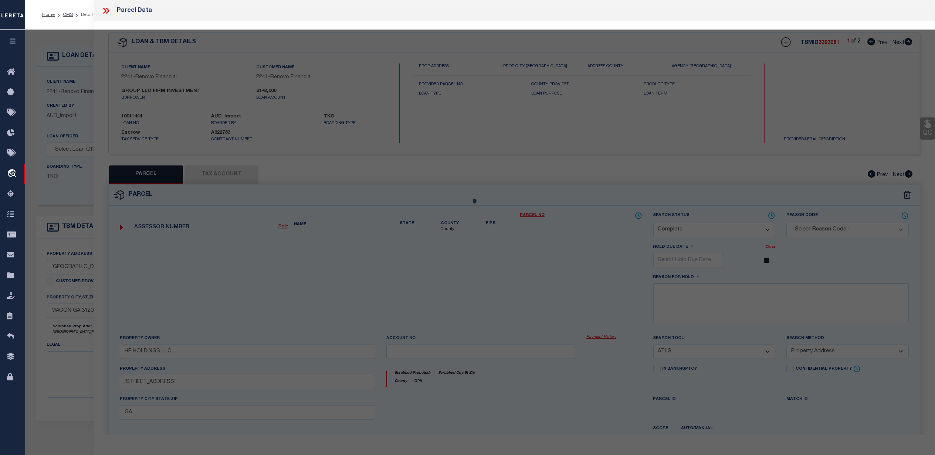
select select "AS"
select select
checkbox input "false"
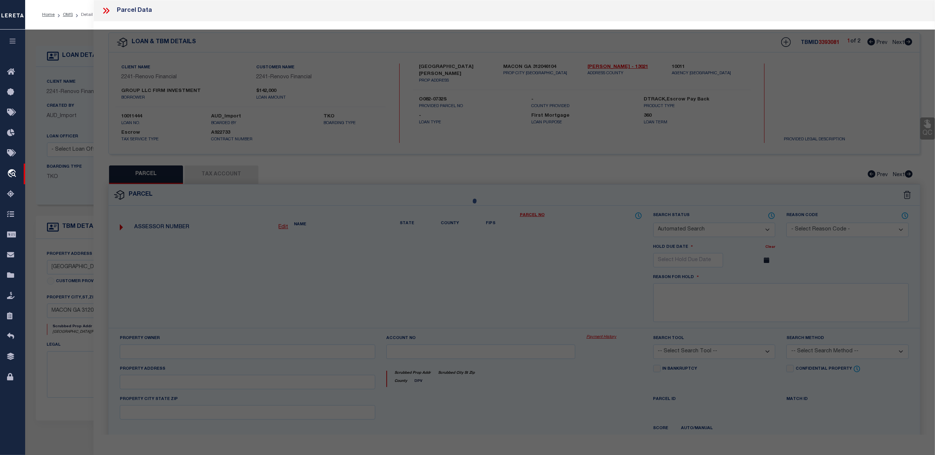
select select "CP"
type input "FIRM INVESTMENT GROUP LLC"
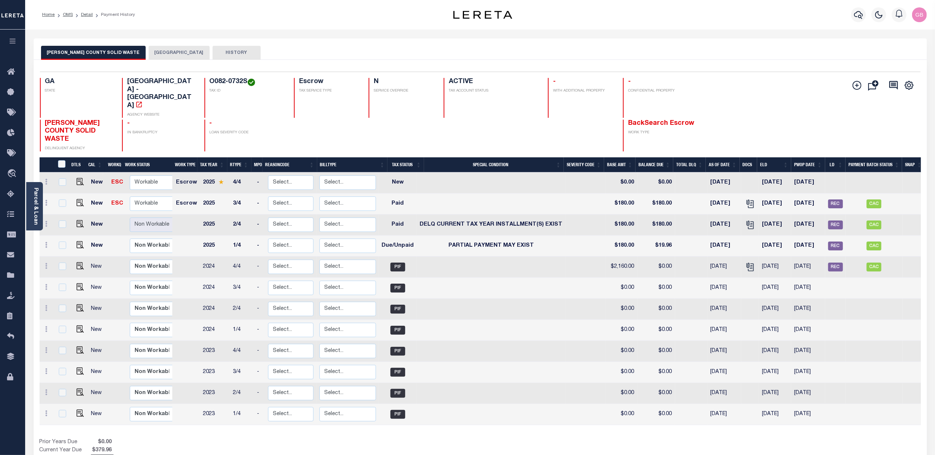
click at [169, 50] on button "[GEOGRAPHIC_DATA]" at bounding box center [179, 53] width 61 height 14
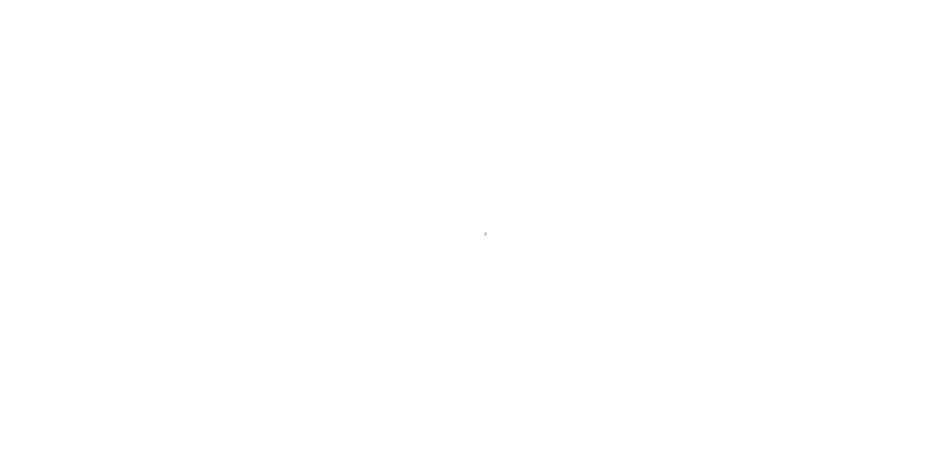
select select "10"
select select "Escrow"
select select
select select "25067"
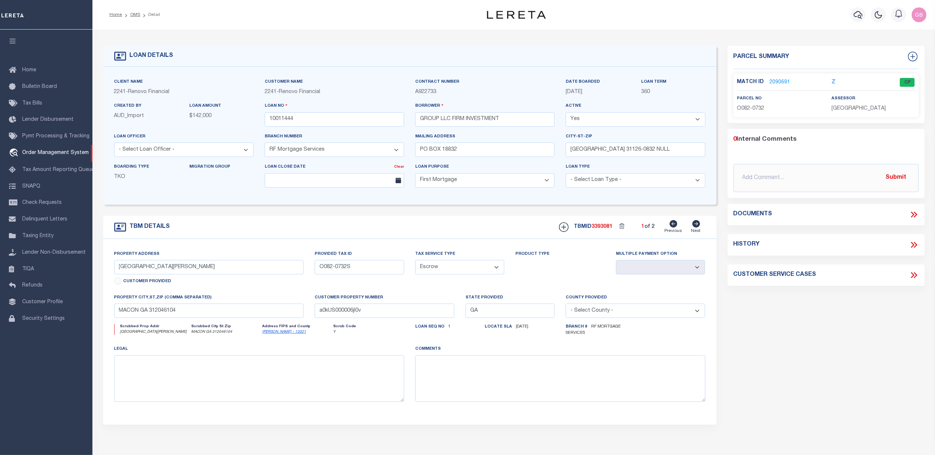
select select
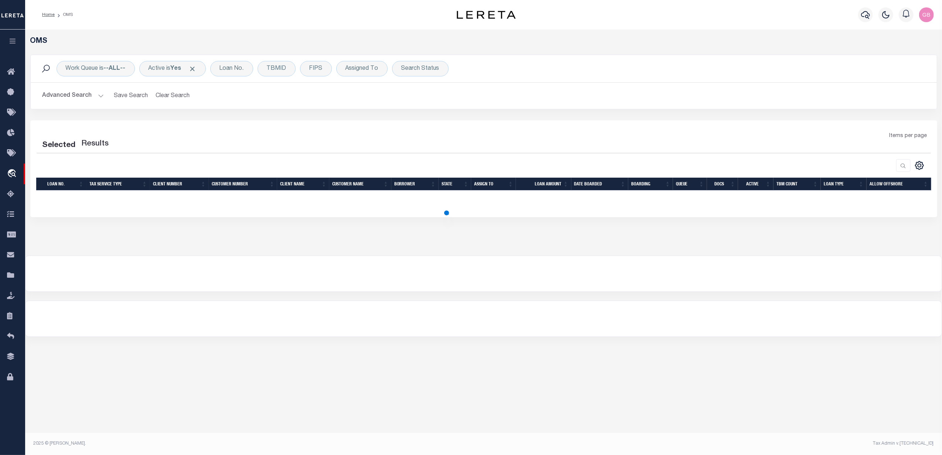
click at [99, 96] on button "Advanced Search" at bounding box center [73, 96] width 61 height 14
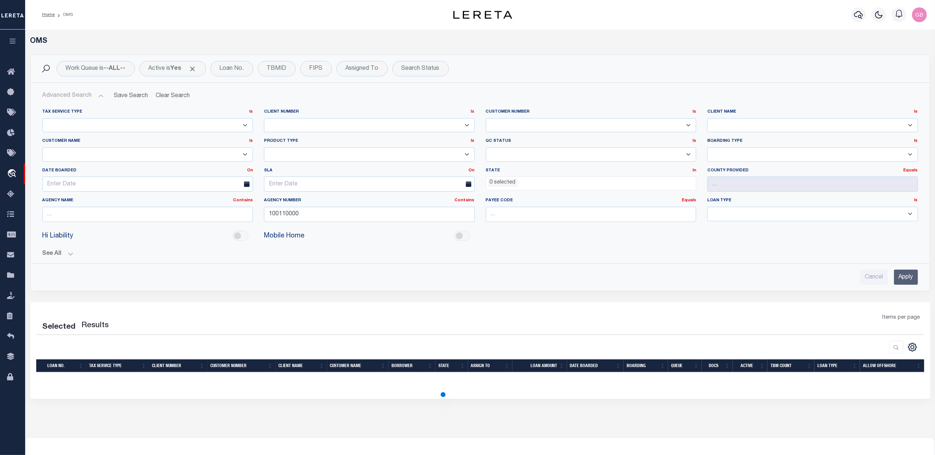
click at [355, 123] on select "1011 1012 1013 1014 1019 1042 1049 1052 1053 1055 1058 1061 1063 1064 1065 1069…" at bounding box center [369, 125] width 211 height 14
select select "2122"
select select "200"
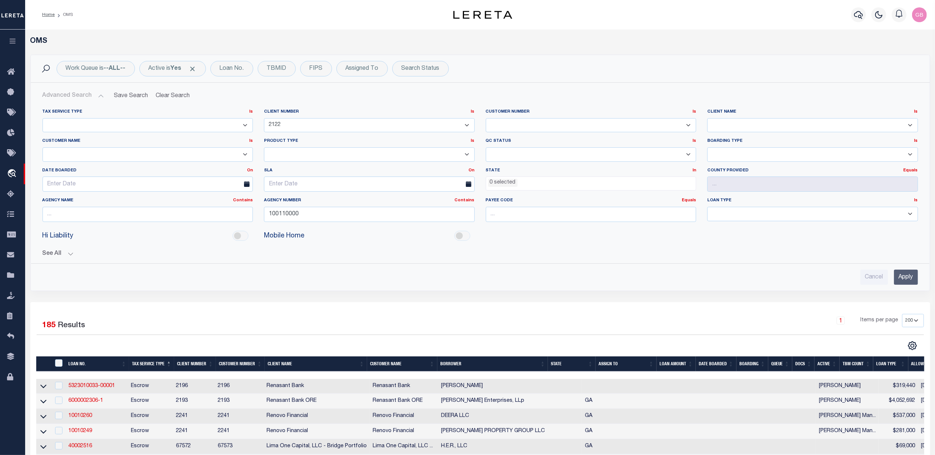
click at [351, 119] on select "1011 1012 1013 1014 1019 1042 1049 1052 1053 1055 1058 1061 1063 1064 1065 1069…" at bounding box center [369, 125] width 211 height 14
select select "2241"
click at [264, 118] on select "1011 1012 1013 1014 1019 1042 1049 1052 1053 1055 1058 1061 1063 1064 1065 1069…" at bounding box center [369, 125] width 211 height 14
click at [914, 281] on input "Apply" at bounding box center [906, 277] width 24 height 15
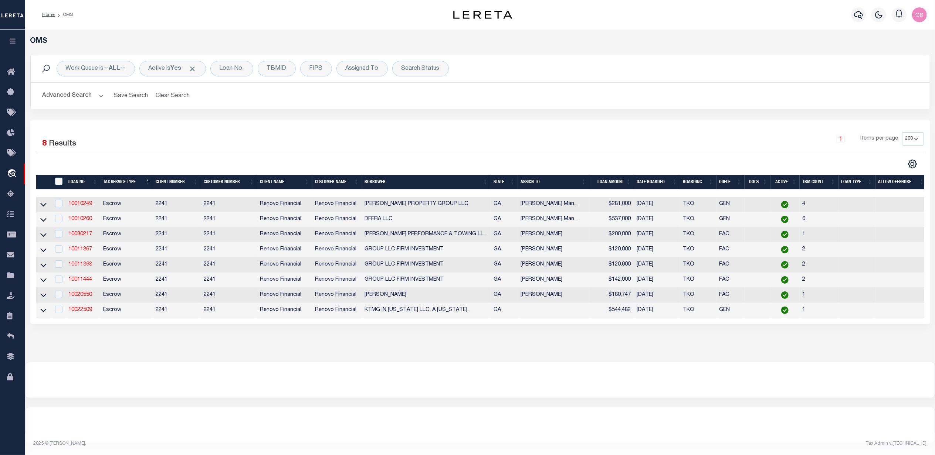
click at [78, 266] on link "10011368" at bounding box center [81, 264] width 24 height 5
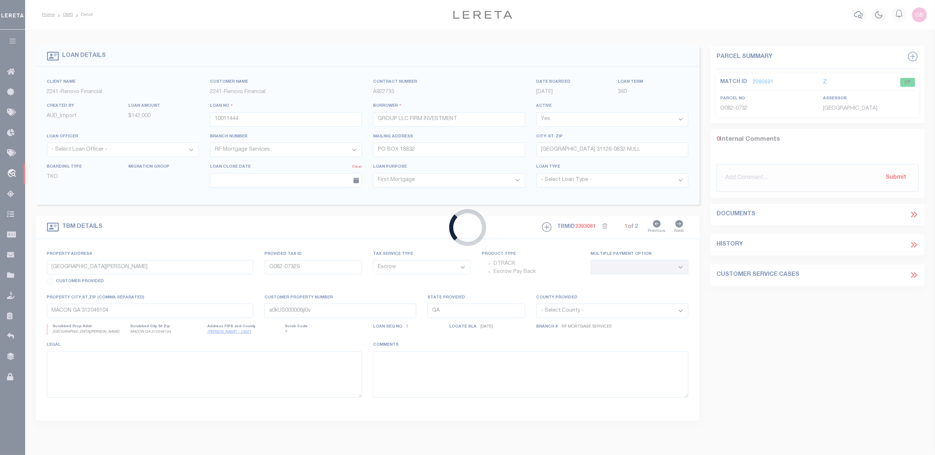
type input "10011368"
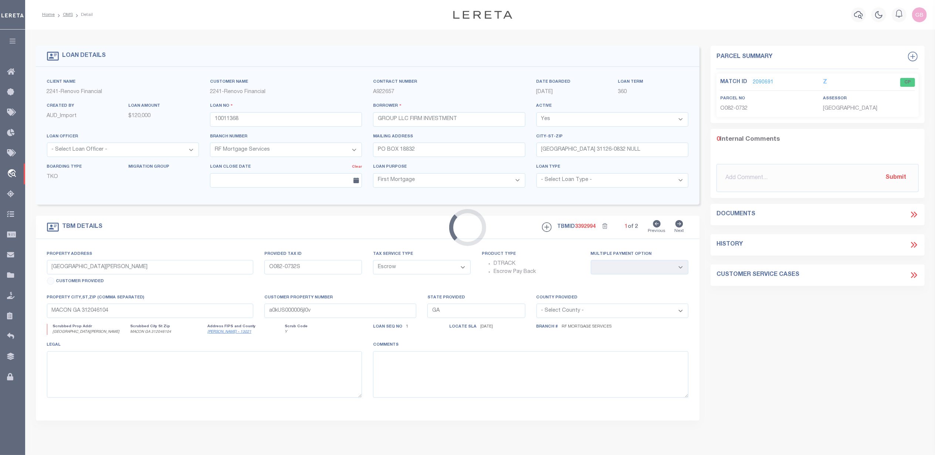
type input "460 DAFFODIL"
type input "O082-0820S"
select select
type input "MACON GA 312045383"
type input "a0kUS000006jagc"
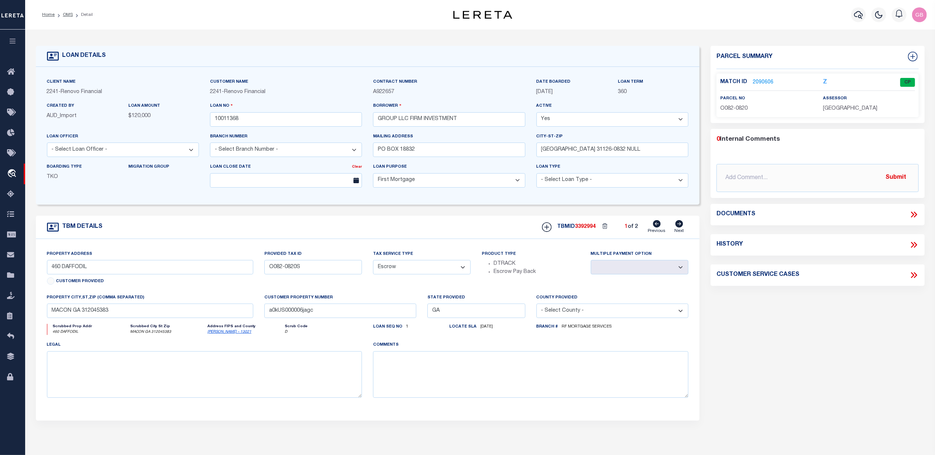
click at [760, 80] on link "2090606" at bounding box center [762, 83] width 21 height 8
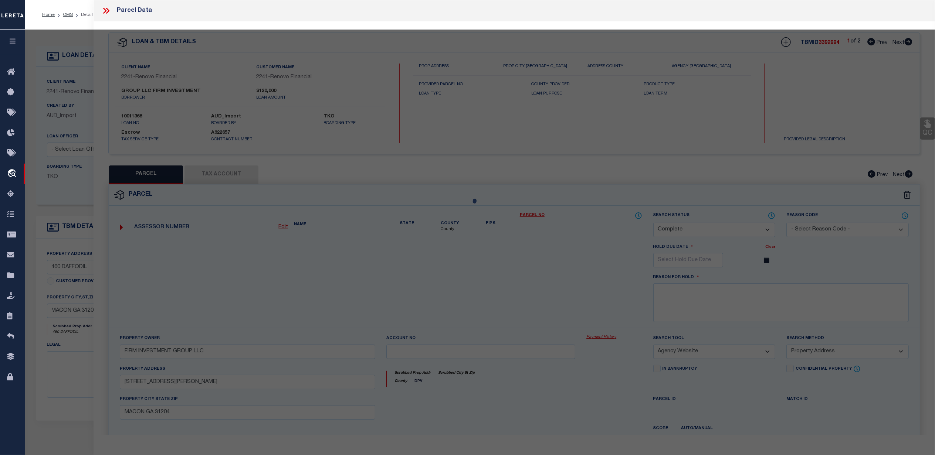
select select "AS"
select select
checkbox input "false"
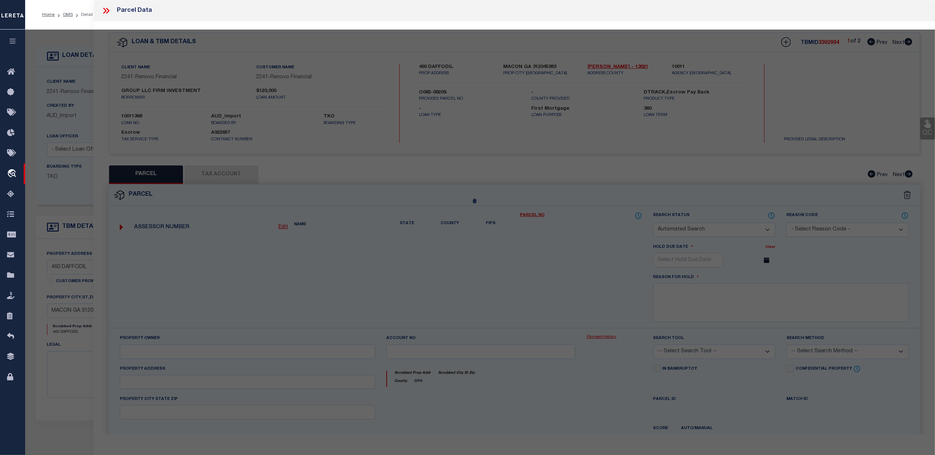
select select "CP"
type input "FIRM INVESTMENT GROUP LLC"
select select
type input "460 DAFFODIL ST"
checkbox input "false"
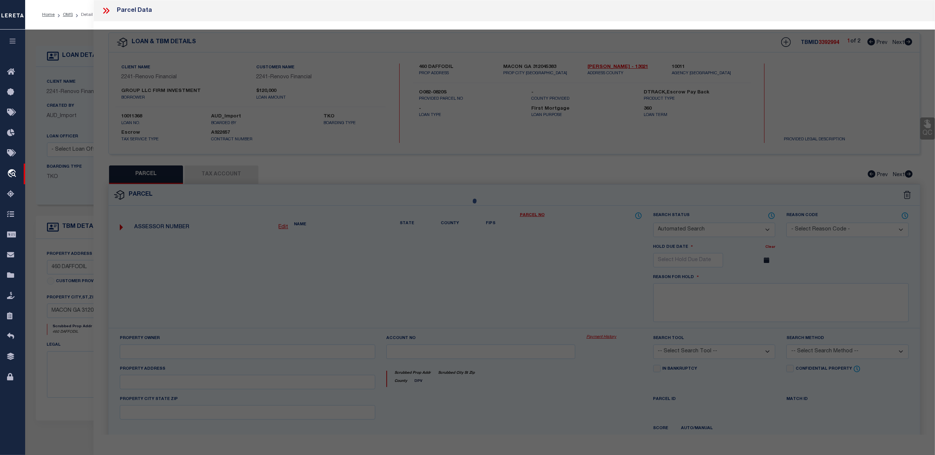
type input "MACON GA 312045383"
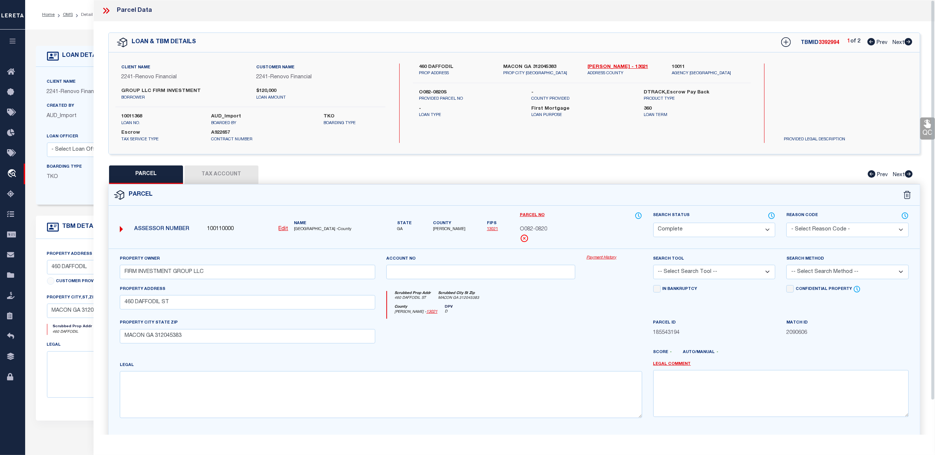
click at [602, 258] on link "Payment History" at bounding box center [613, 258] width 55 height 6
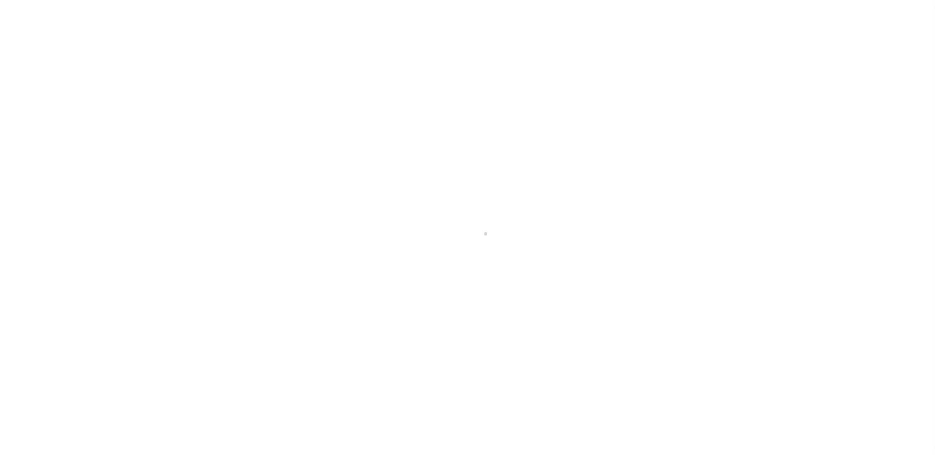
select select "10"
select select "Escrow"
select select
select select "25067"
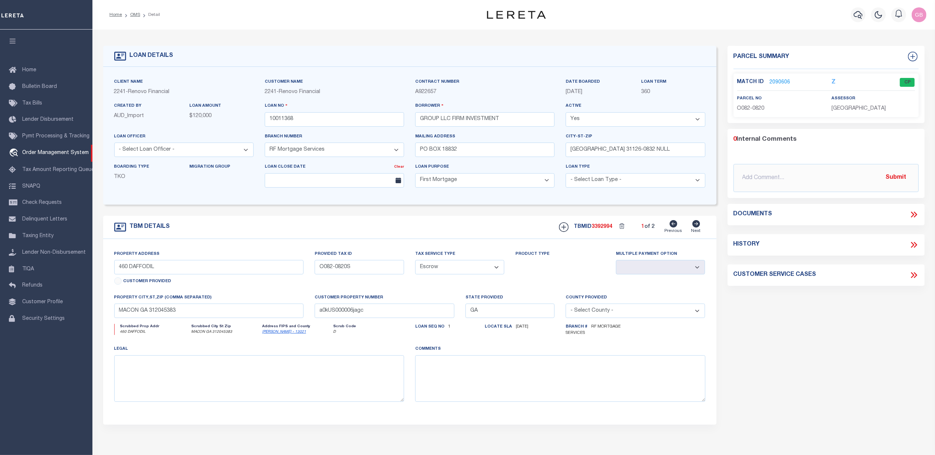
select select "200"
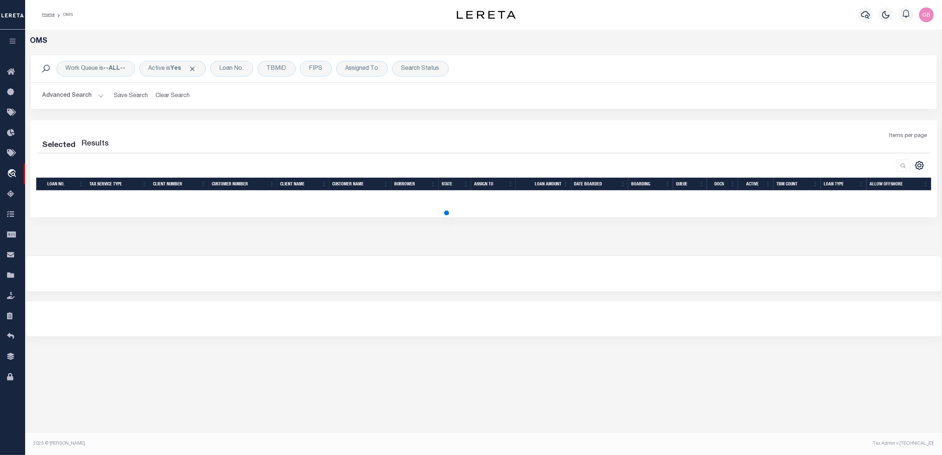
select select "200"
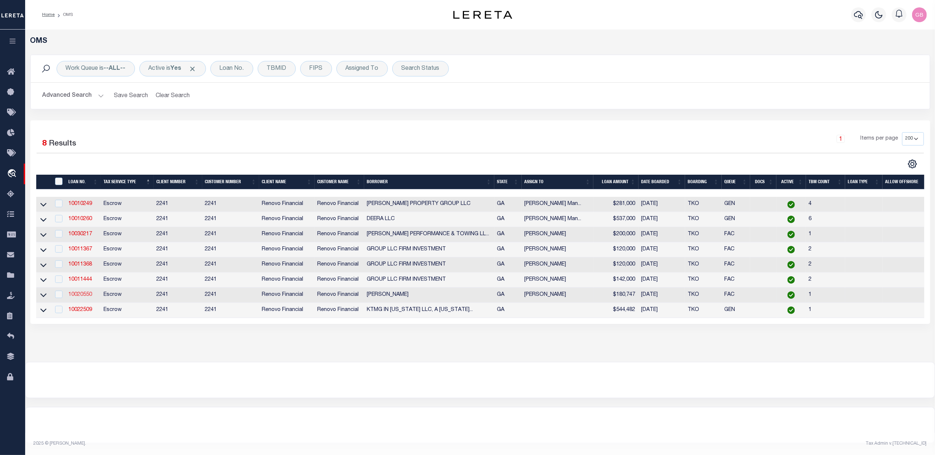
click at [89, 298] on link "10020550" at bounding box center [81, 294] width 24 height 5
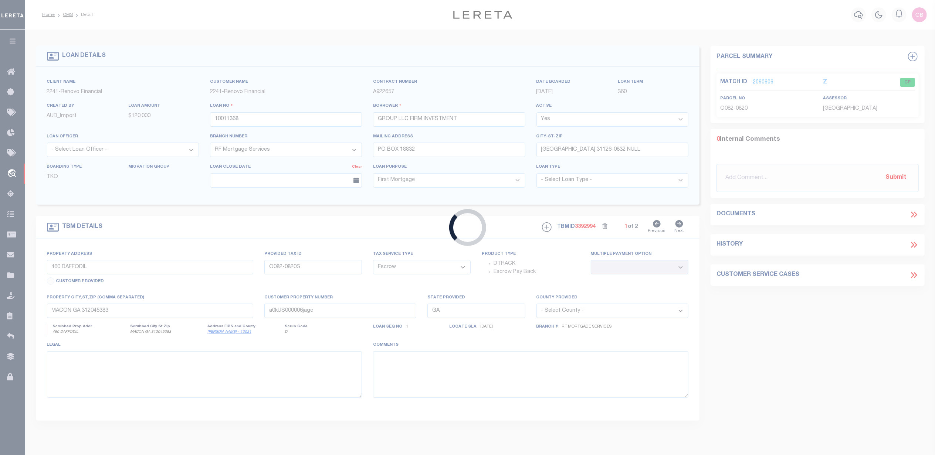
type input "10020550"
type input "[PERSON_NAME]"
type input "[STREET_ADDRESS][PERSON_NAME]"
type input "ISELIN NJ 08830"
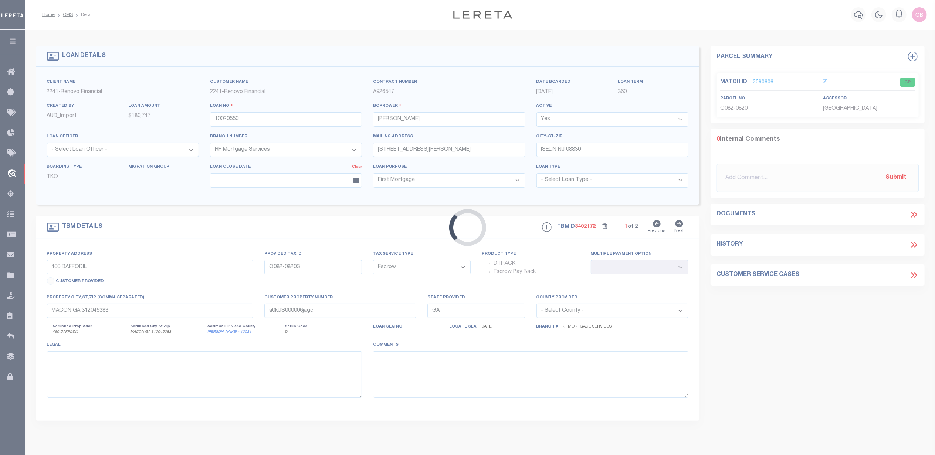
type input "[STREET_ADDRESS]"
type input "O062-0096"
select select
type input "MACON, GA 31204"
type input "a0kUS000007eD2Y"
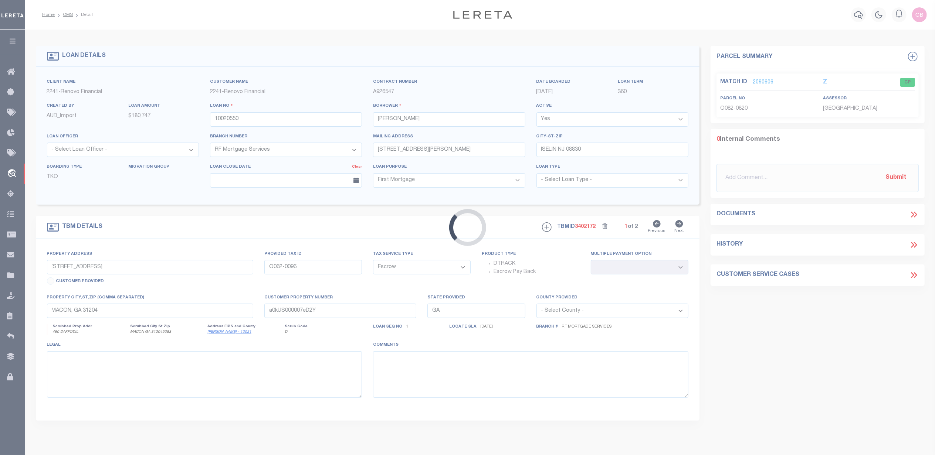
select select
type textarea "Liability Limited to Customer Provided Parcel"
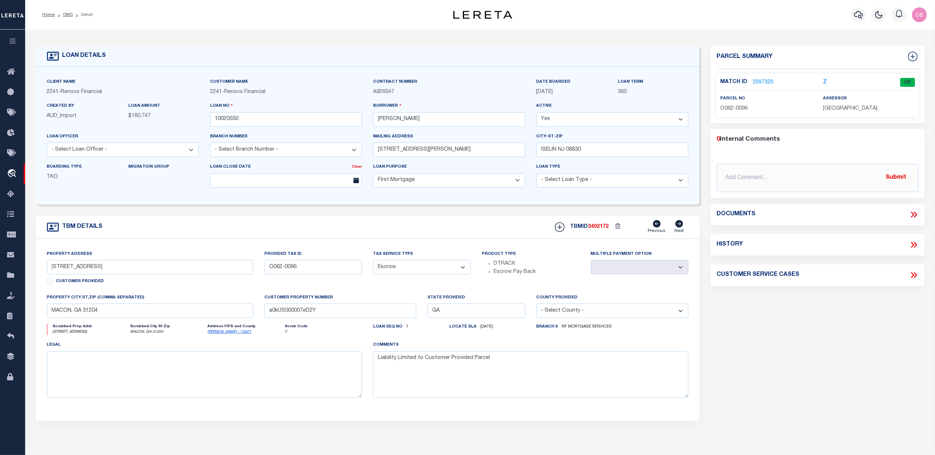
click at [762, 80] on link "2097320" at bounding box center [762, 83] width 21 height 8
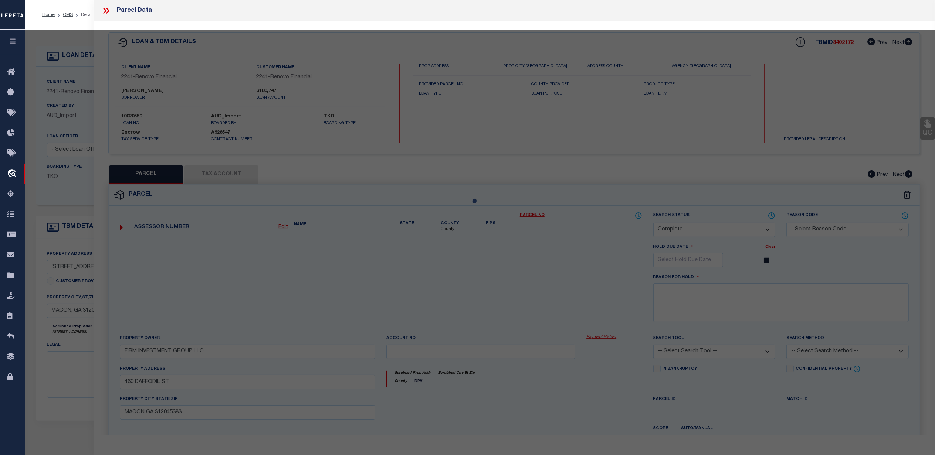
select select "AS"
checkbox input "false"
select select "CP"
type input "[PERSON_NAME]"
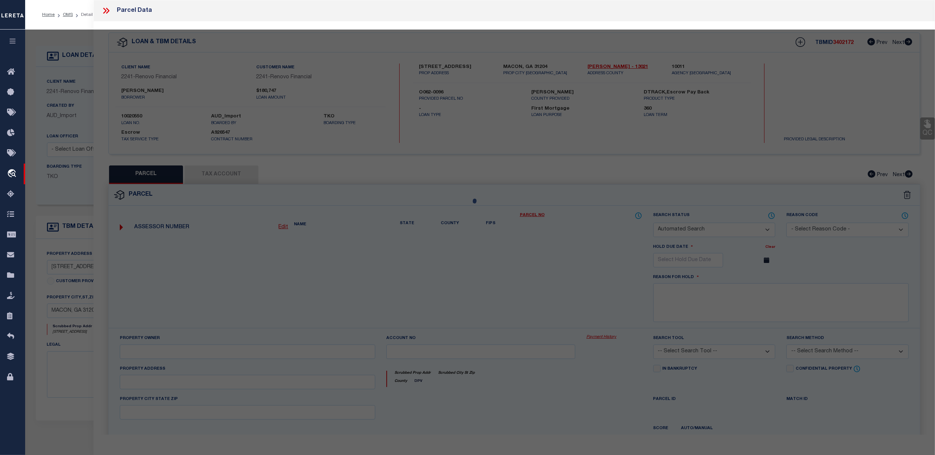
select select "AGW"
select select "ADD"
type input "789 PINEWOOD DRIVE"
checkbox input "false"
type input "MACON, GA 31204"
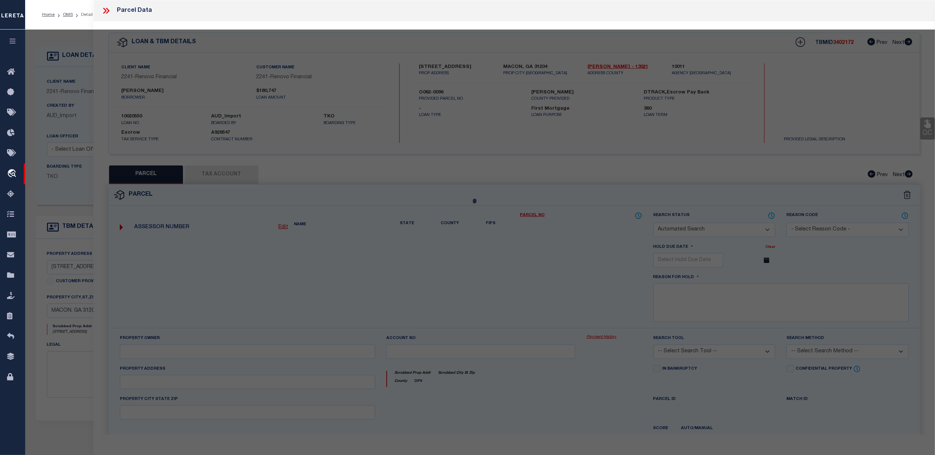
type textarea "Acres 0.15"
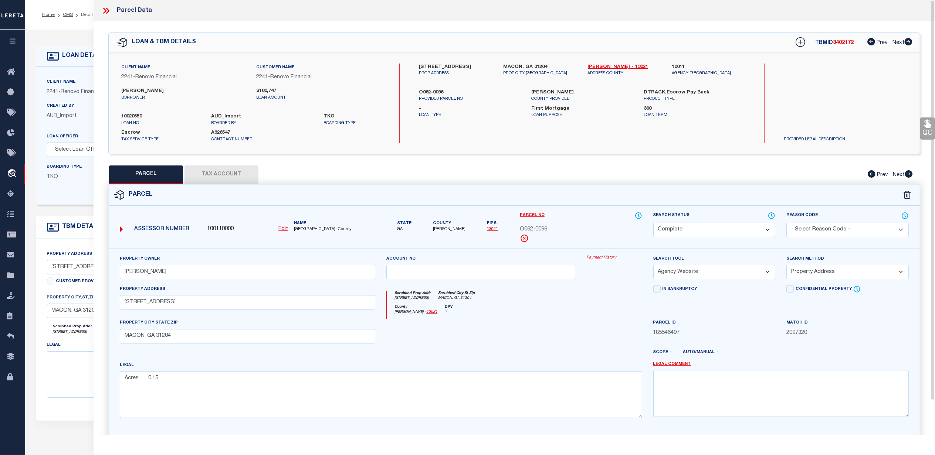
click at [603, 259] on link "Payment History" at bounding box center [613, 258] width 55 height 6
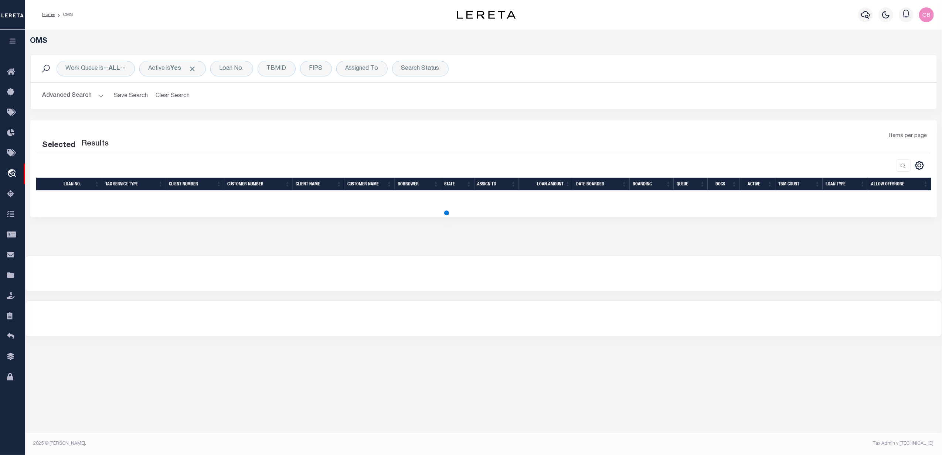
select select "200"
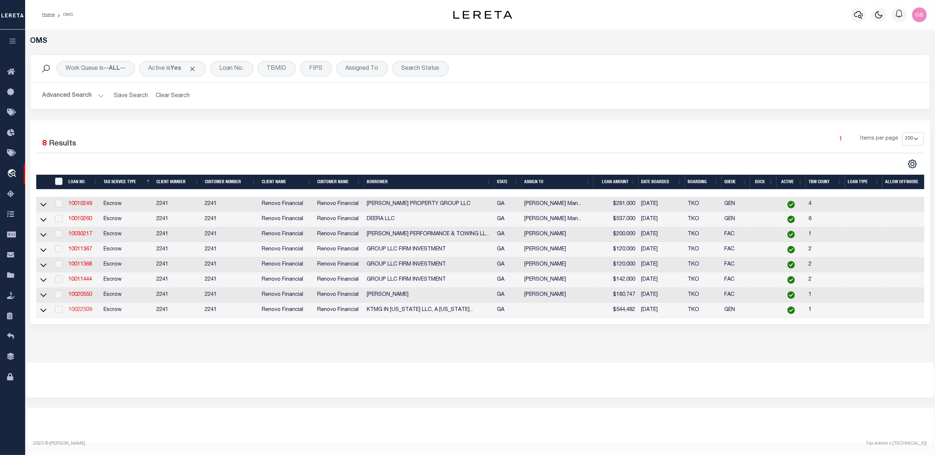
click at [83, 313] on link "10022509" at bounding box center [81, 309] width 24 height 5
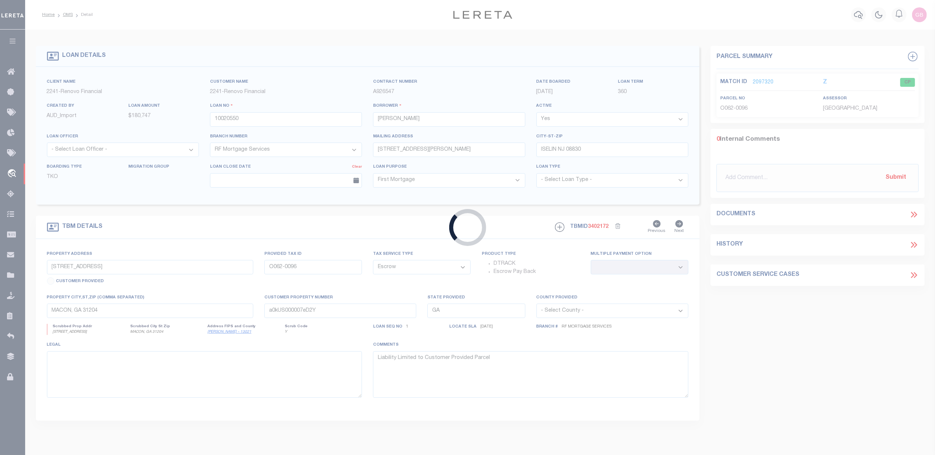
type input "10022509"
type input "KTMG IN [US_STATE] LLC, A [US_STATE] LIMITED LIABILITY COMPAN"
select select "400"
type input "[STREET_ADDRESS]"
select select
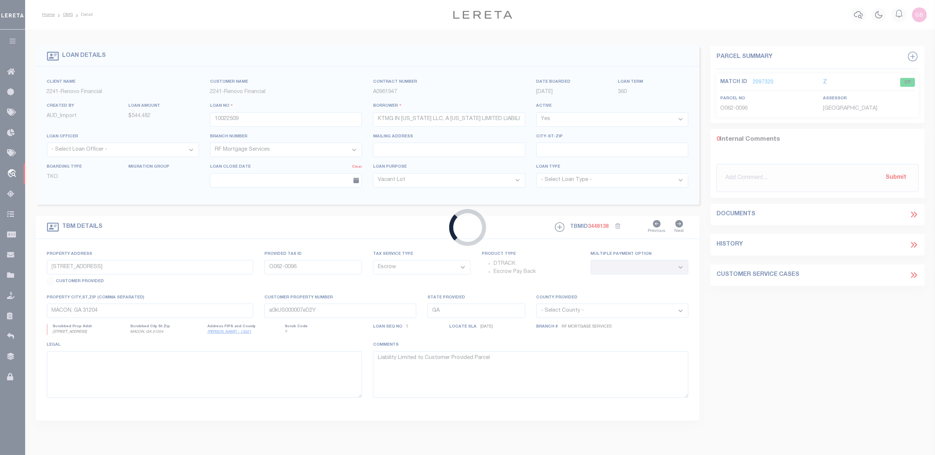
type input "a0kUS00000BotpN"
select select
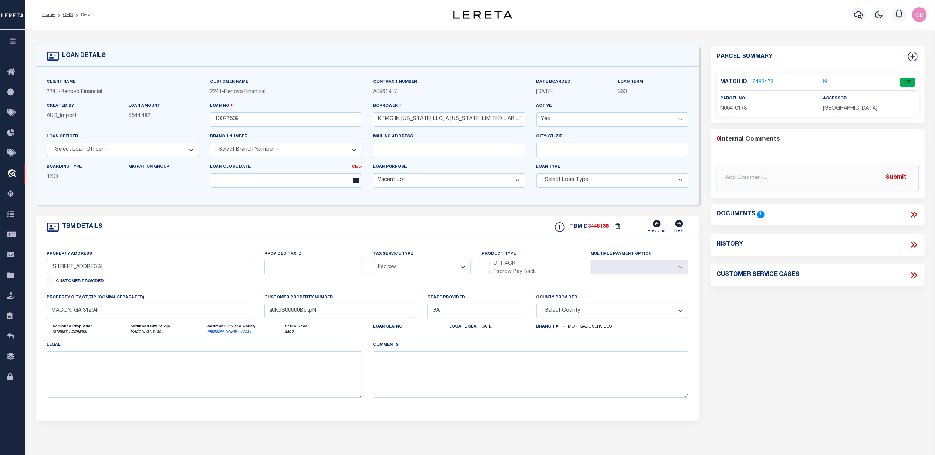
click at [761, 83] on link "2163172" at bounding box center [762, 83] width 21 height 8
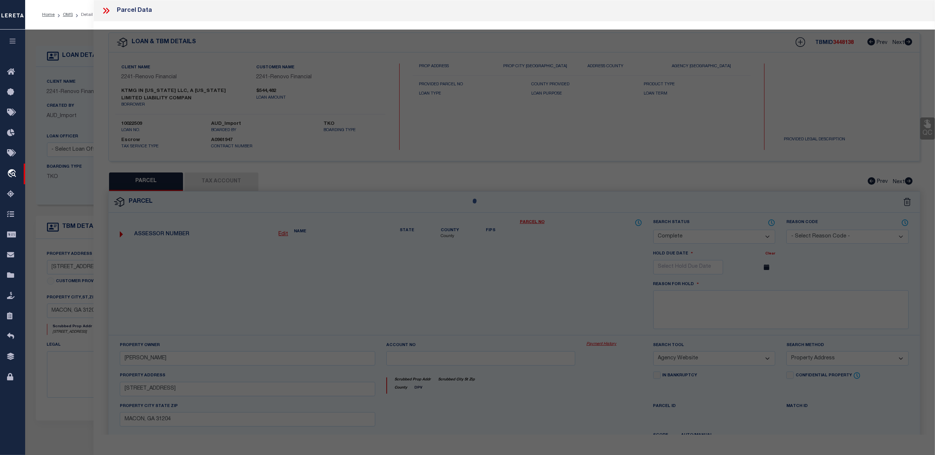
select select "AS"
select select
checkbox input "false"
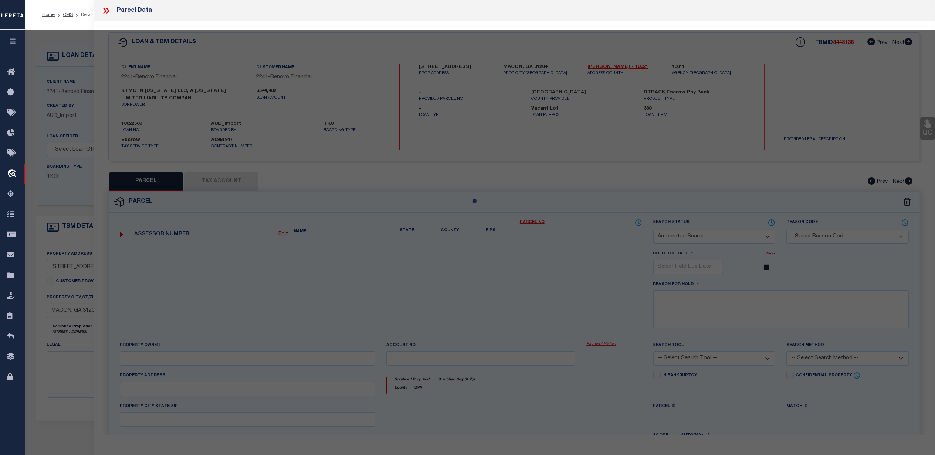
select select "CP"
type input "HF HOLDINGS LLC"
select select "ATL"
select select "ADD"
type input "[STREET_ADDRESS]"
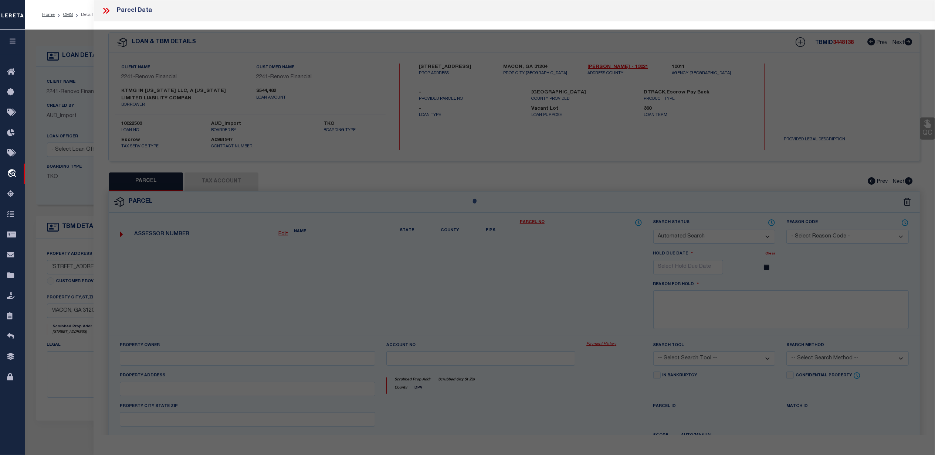
checkbox input "false"
type input "GA"
type textarea "INGLESIDE PLACE Acres 0.59"
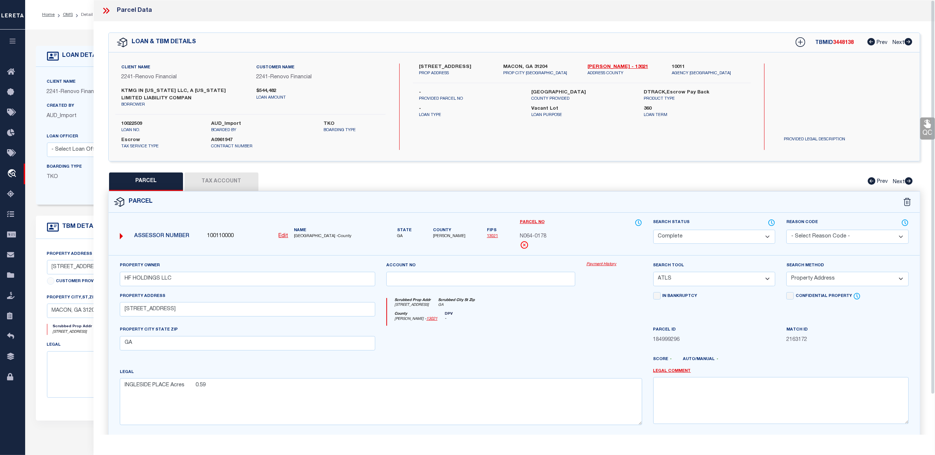
click at [602, 262] on div "Property Owner HF HOLDINGS LLC Account no Payment History Search Tool -- Select…" at bounding box center [514, 351] width 811 height 193
click at [602, 271] on div "Payment History" at bounding box center [614, 277] width 67 height 30
click at [601, 265] on link "Payment History" at bounding box center [613, 265] width 55 height 6
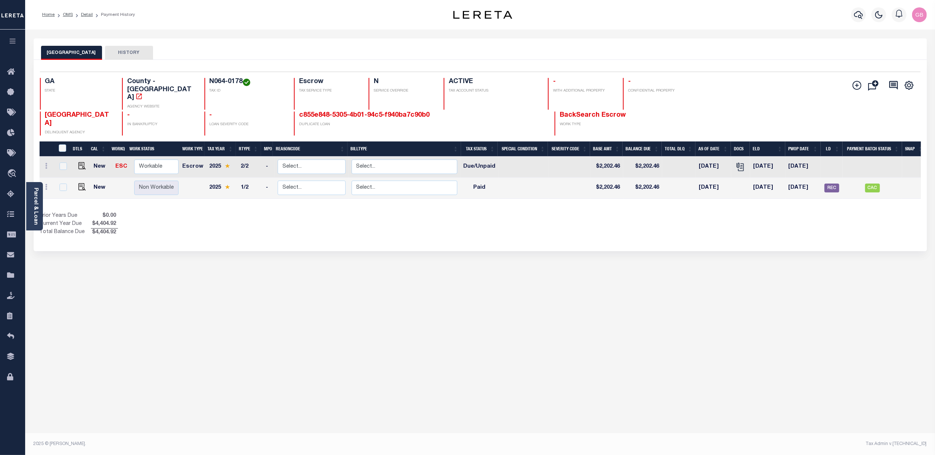
click at [123, 52] on button "HISTORY" at bounding box center [129, 53] width 48 height 14
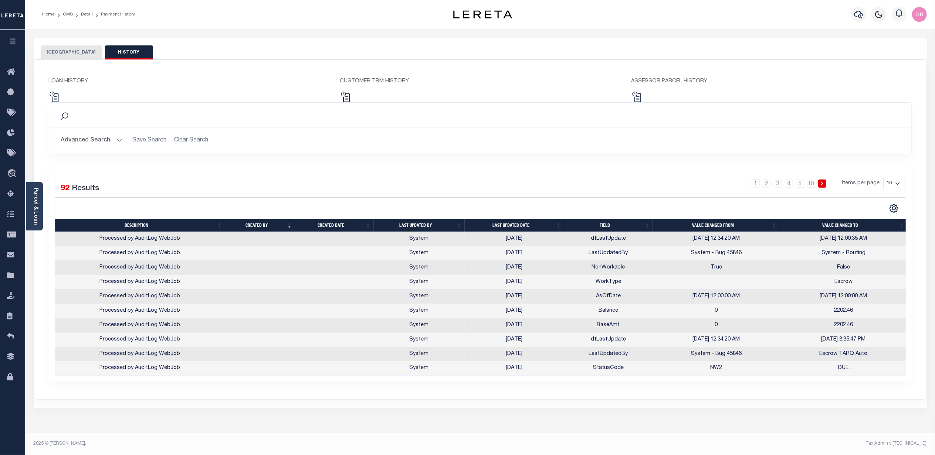
scroll to position [3, 0]
click at [86, 12] on link "Detail" at bounding box center [87, 14] width 12 height 4
